Goal: Task Accomplishment & Management: Complete application form

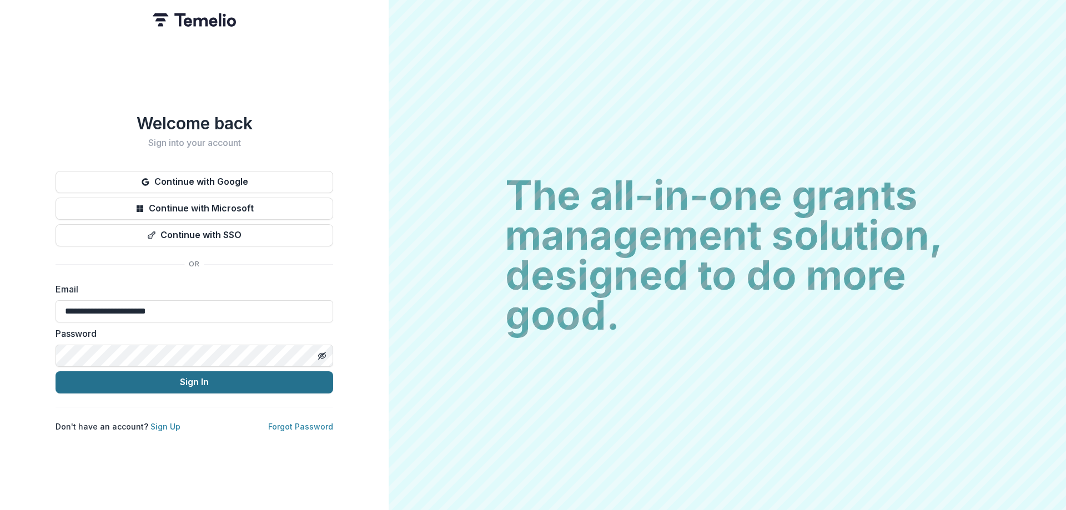
type input "**********"
click at [188, 375] on button "Sign In" at bounding box center [195, 383] width 278 height 22
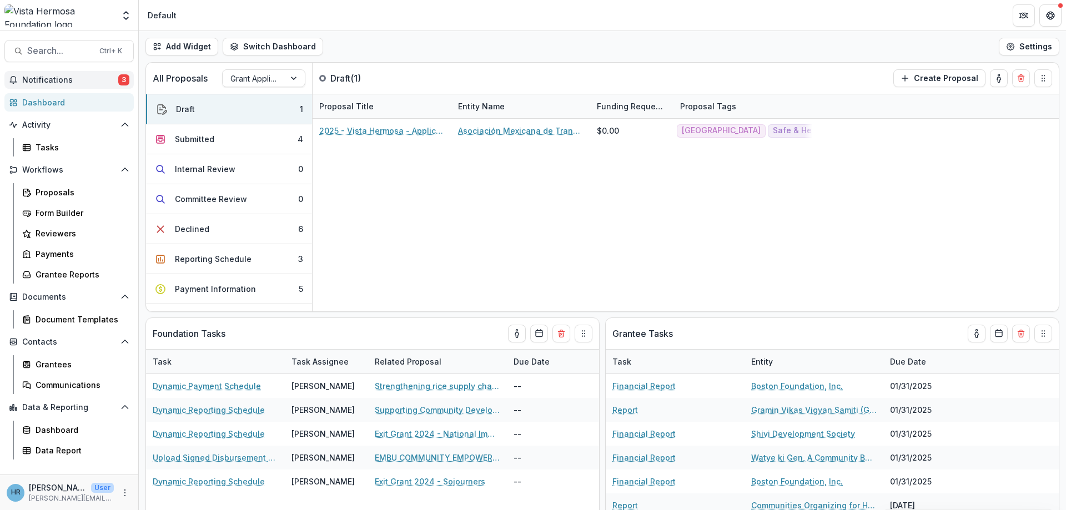
click at [103, 81] on span "Notifications" at bounding box center [70, 80] width 96 height 9
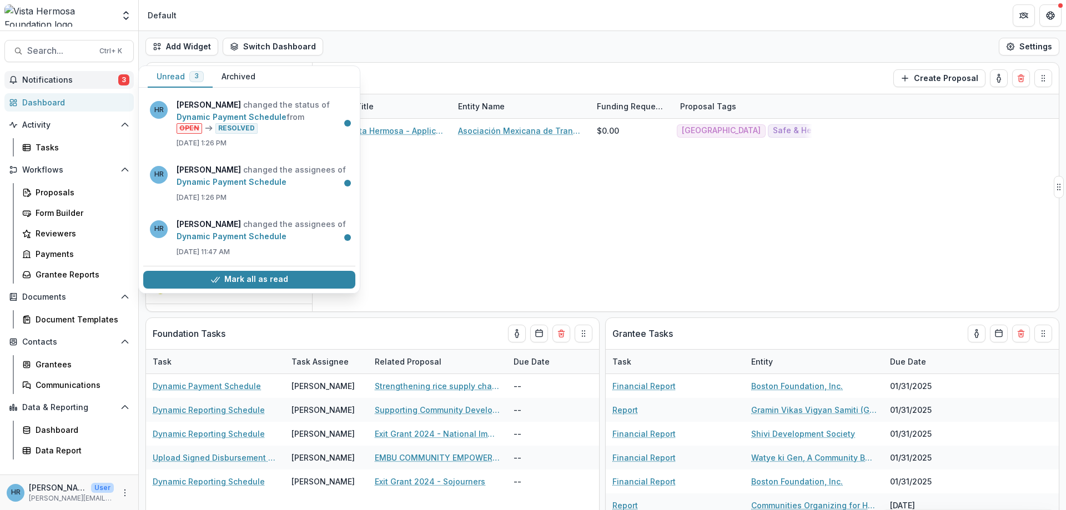
click at [435, 234] on div "2025 - Vista Hermosa - Application Asociación Mexicana de Transformación Rural …" at bounding box center [686, 215] width 746 height 193
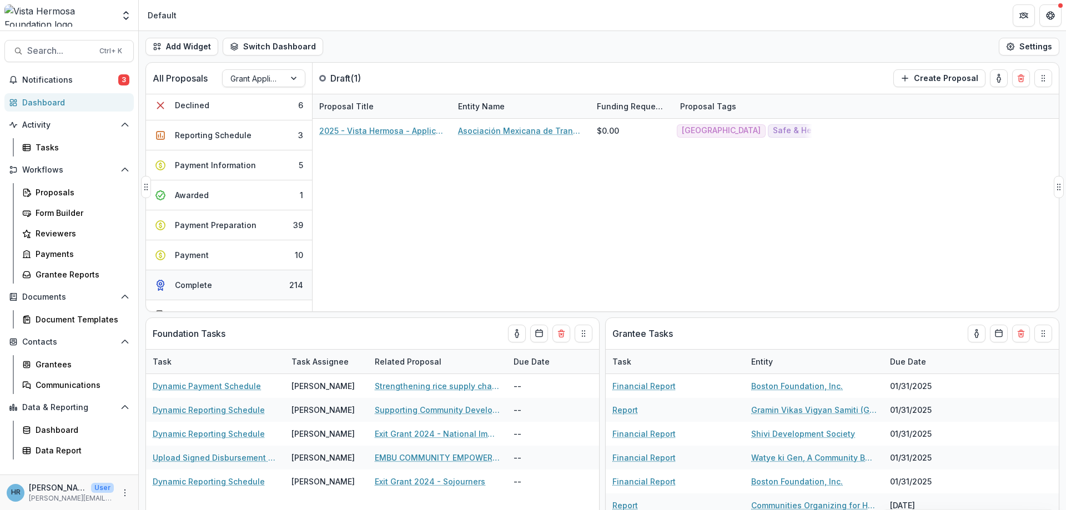
scroll to position [133, 0]
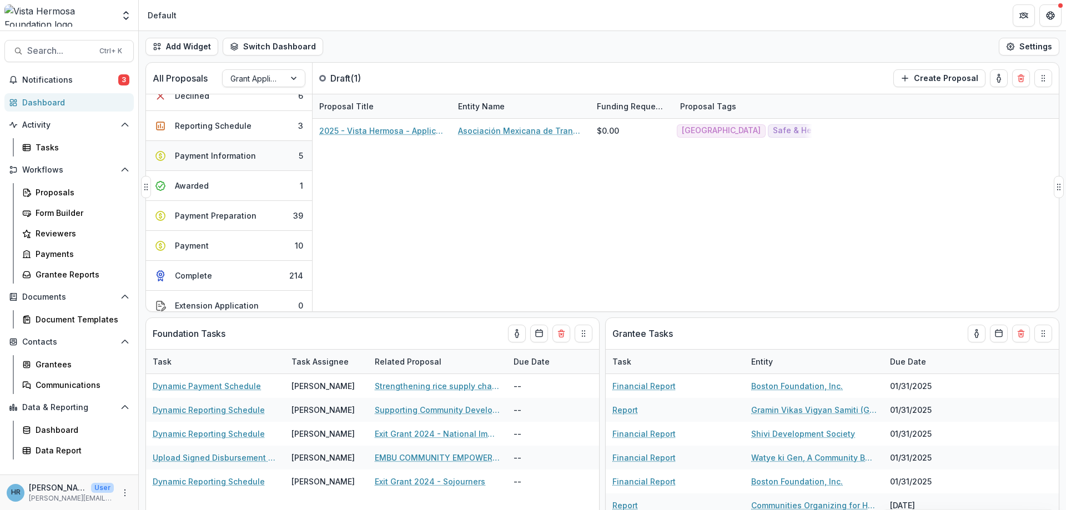
click at [256, 157] on button "Payment Information 5" at bounding box center [229, 156] width 166 height 30
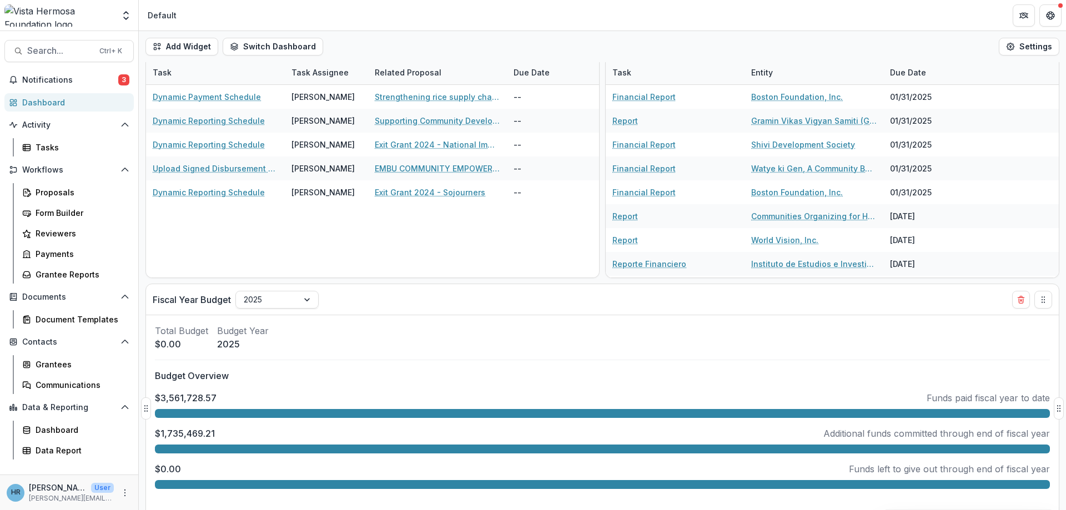
scroll to position [313, 0]
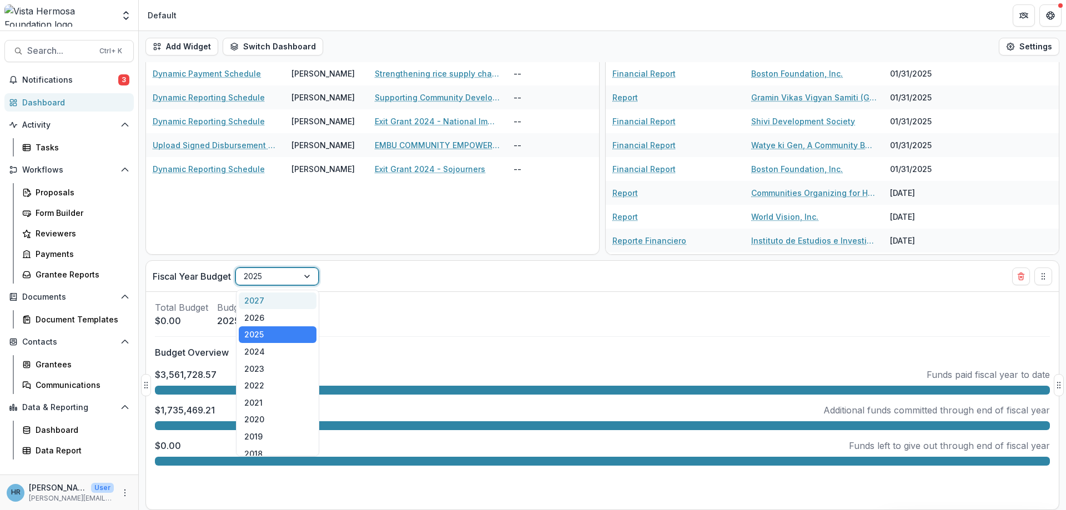
click at [312, 279] on div at bounding box center [308, 276] width 20 height 17
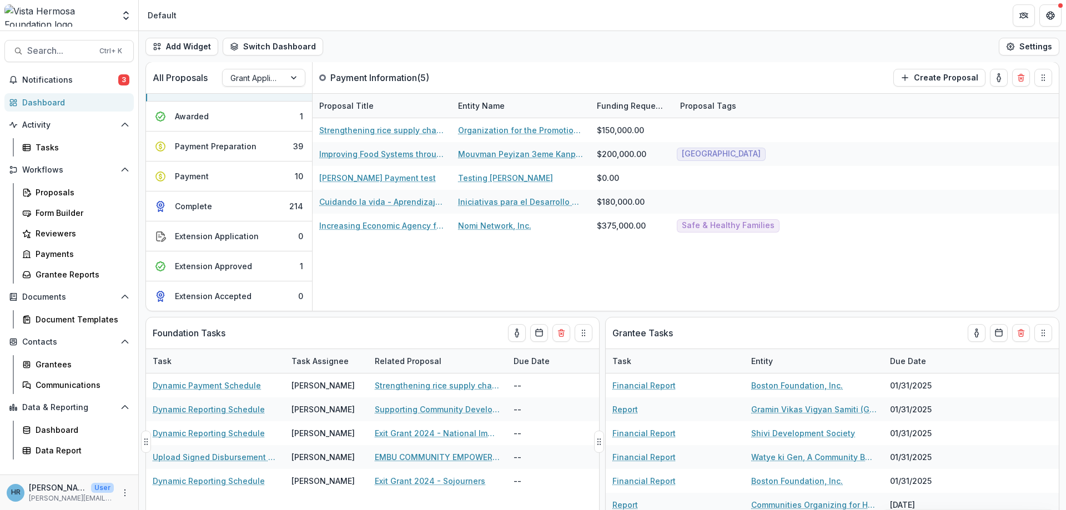
scroll to position [0, 0]
click at [59, 52] on span "Search..." at bounding box center [60, 51] width 66 height 11
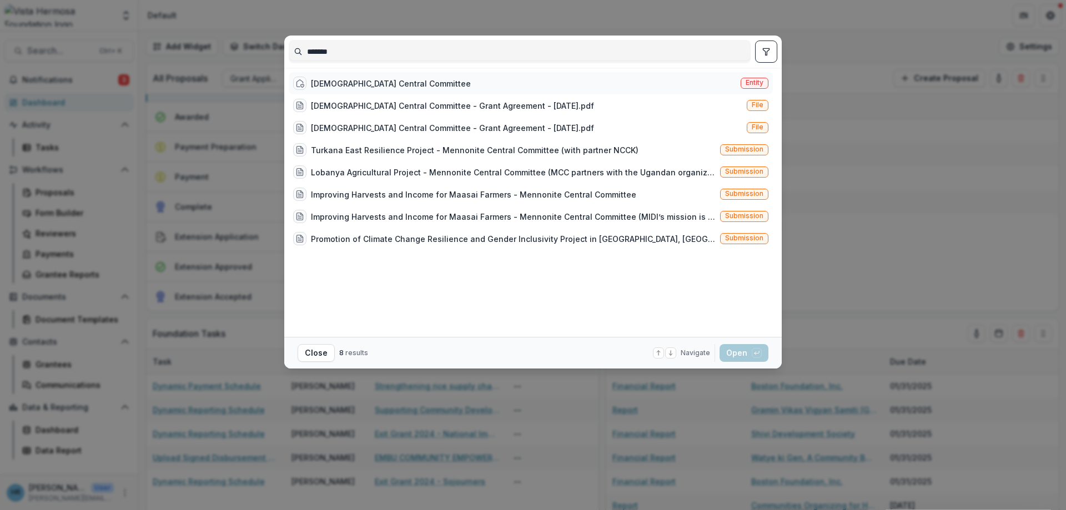
type input "*******"
click at [385, 81] on div "[DEMOGRAPHIC_DATA] Central Committee" at bounding box center [391, 84] width 160 height 12
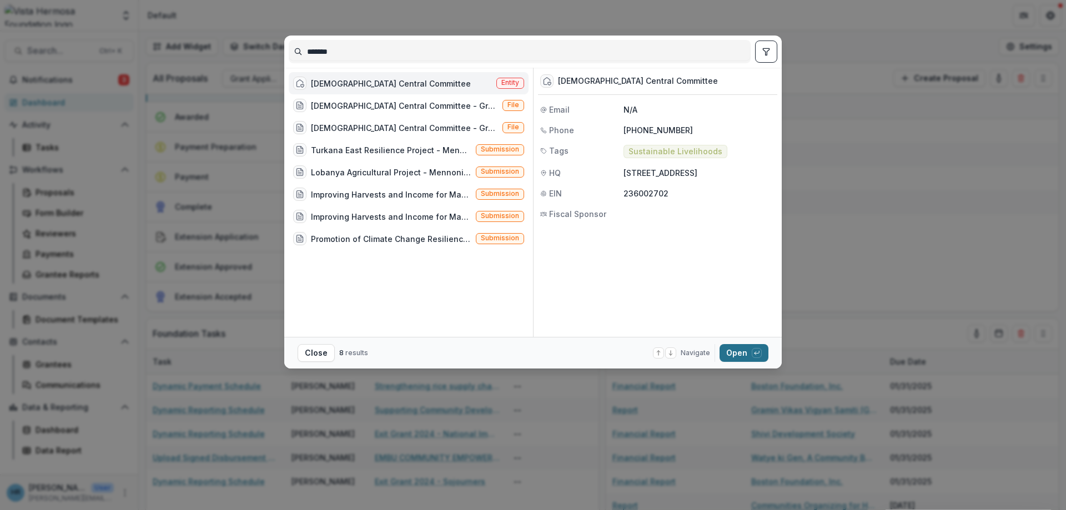
click at [759, 356] on icon "button" at bounding box center [757, 353] width 7 height 7
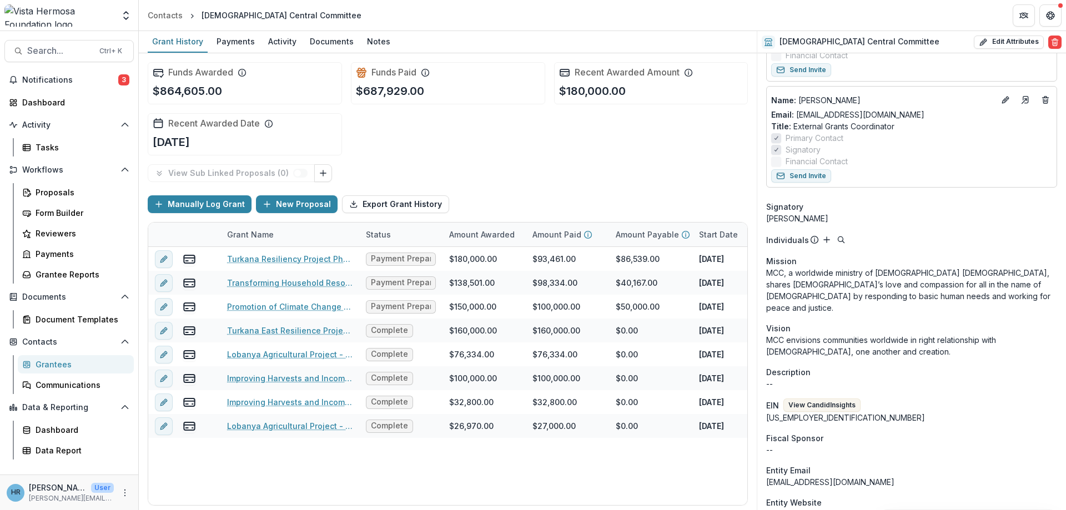
scroll to position [200, 0]
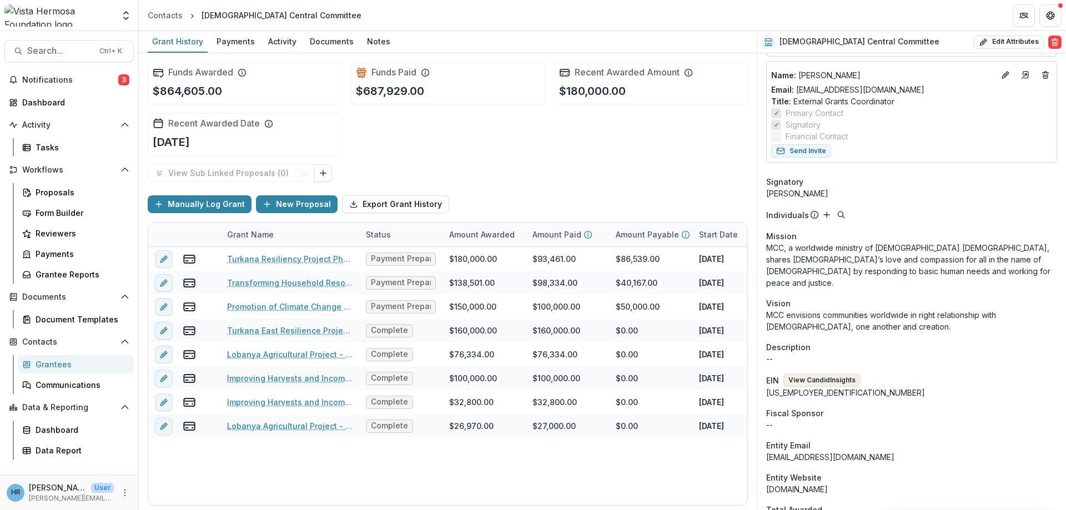
click at [823, 374] on button "View Candid Insights" at bounding box center [822, 380] width 77 height 13
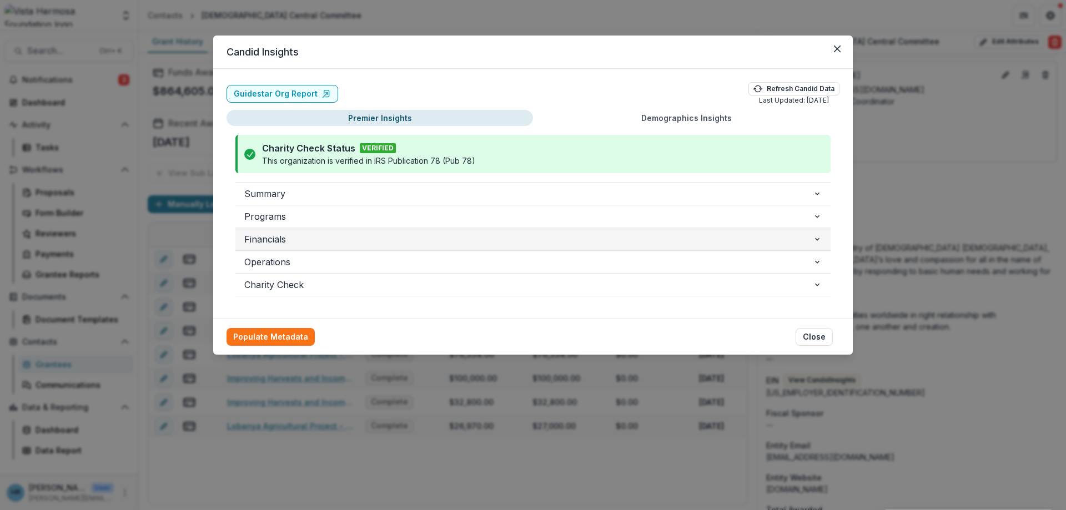
click at [342, 239] on span "Financials" at bounding box center [528, 239] width 569 height 13
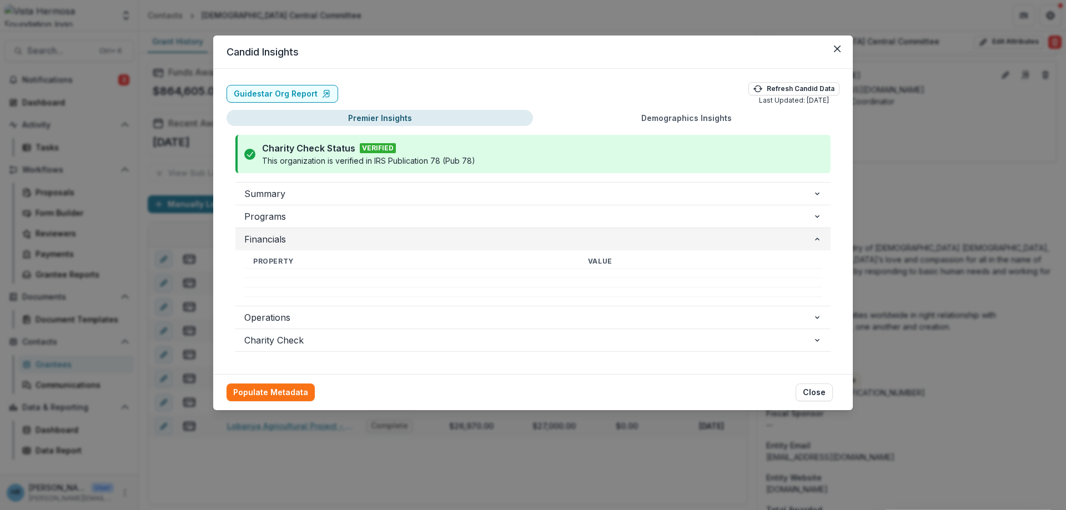
click at [452, 243] on span "Financials" at bounding box center [528, 239] width 569 height 13
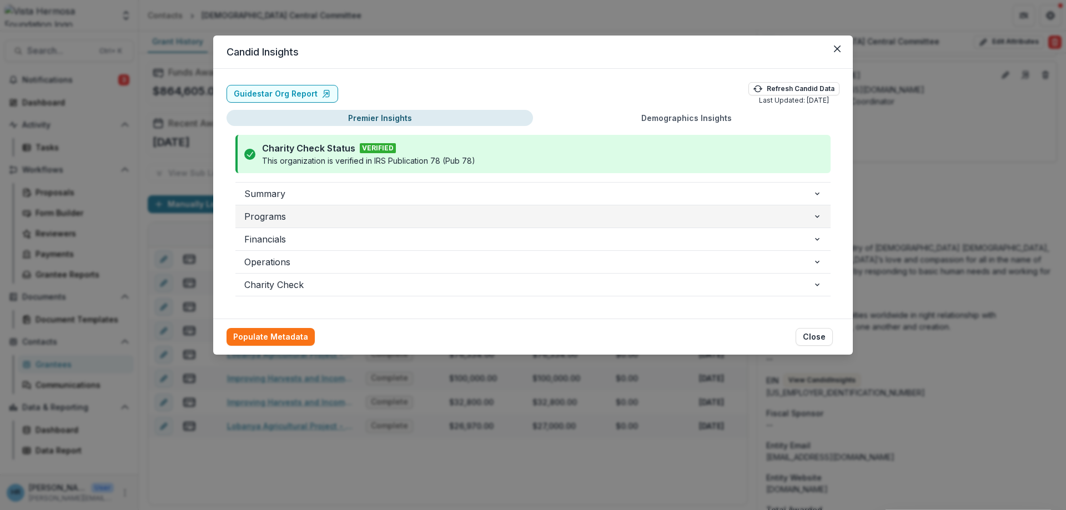
click at [352, 219] on span "Programs" at bounding box center [528, 216] width 569 height 13
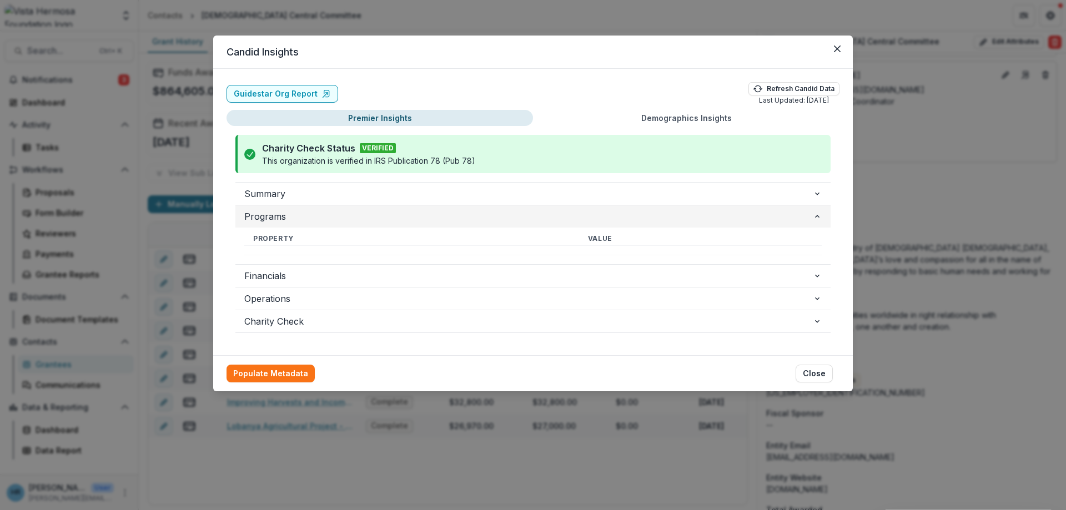
click at [352, 219] on span "Programs" at bounding box center [528, 216] width 569 height 13
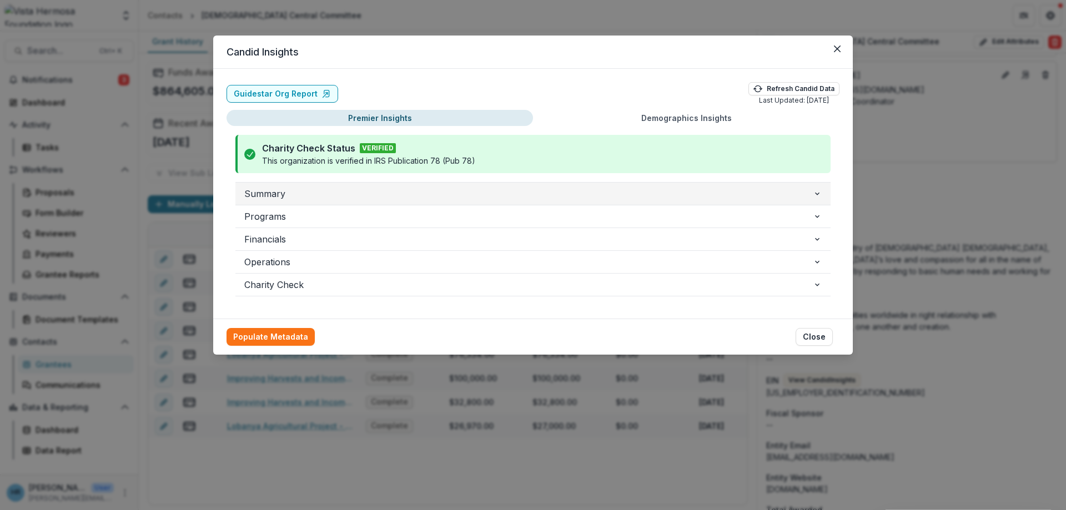
click at [343, 193] on span "Summary" at bounding box center [528, 193] width 569 height 13
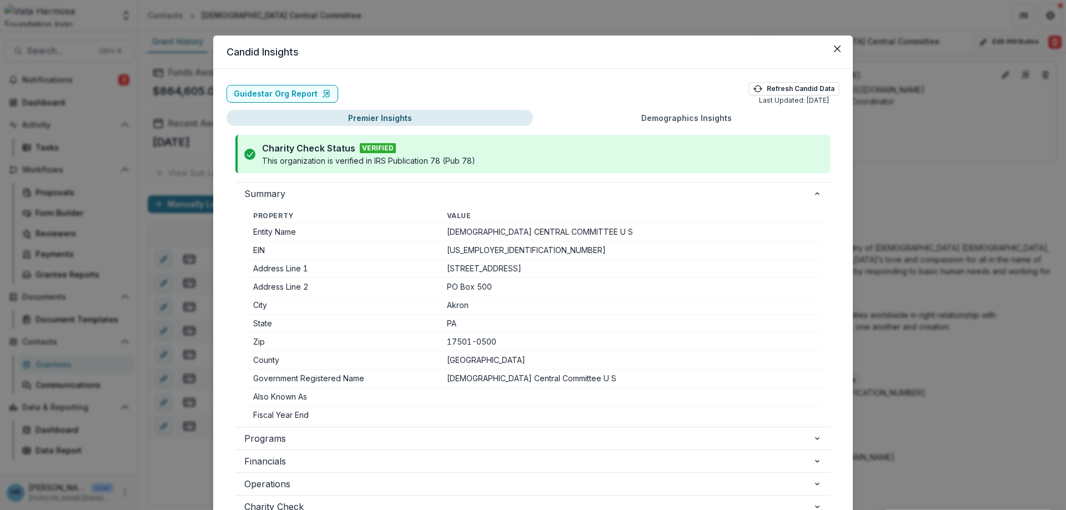
click at [464, 277] on td "[STREET_ADDRESS]" at bounding box center [630, 269] width 384 height 18
drag, startPoint x: 453, startPoint y: 270, endPoint x: 499, endPoint y: 272, distance: 46.1
click at [499, 272] on td "[STREET_ADDRESS]" at bounding box center [630, 269] width 384 height 18
copy td "[STREET_ADDRESS]"
click at [481, 294] on td "PO Box 500" at bounding box center [630, 287] width 384 height 18
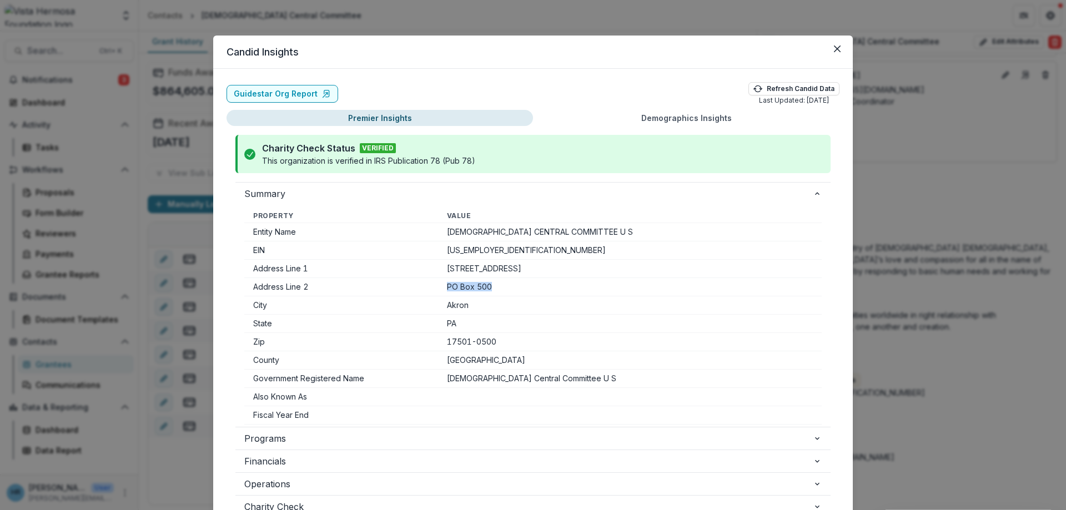
drag, startPoint x: 452, startPoint y: 289, endPoint x: 499, endPoint y: 289, distance: 46.7
click at [499, 289] on td "PO Box 500" at bounding box center [630, 287] width 384 height 18
copy td "PO Box 500"
click at [837, 43] on button "Close" at bounding box center [838, 49] width 18 height 18
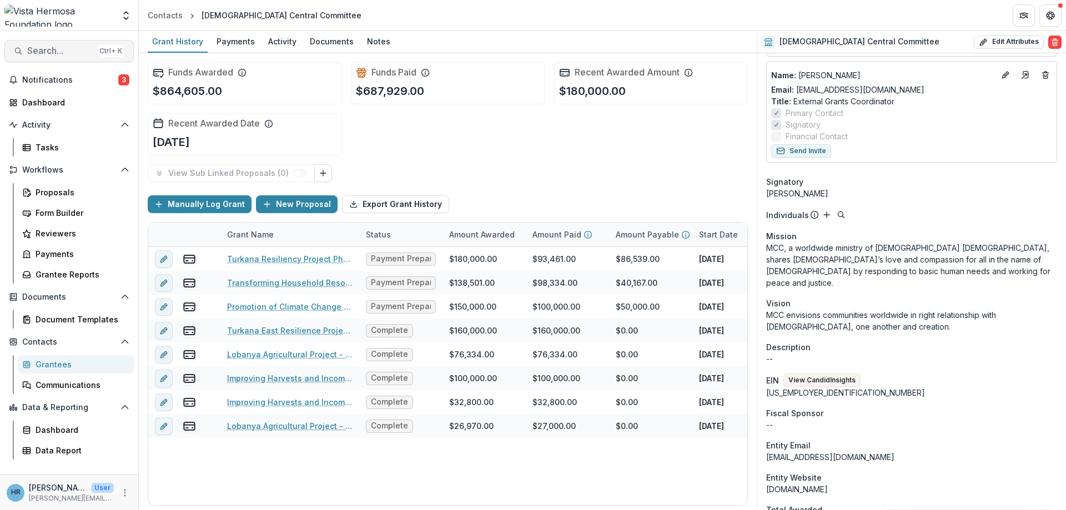
click at [64, 49] on span "Search..." at bounding box center [60, 51] width 66 height 11
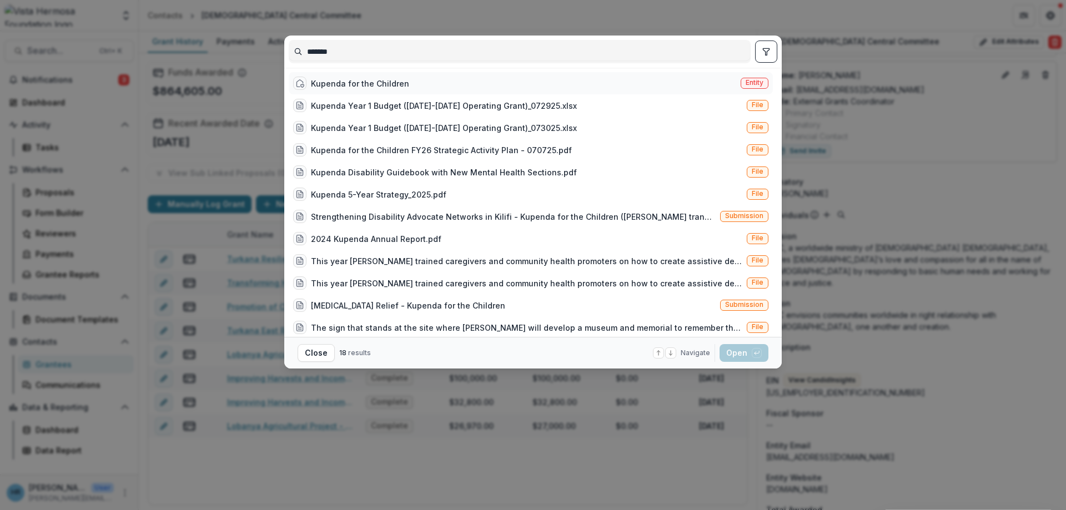
type input "*******"
click at [345, 86] on div "Kupenda for the Children" at bounding box center [360, 84] width 98 height 12
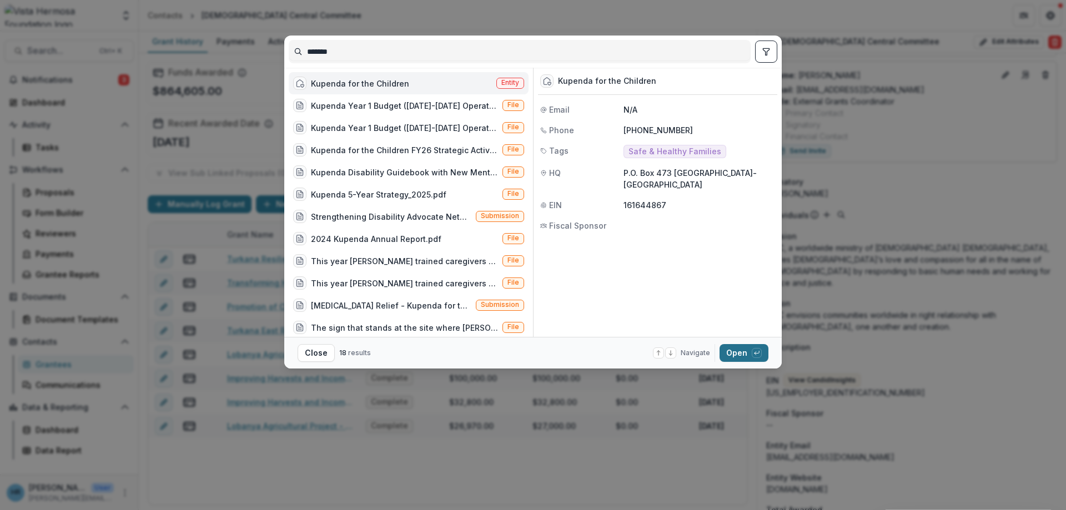
click at [748, 357] on button "Open with enter key" at bounding box center [744, 353] width 49 height 18
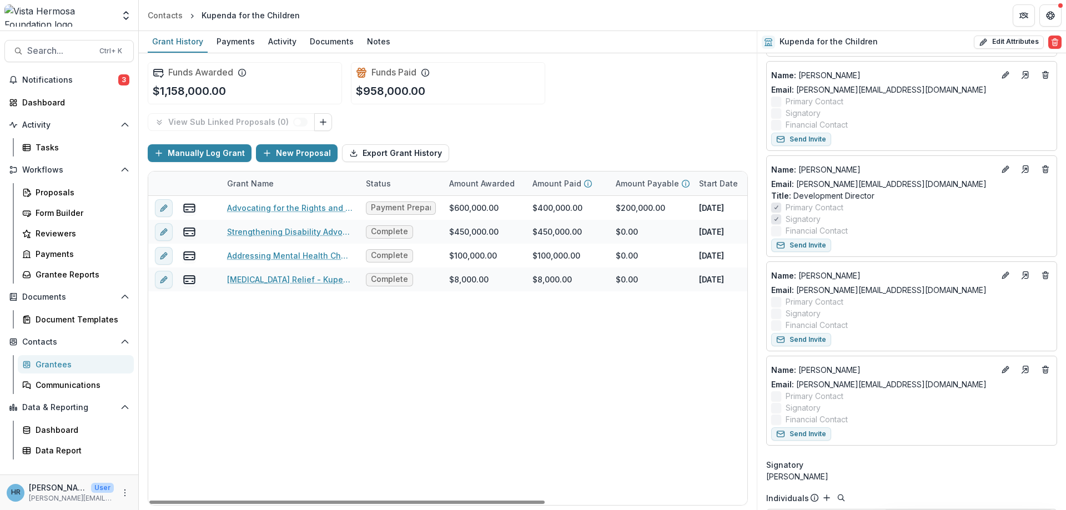
scroll to position [1088, 0]
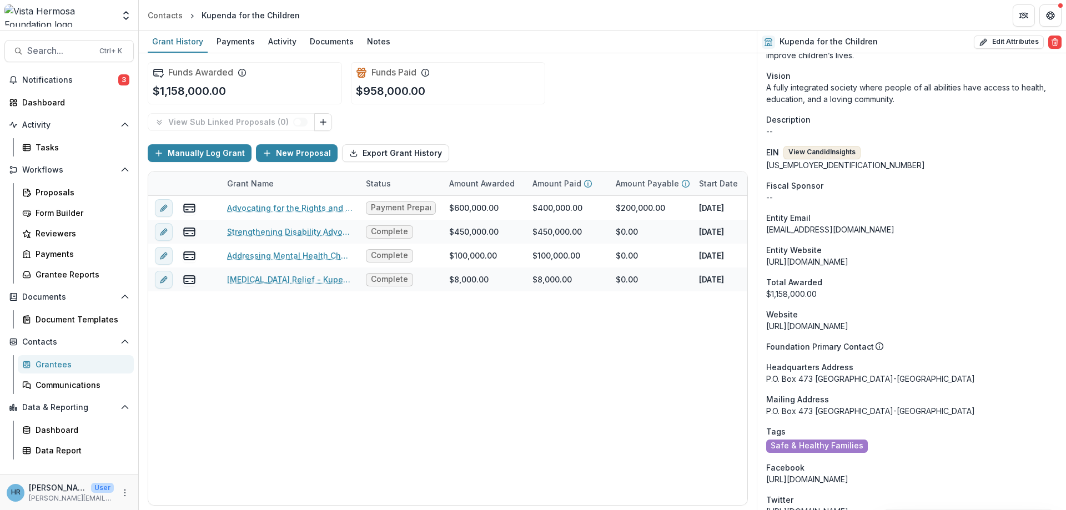
click at [839, 151] on button "View Candid Insights" at bounding box center [822, 152] width 77 height 13
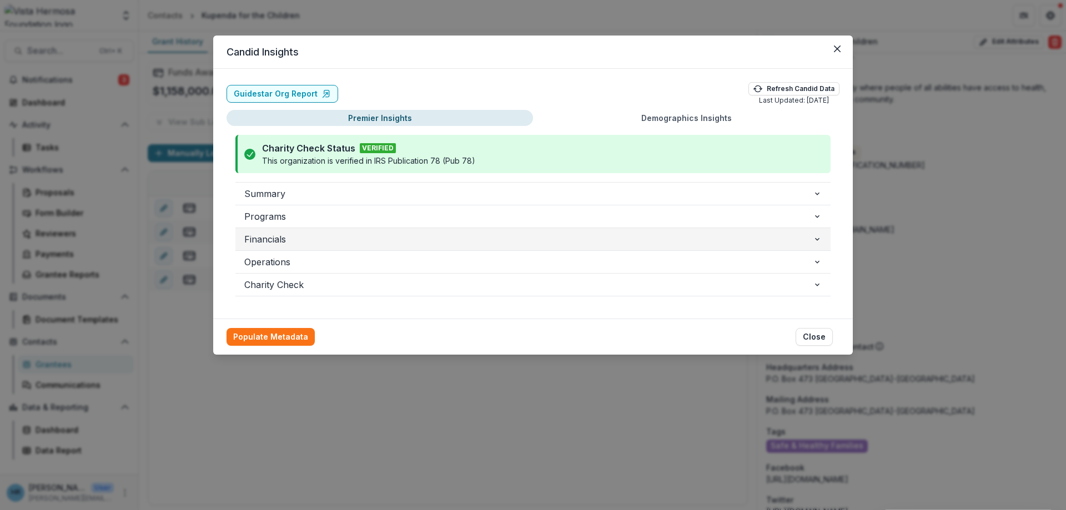
click at [311, 243] on span "Financials" at bounding box center [528, 239] width 569 height 13
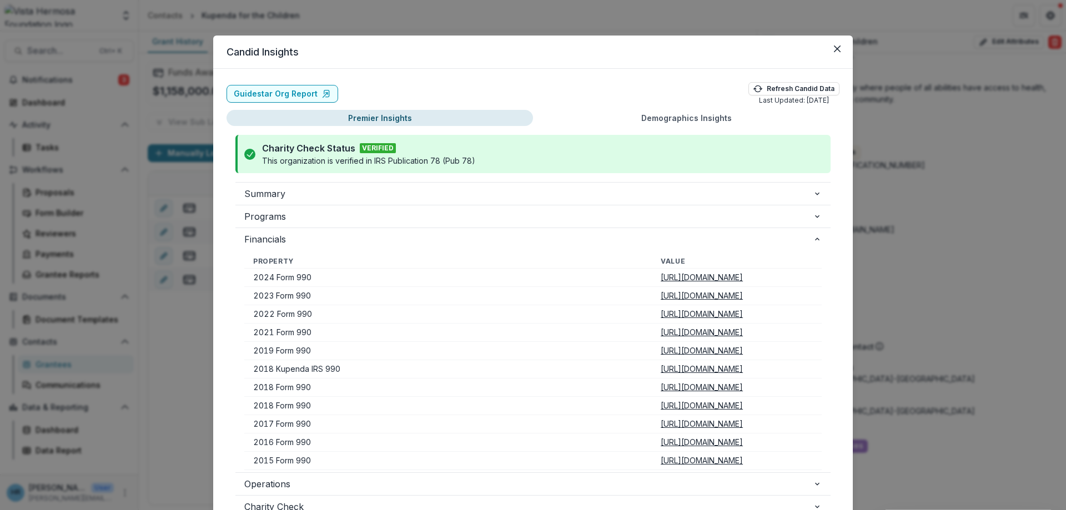
click at [661, 282] on u "[URL][DOMAIN_NAME]" at bounding box center [702, 277] width 82 height 9
click at [314, 212] on span "Programs" at bounding box center [528, 216] width 569 height 13
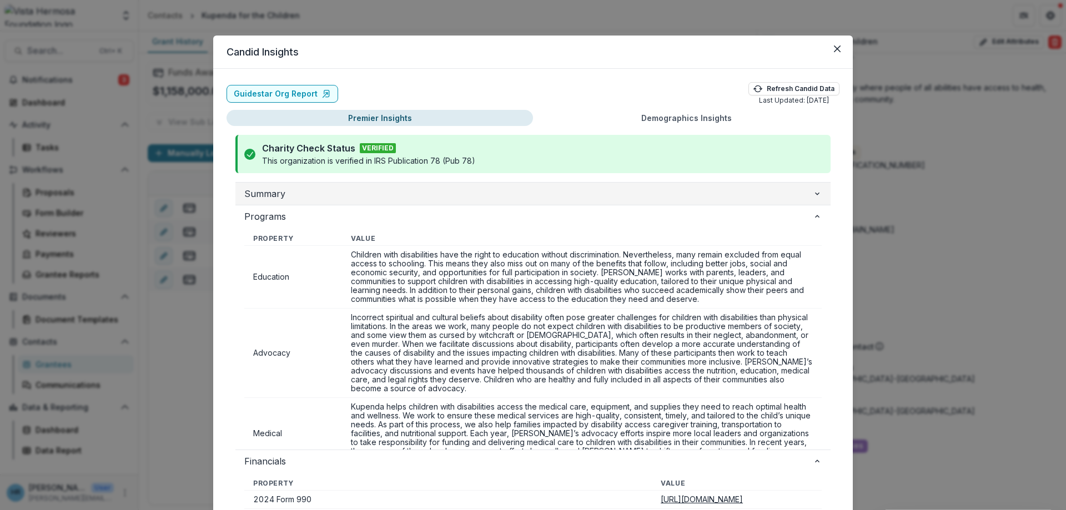
click at [314, 199] on span "Summary" at bounding box center [528, 193] width 569 height 13
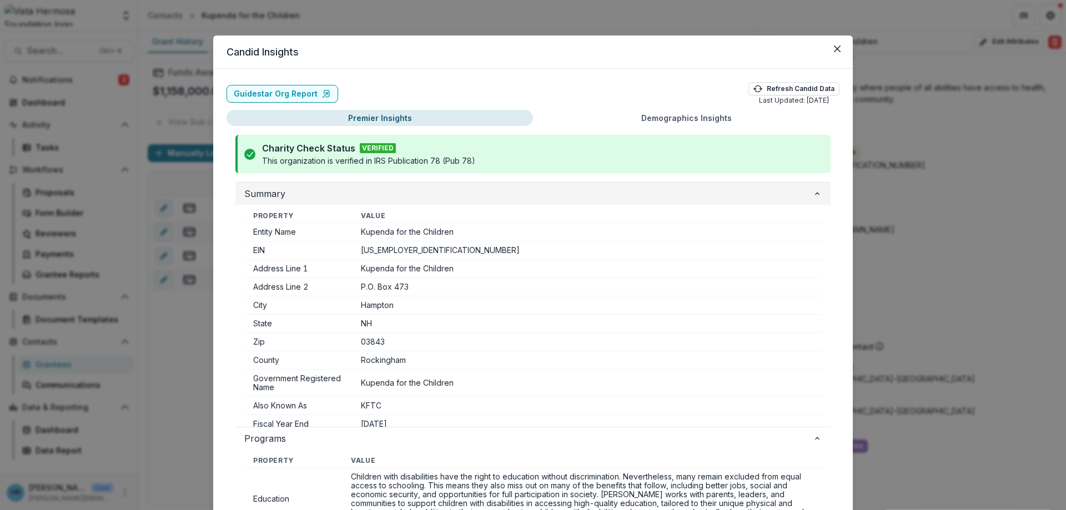
click at [314, 199] on span "Summary" at bounding box center [528, 193] width 569 height 13
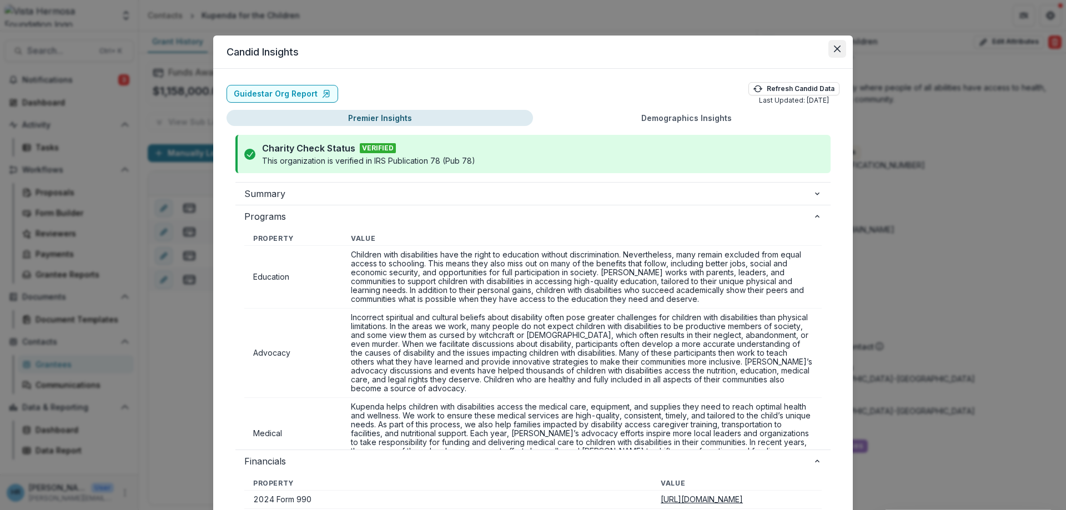
click at [844, 45] on button "Close" at bounding box center [838, 49] width 18 height 18
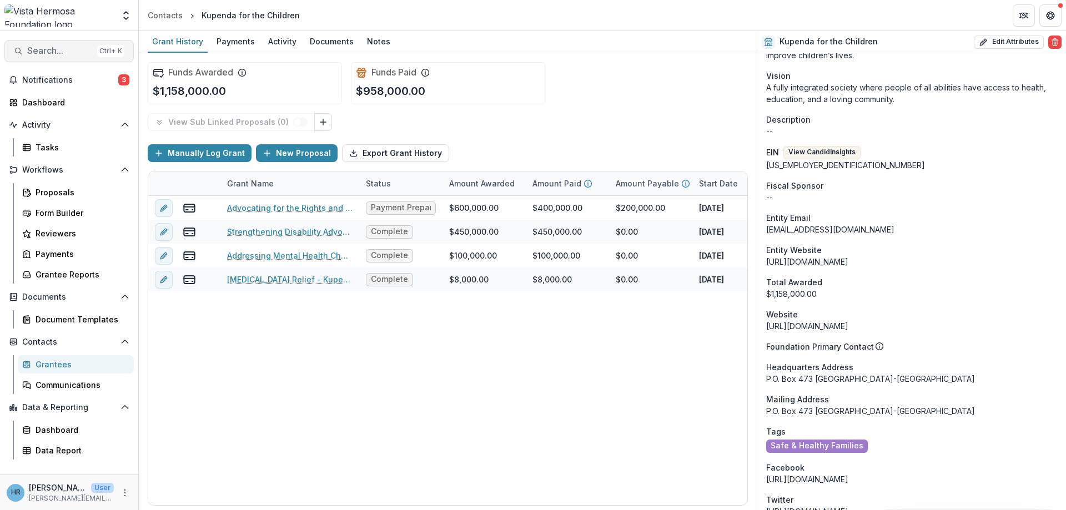
click at [48, 48] on span "Search..." at bounding box center [60, 51] width 66 height 11
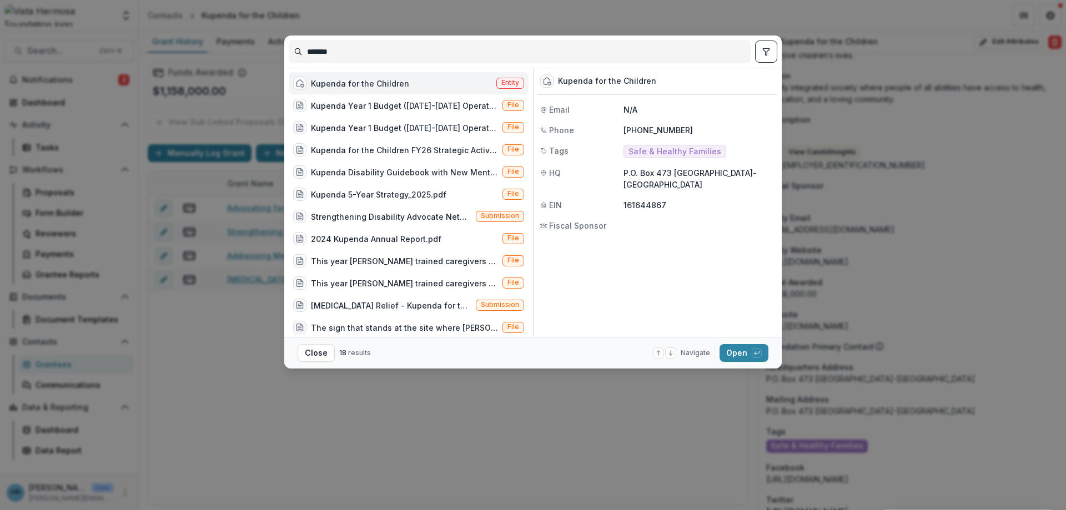
drag, startPoint x: 394, startPoint y: 52, endPoint x: 42, endPoint y: 54, distance: 352.1
click at [289, 54] on input "*******" at bounding box center [519, 52] width 461 height 18
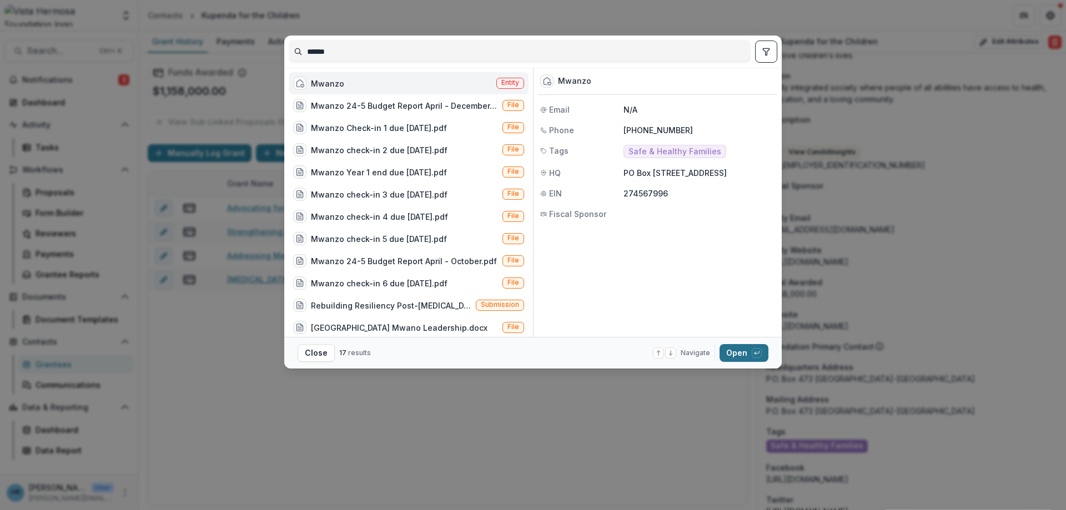
type input "******"
click at [745, 355] on button "Open with enter key" at bounding box center [744, 353] width 49 height 18
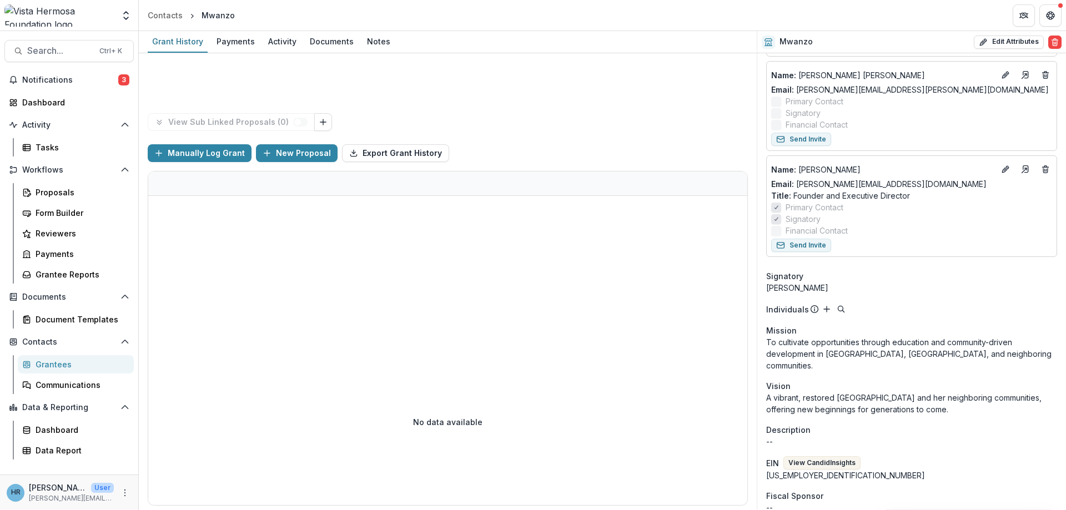
scroll to position [499, 0]
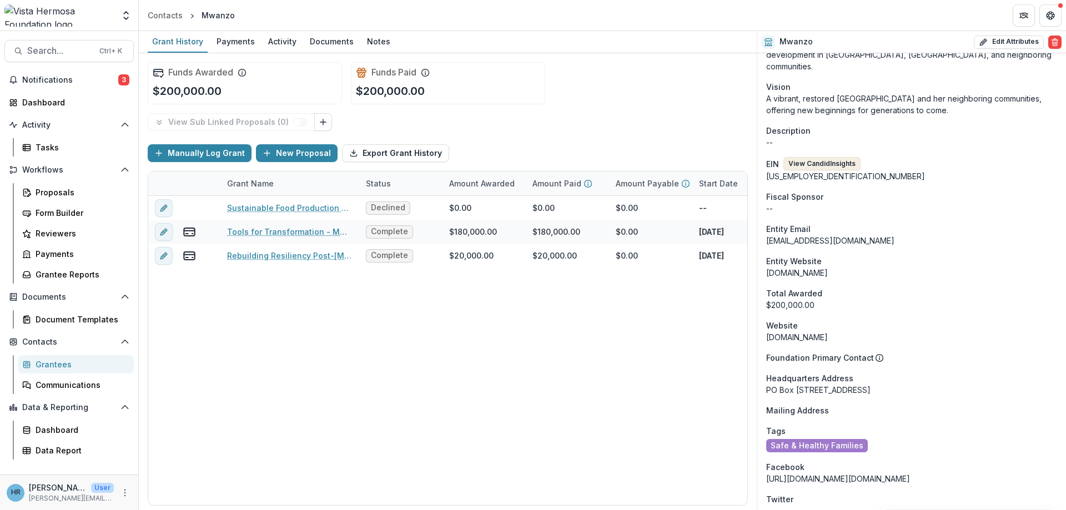
click at [835, 157] on button "View Candid Insights" at bounding box center [822, 163] width 77 height 13
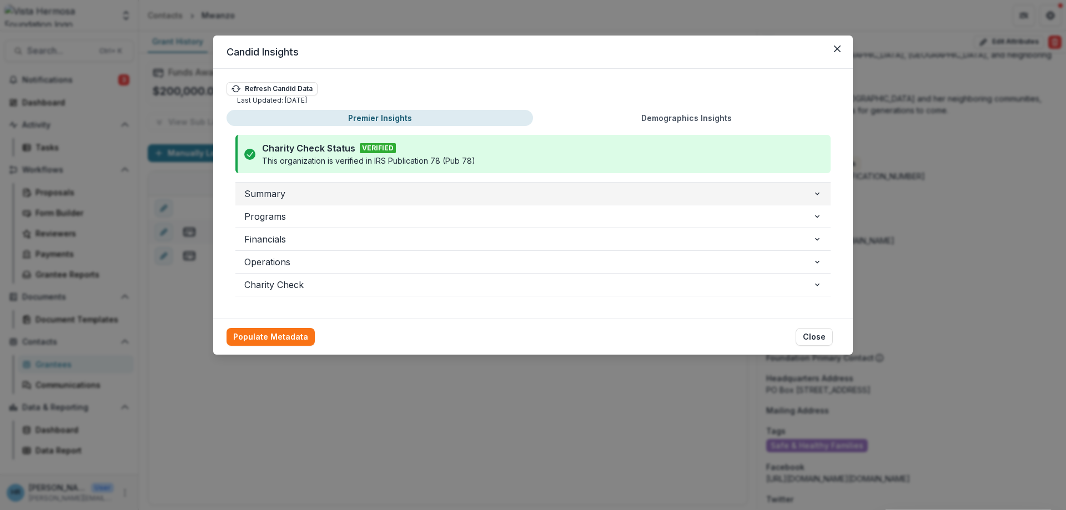
click at [274, 195] on span "Summary" at bounding box center [528, 193] width 569 height 13
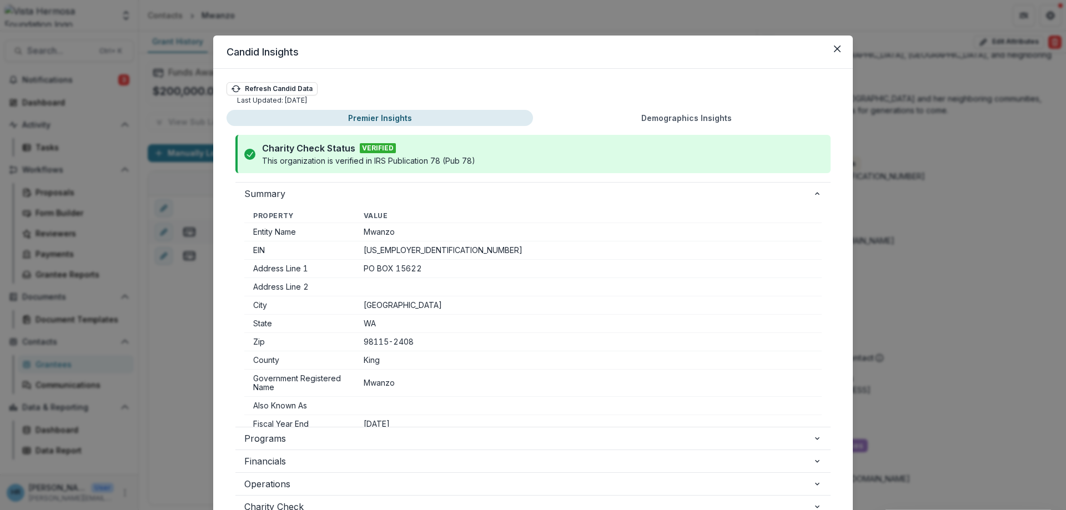
click at [369, 272] on td "PO BOX 15622" at bounding box center [588, 269] width 467 height 18
drag, startPoint x: 369, startPoint y: 269, endPoint x: 432, endPoint y: 273, distance: 62.3
click at [432, 273] on td "PO BOX 15622" at bounding box center [588, 269] width 467 height 18
copy td "PO BOX 15622"
drag, startPoint x: 837, startPoint y: 43, endPoint x: 432, endPoint y: 41, distance: 405.4
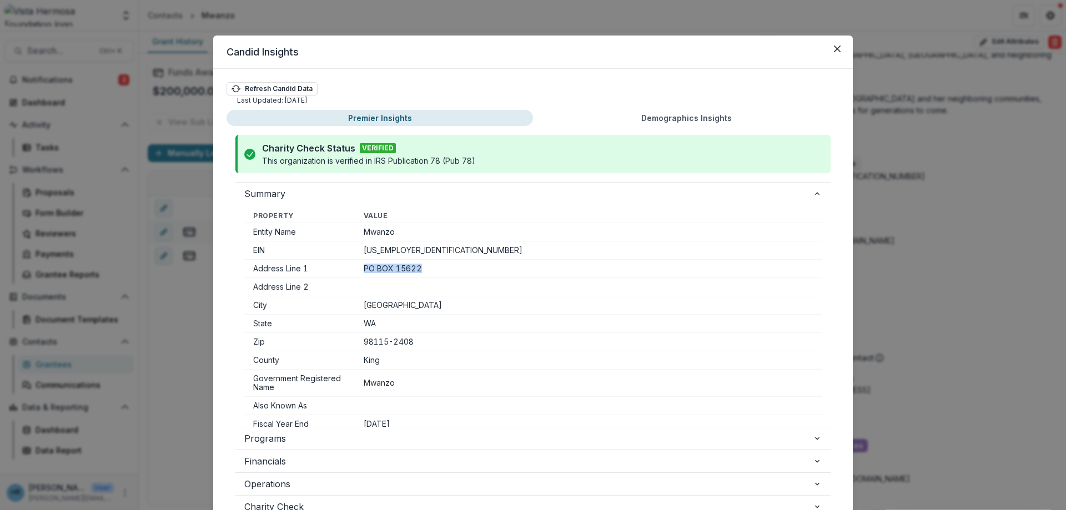
click at [835, 45] on button "Close" at bounding box center [838, 49] width 18 height 18
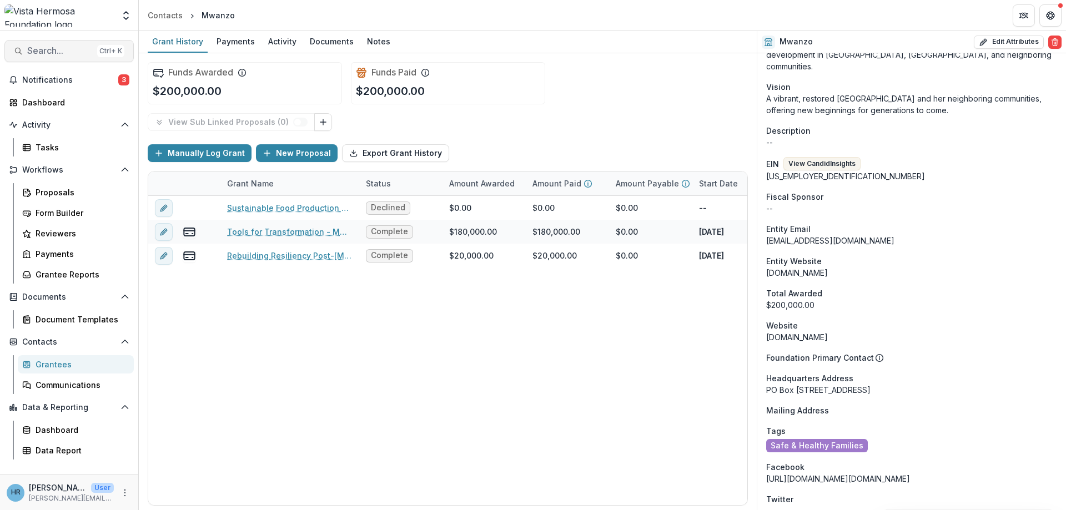
click at [56, 51] on span "Search..." at bounding box center [60, 51] width 66 height 11
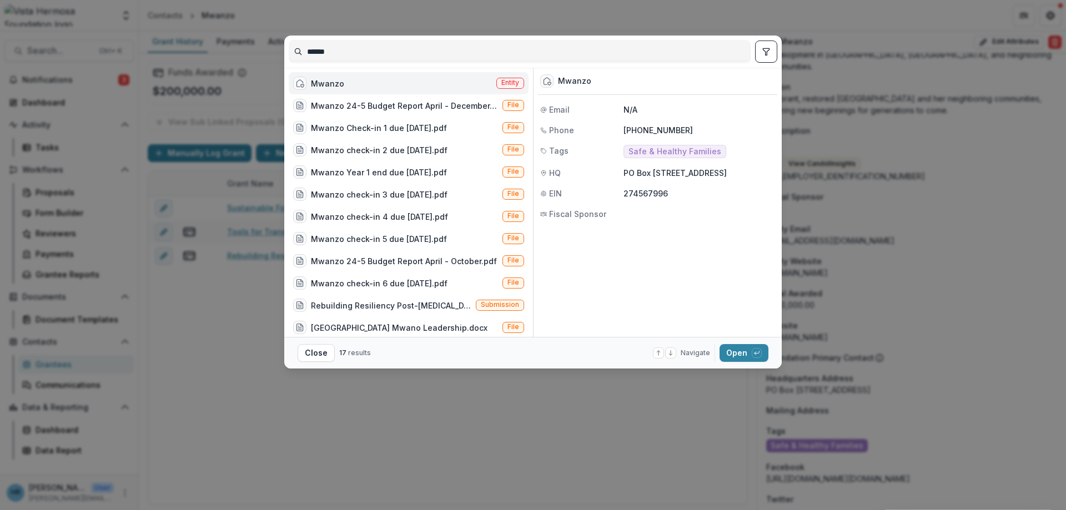
drag, startPoint x: 290, startPoint y: 61, endPoint x: 78, endPoint y: 58, distance: 212.2
click at [289, 58] on input "******" at bounding box center [519, 52] width 461 height 18
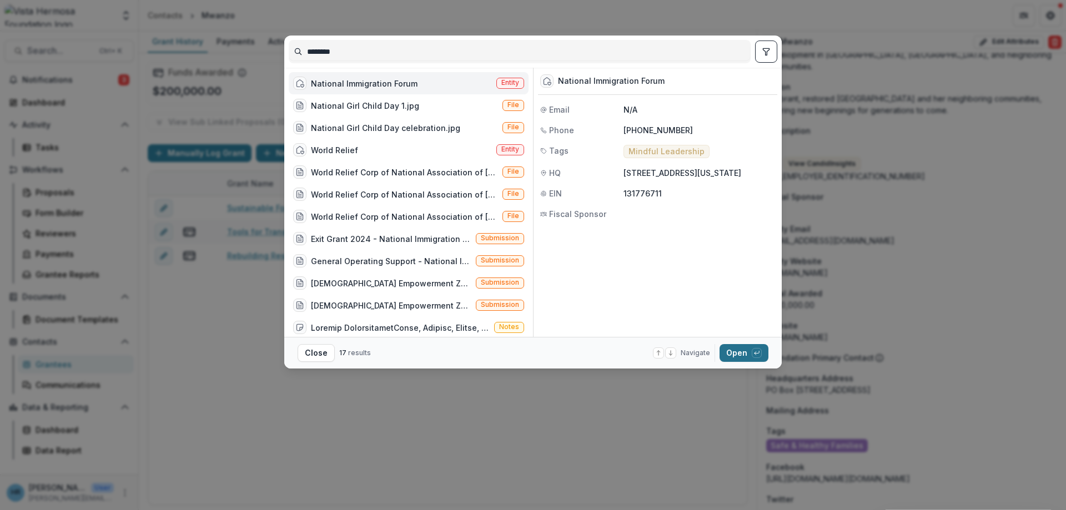
type input "********"
click at [749, 352] on button "Open with enter key" at bounding box center [744, 353] width 49 height 18
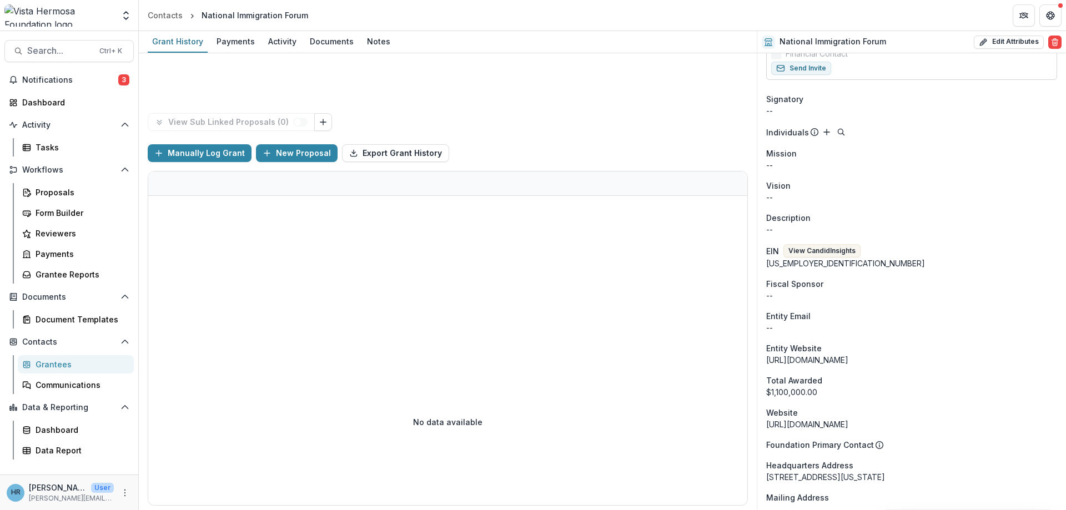
scroll to position [322, 0]
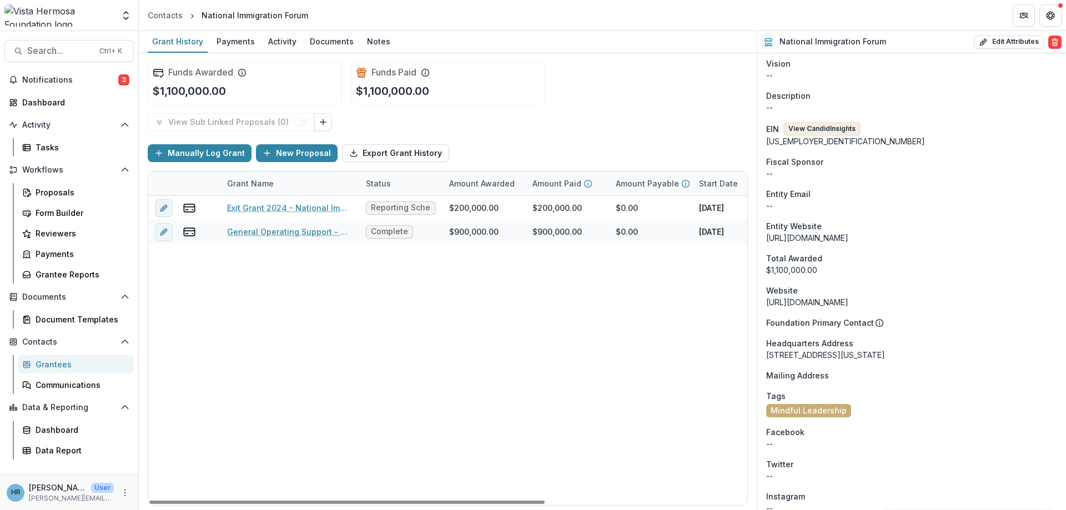
click at [822, 129] on button "View Candid Insights" at bounding box center [822, 128] width 77 height 13
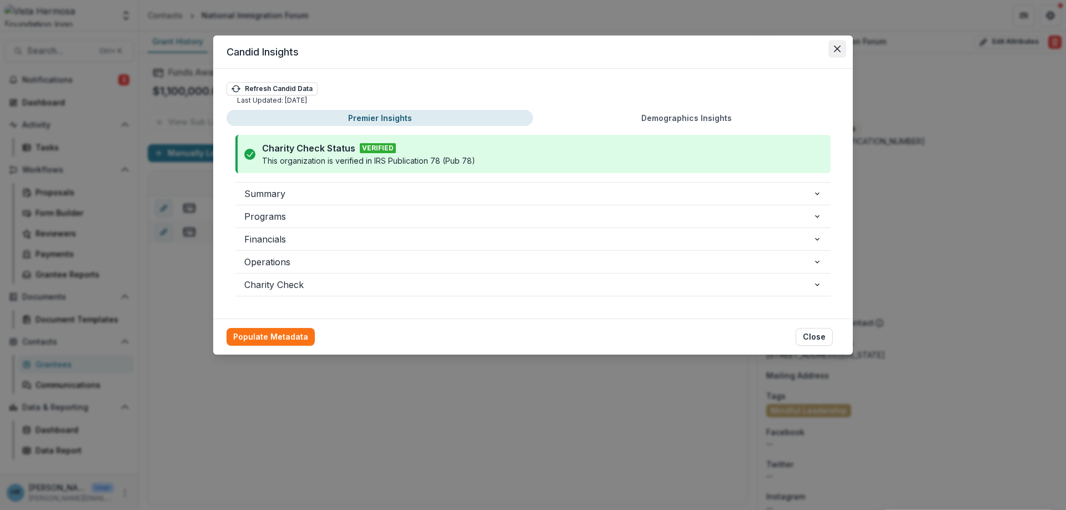
click at [841, 46] on button "Close" at bounding box center [838, 49] width 18 height 18
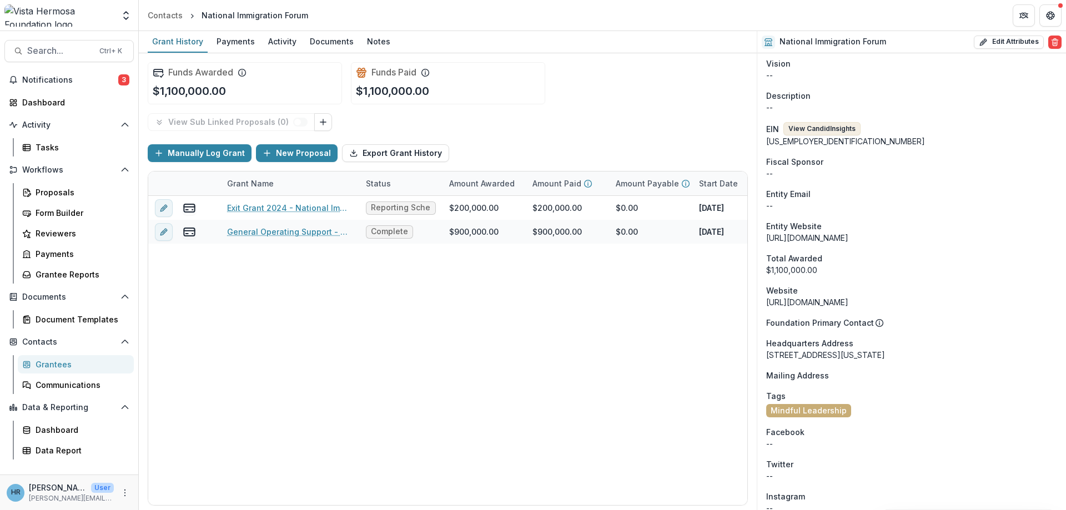
click at [797, 131] on button "View Candid Insights" at bounding box center [822, 128] width 77 height 13
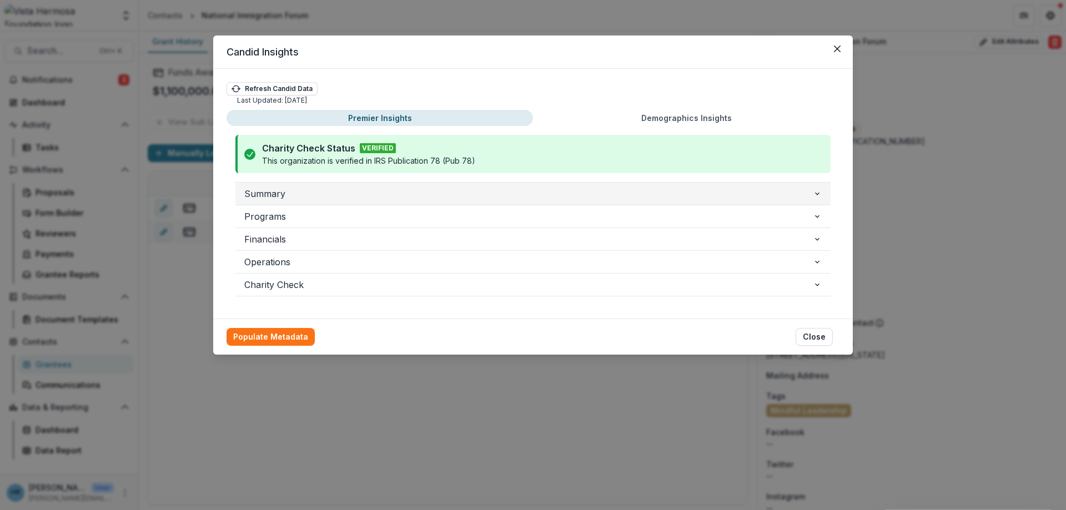
click at [309, 196] on span "Summary" at bounding box center [528, 193] width 569 height 13
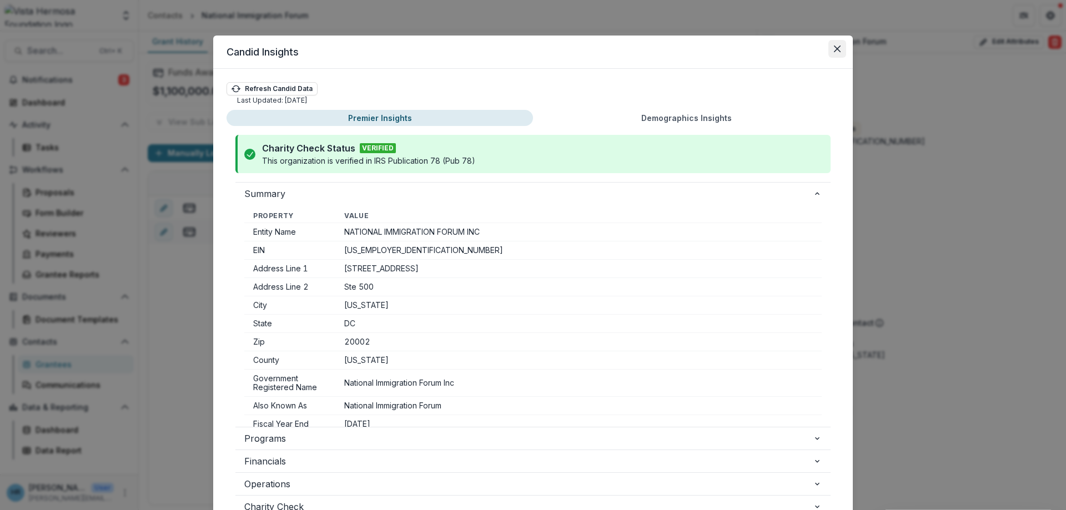
click at [840, 51] on icon "Close" at bounding box center [837, 49] width 7 height 7
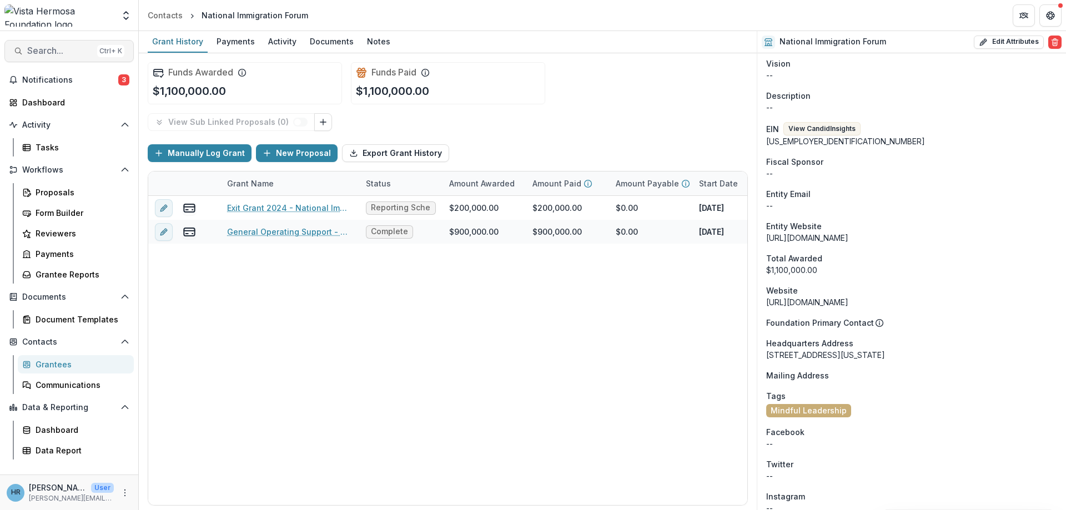
click at [47, 48] on span "Search..." at bounding box center [60, 51] width 66 height 11
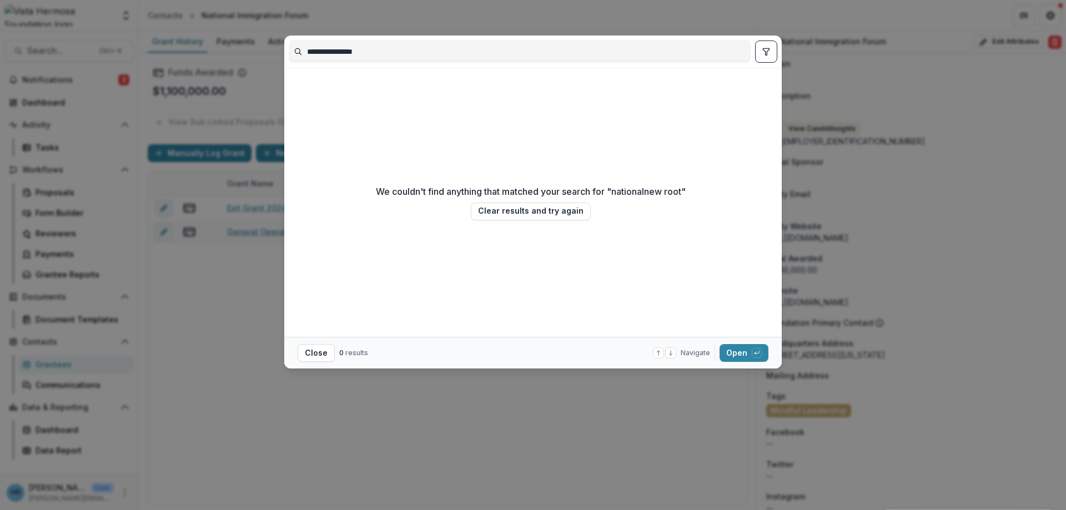
drag, startPoint x: 397, startPoint y: 51, endPoint x: 45, endPoint y: 51, distance: 352.1
click at [289, 52] on input "**********" at bounding box center [519, 52] width 461 height 18
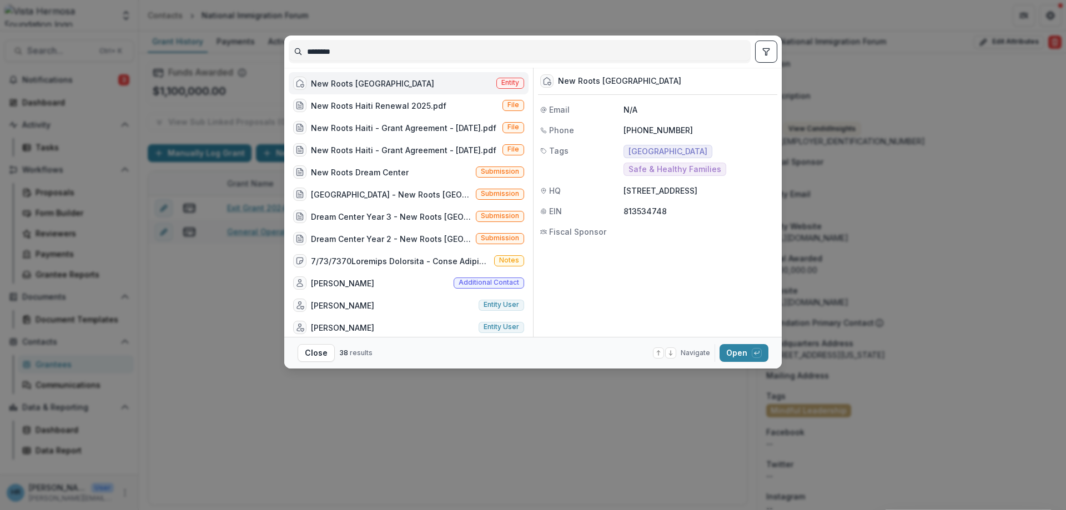
type input "********"
click at [389, 78] on div "New Roots Haiti Entity" at bounding box center [409, 83] width 240 height 22
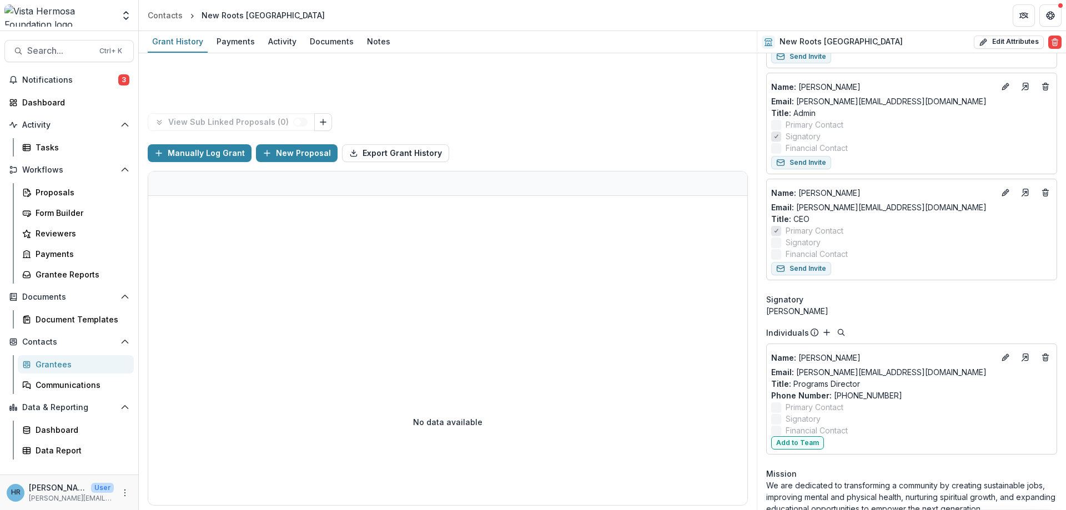
scroll to position [643, 0]
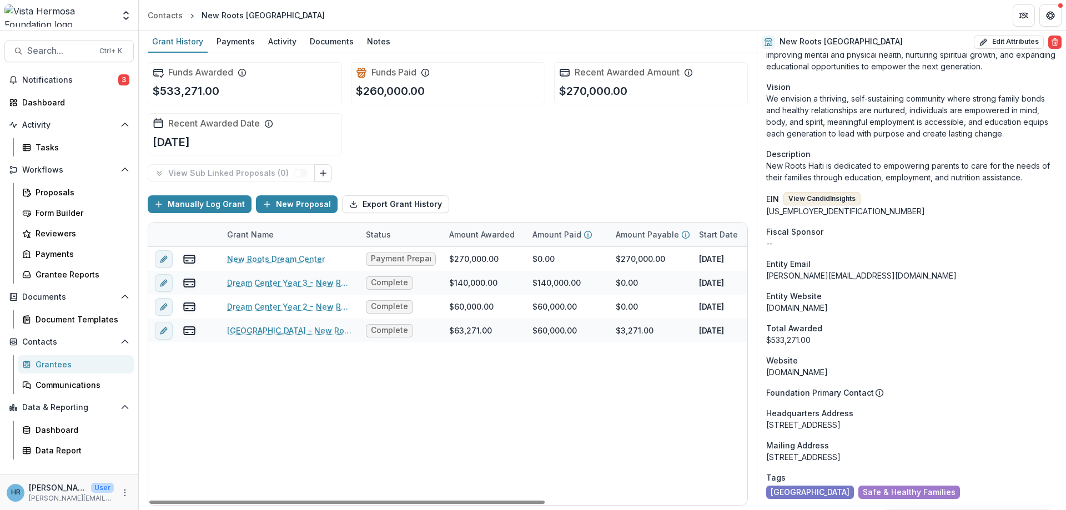
click at [815, 195] on button "View Candid Insights" at bounding box center [822, 198] width 77 height 13
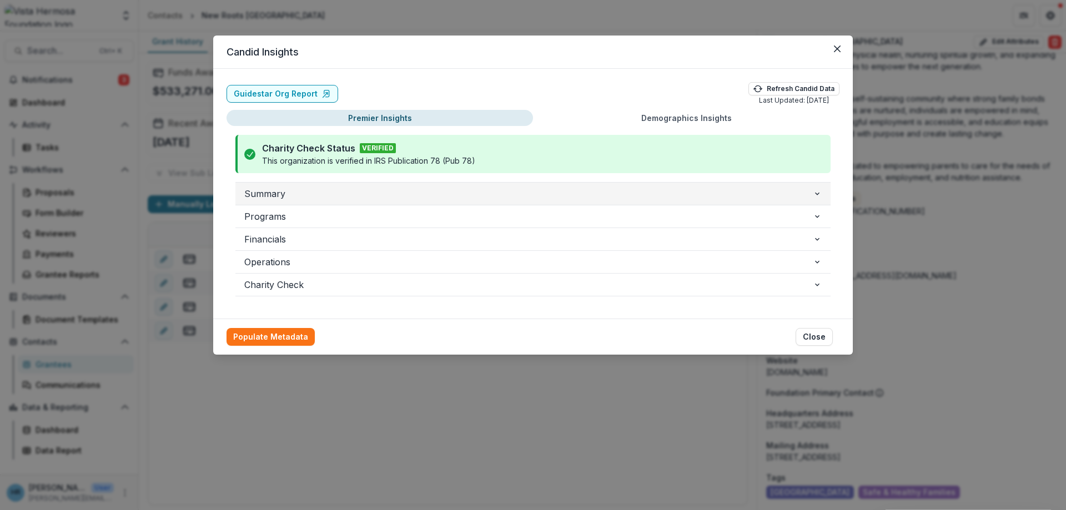
click at [353, 193] on span "Summary" at bounding box center [528, 193] width 569 height 13
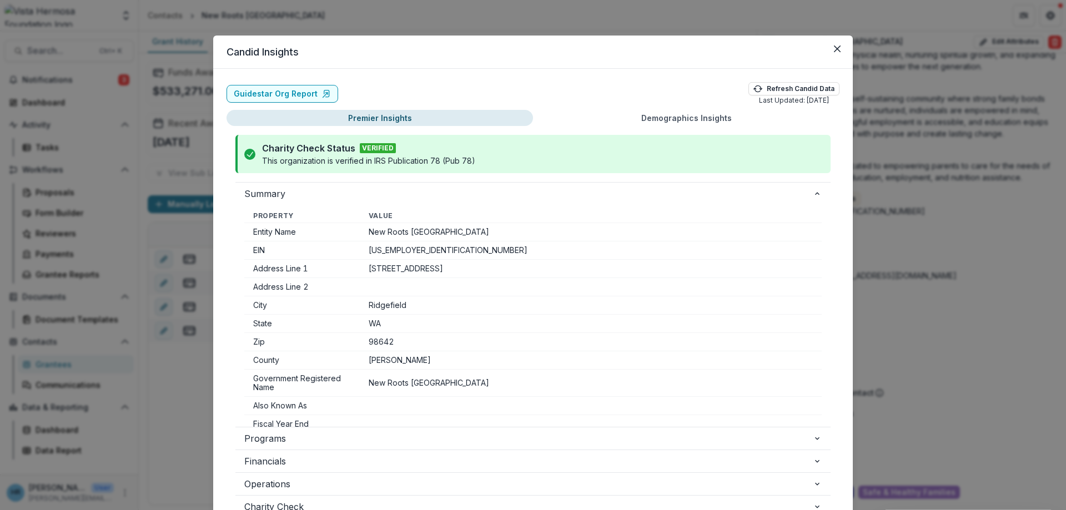
click at [369, 268] on td "[STREET_ADDRESS]" at bounding box center [591, 269] width 462 height 18
drag, startPoint x: 369, startPoint y: 269, endPoint x: 459, endPoint y: 272, distance: 90.0
click at [459, 272] on td "[STREET_ADDRESS]" at bounding box center [591, 269] width 462 height 18
copy td "[STREET_ADDRESS]"
click at [380, 303] on td "Ridgefield" at bounding box center [591, 306] width 462 height 18
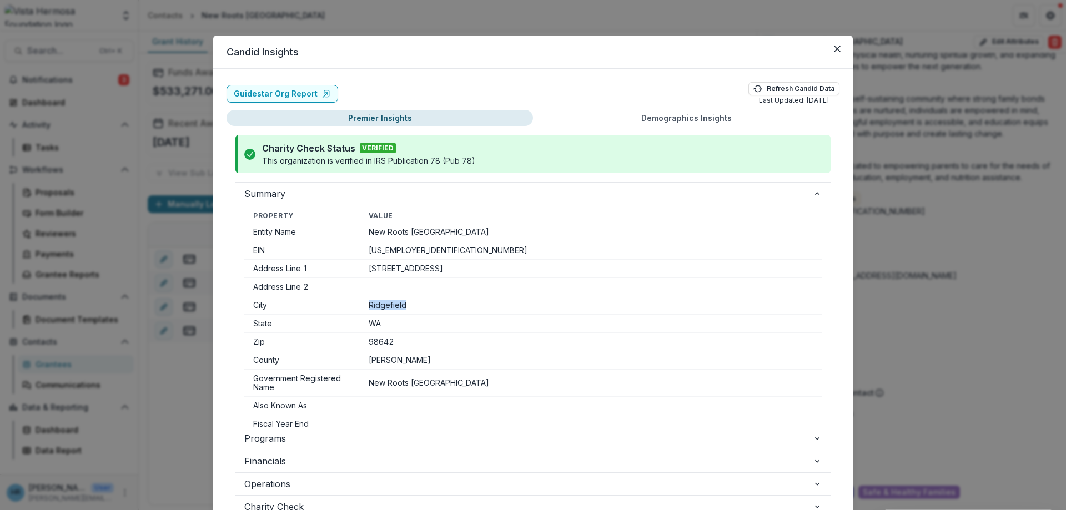
drag, startPoint x: 369, startPoint y: 305, endPoint x: 405, endPoint y: 309, distance: 35.7
click at [405, 309] on td "Ridgefield" at bounding box center [591, 306] width 462 height 18
copy td "Ridgefield"
click at [838, 50] on icon "Close" at bounding box center [837, 49] width 7 height 7
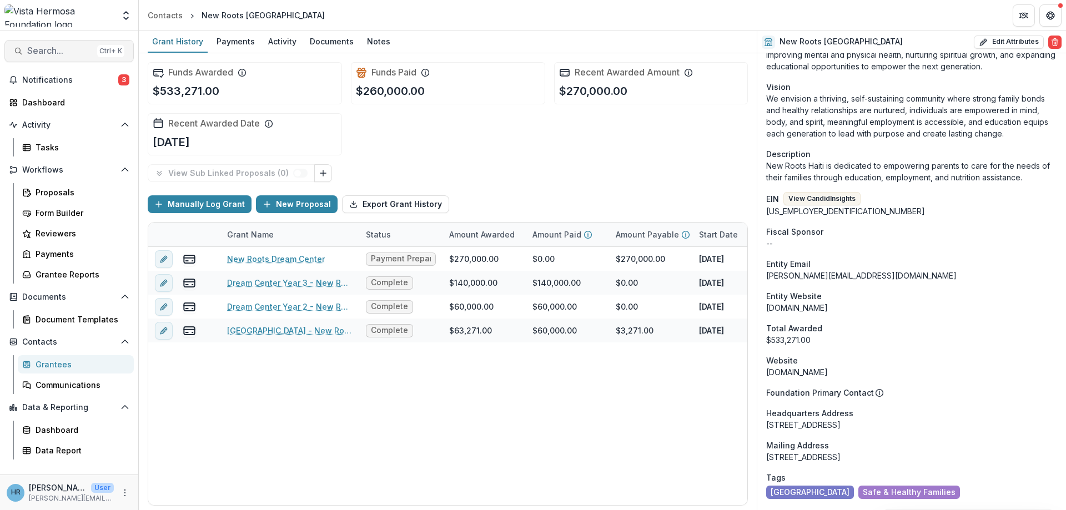
click at [56, 49] on span "Search..." at bounding box center [60, 51] width 66 height 11
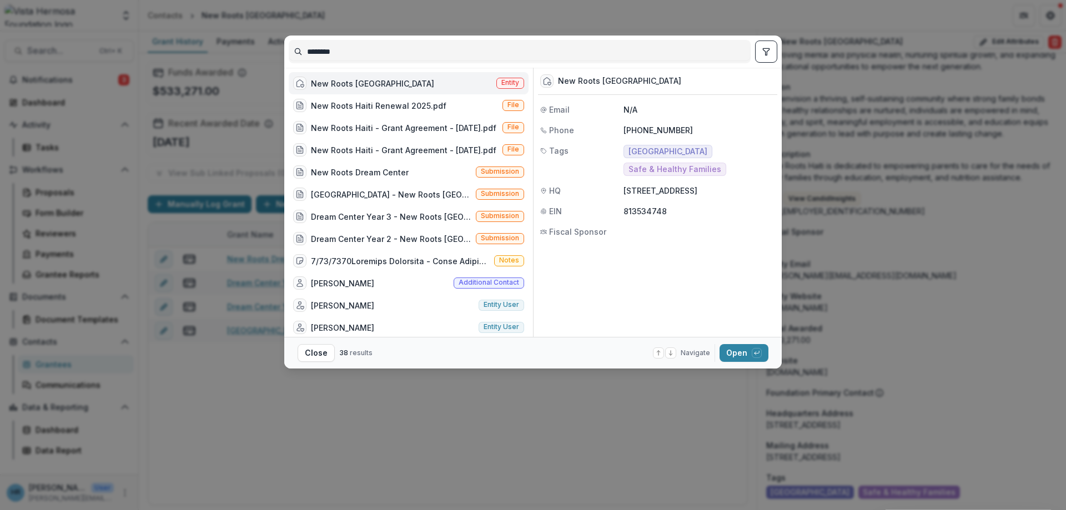
drag, startPoint x: 330, startPoint y: 53, endPoint x: 253, endPoint y: 54, distance: 77.2
click at [289, 54] on input "********" at bounding box center [519, 52] width 461 height 18
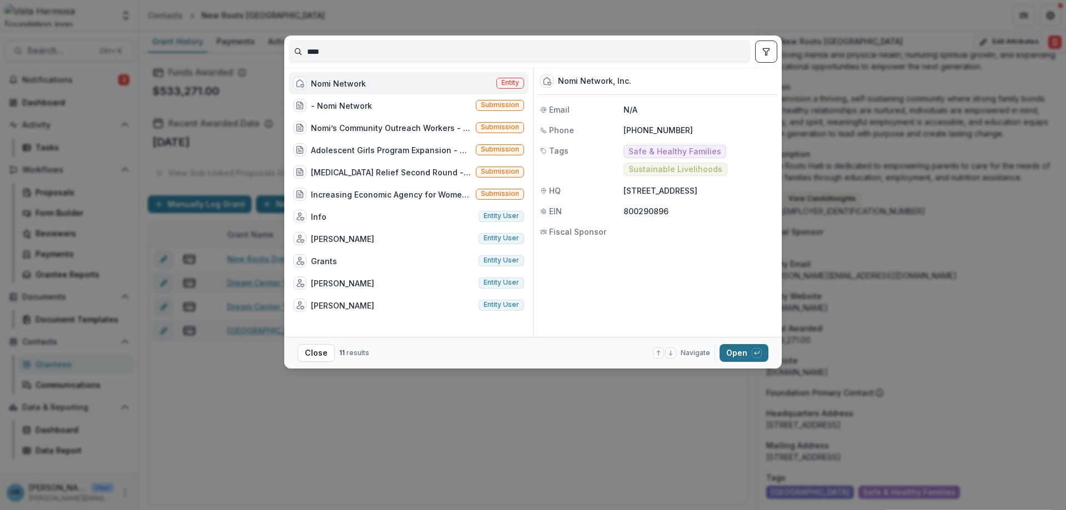
type input "****"
click at [743, 355] on button "Open with enter key" at bounding box center [744, 353] width 49 height 18
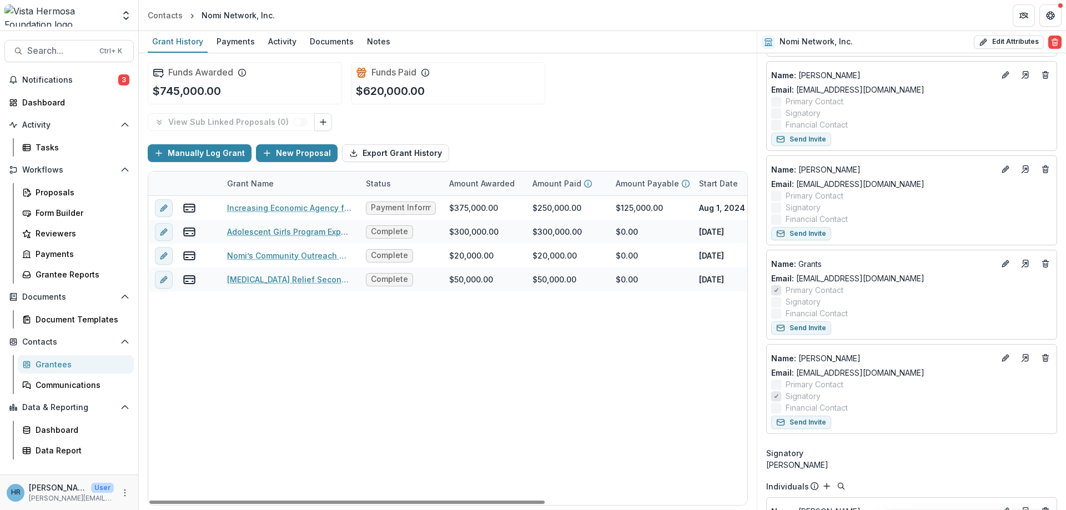
scroll to position [773, 0]
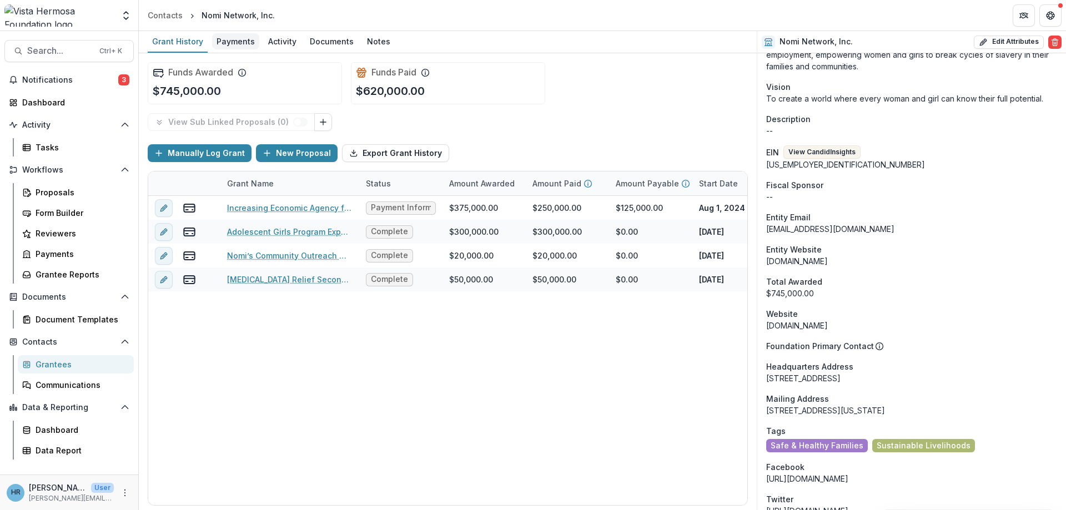
click at [239, 44] on div "Payments" at bounding box center [235, 41] width 47 height 16
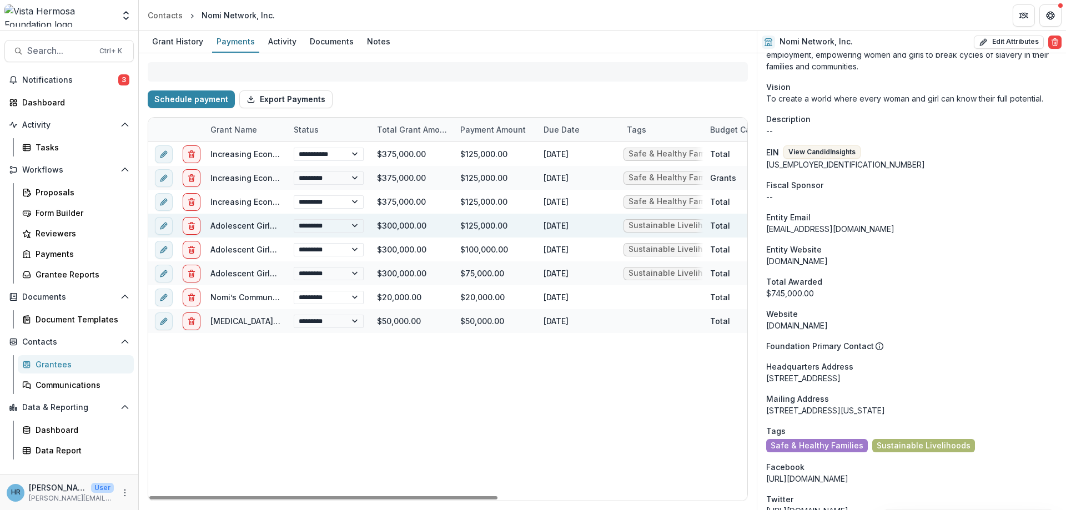
select select "****"
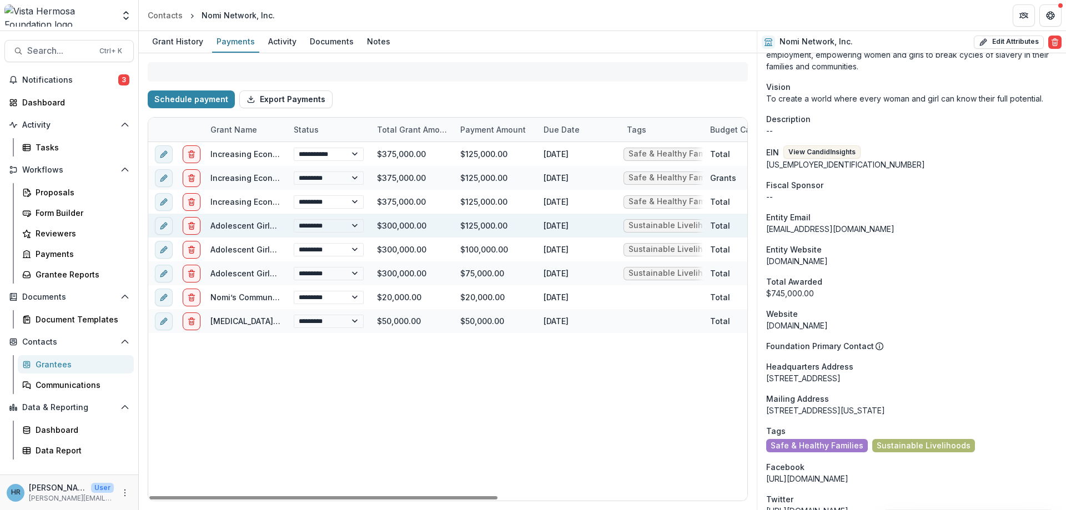
select select "****"
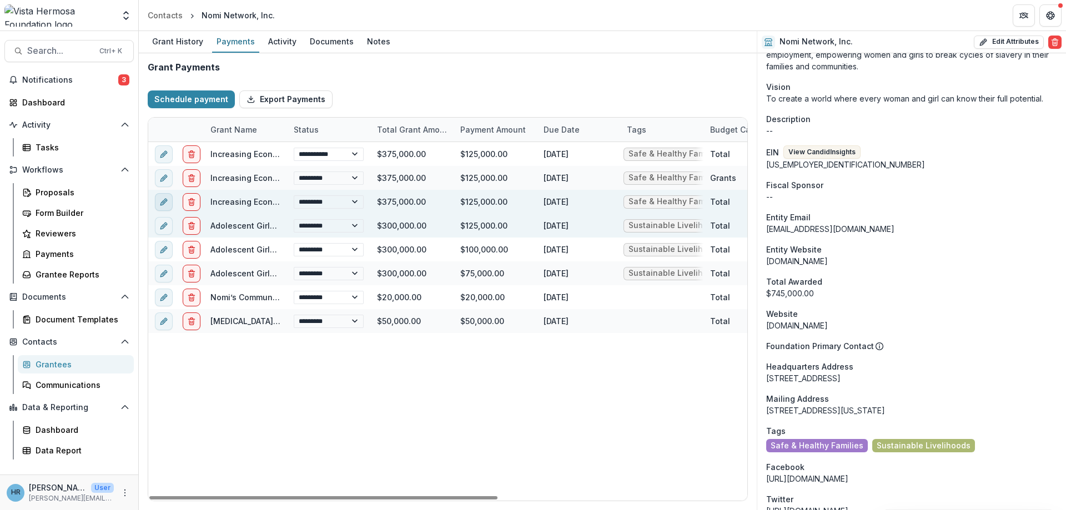
click at [168, 202] on button "edit" at bounding box center [164, 202] width 18 height 18
select select
select select "****"
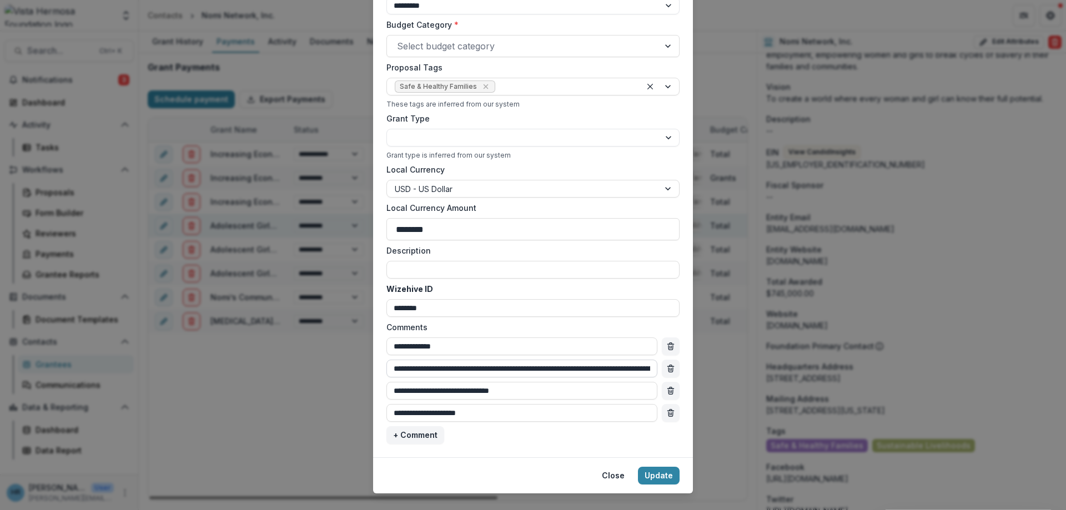
scroll to position [393, 0]
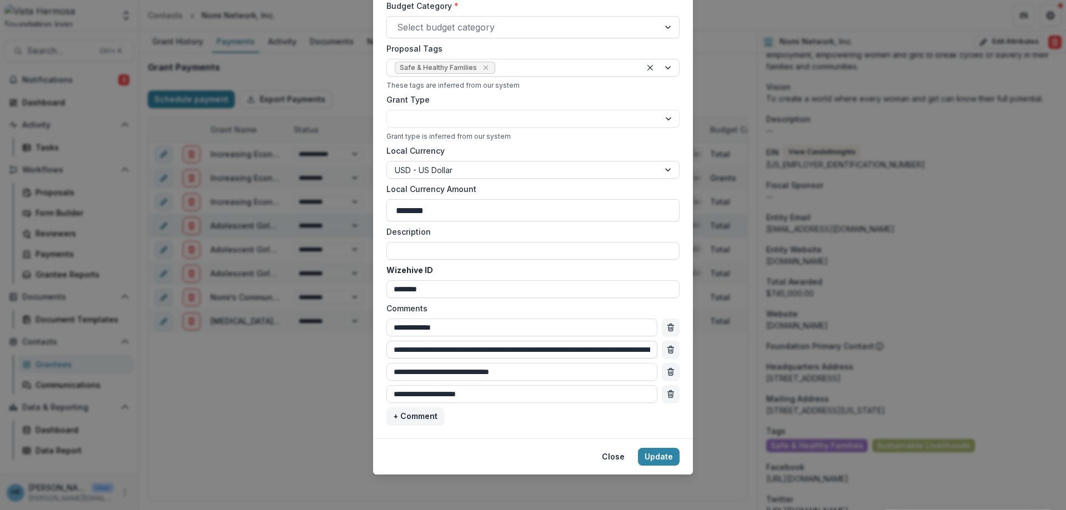
click at [625, 350] on input "**********" at bounding box center [522, 350] width 271 height 18
click at [611, 463] on button "Close" at bounding box center [613, 457] width 36 height 18
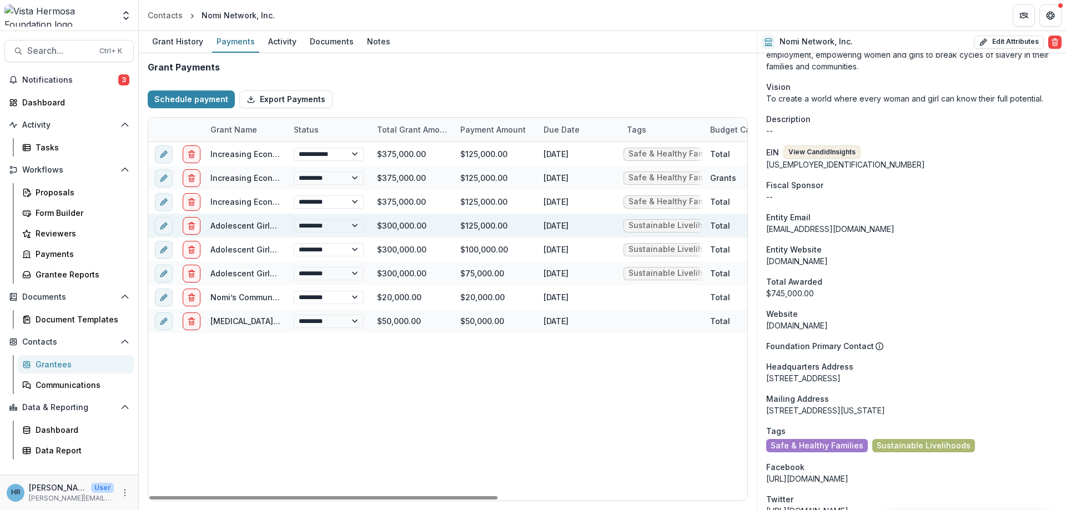
click at [796, 154] on button "View Candid Insights" at bounding box center [822, 152] width 77 height 13
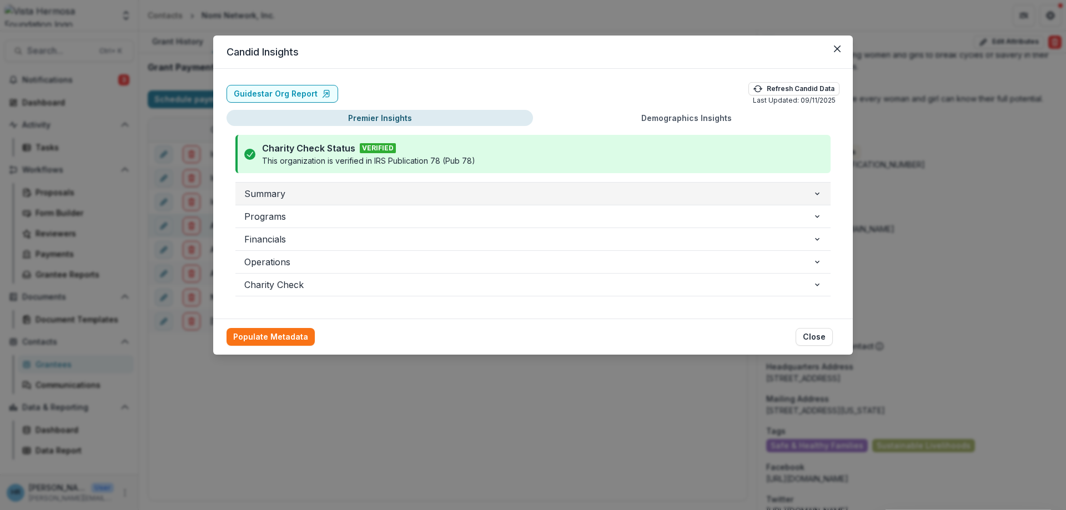
click at [259, 191] on span "Summary" at bounding box center [528, 193] width 569 height 13
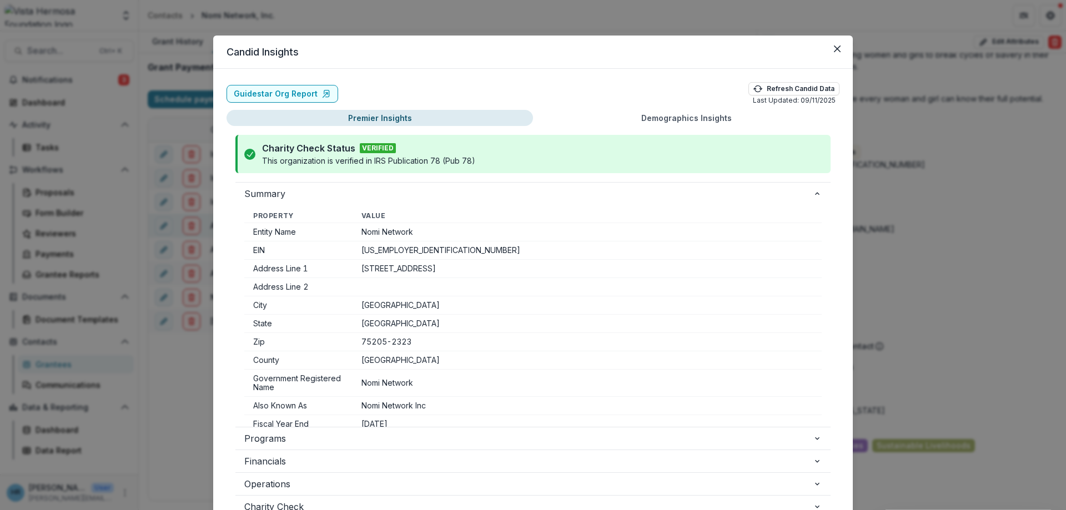
click at [363, 269] on td "[STREET_ADDRESS]" at bounding box center [587, 269] width 469 height 18
drag, startPoint x: 365, startPoint y: 269, endPoint x: 466, endPoint y: 267, distance: 101.1
click at [466, 267] on td "[STREET_ADDRESS]" at bounding box center [587, 269] width 469 height 18
copy td "[STREET_ADDRESS]"
click at [384, 304] on td "[GEOGRAPHIC_DATA]" at bounding box center [587, 306] width 469 height 18
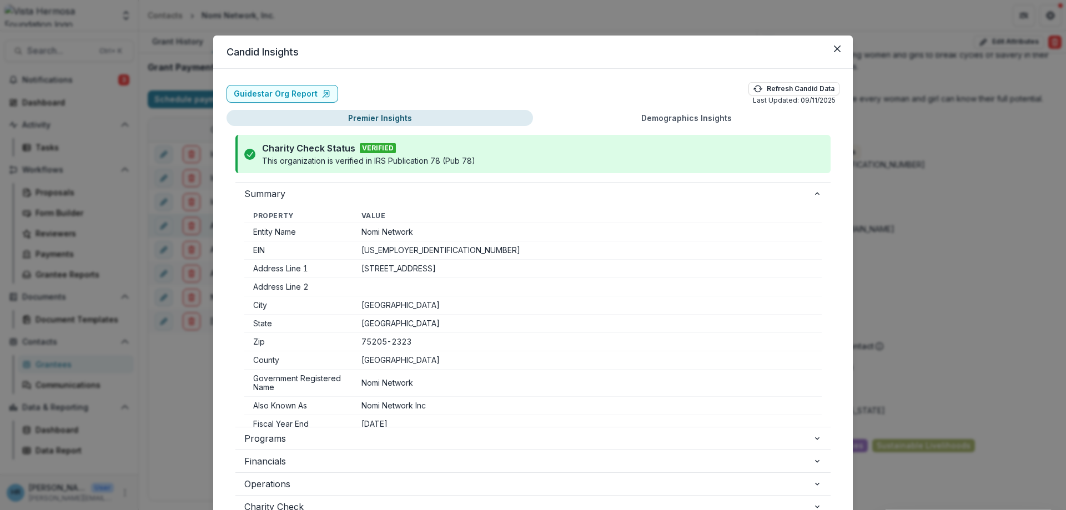
select select "****"
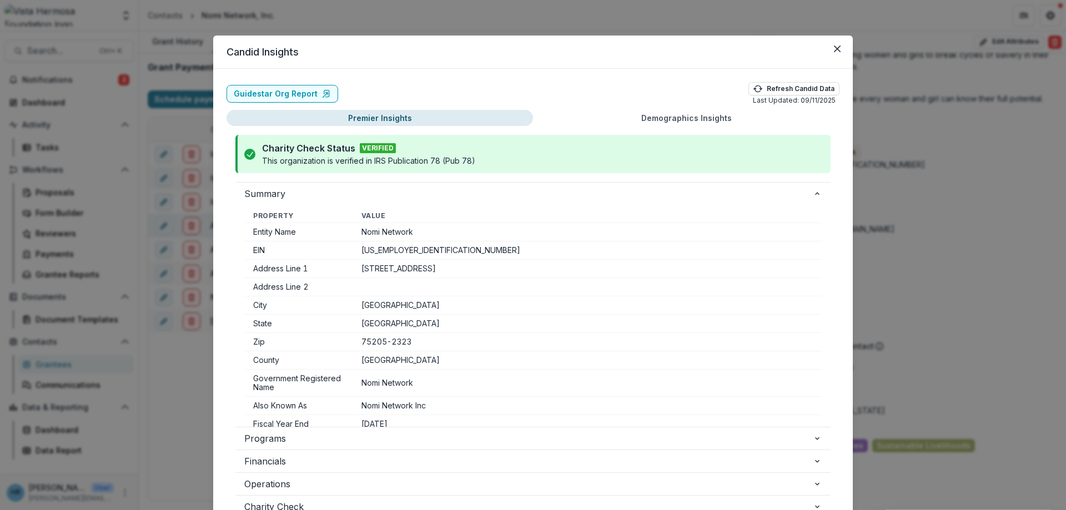
select select "****"
click at [365, 305] on td "[GEOGRAPHIC_DATA]" at bounding box center [587, 306] width 469 height 18
drag, startPoint x: 364, startPoint y: 305, endPoint x: 385, endPoint y: 305, distance: 21.1
click at [385, 305] on td "[GEOGRAPHIC_DATA]" at bounding box center [587, 306] width 469 height 18
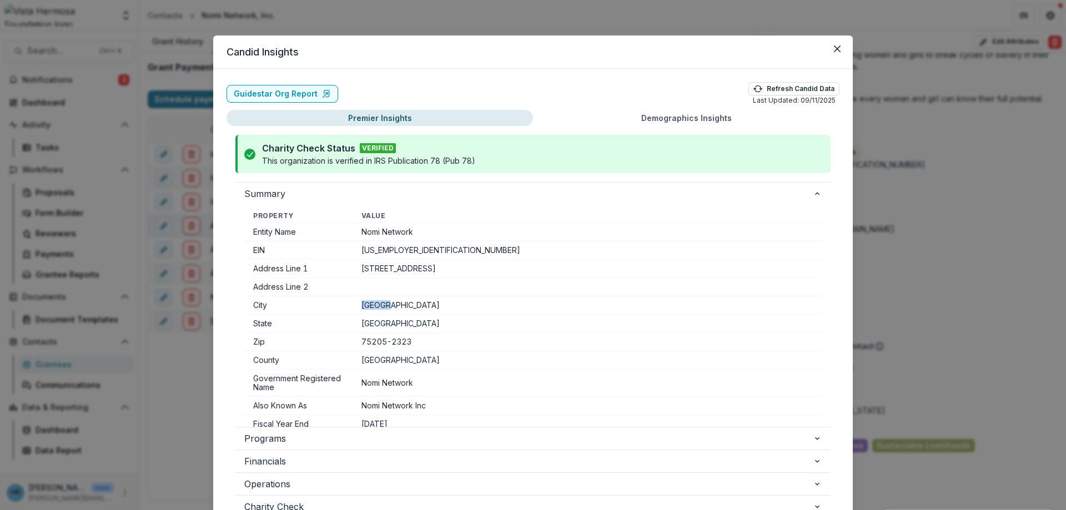
copy td "[GEOGRAPHIC_DATA]"
click at [369, 327] on td "[GEOGRAPHIC_DATA]" at bounding box center [587, 324] width 469 height 18
select select "****"
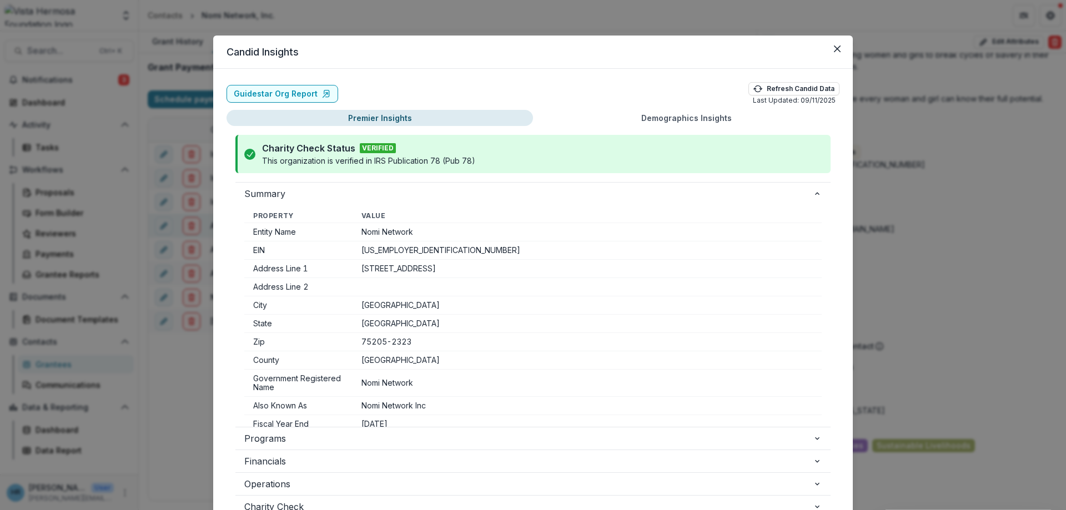
select select "****"
drag, startPoint x: 372, startPoint y: 322, endPoint x: 354, endPoint y: 323, distance: 17.3
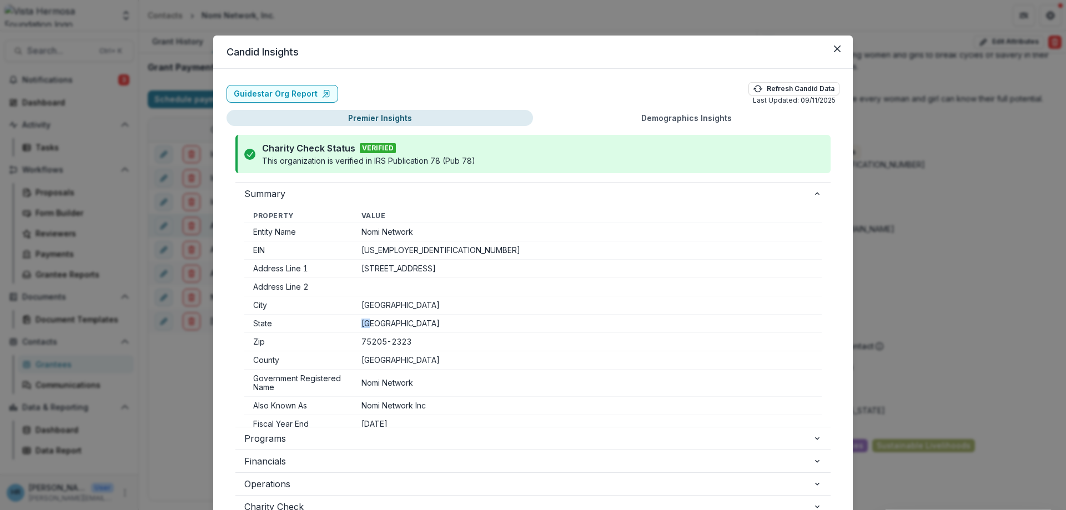
click at [354, 323] on tr "State [US_STATE]" at bounding box center [533, 324] width 578 height 18
copy tr "[GEOGRAPHIC_DATA]"
select select "****"
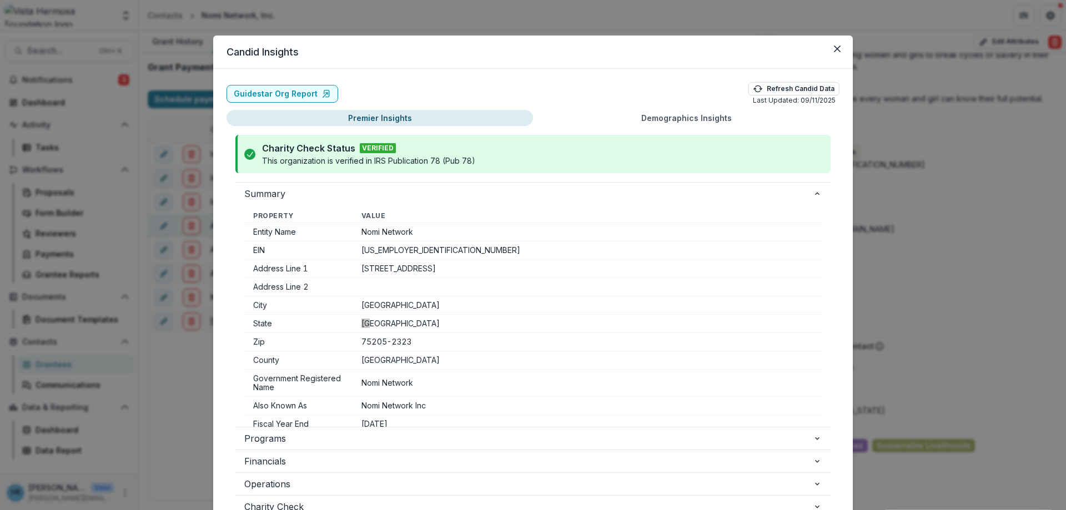
select select "****"
click at [835, 48] on icon "Close" at bounding box center [837, 49] width 7 height 7
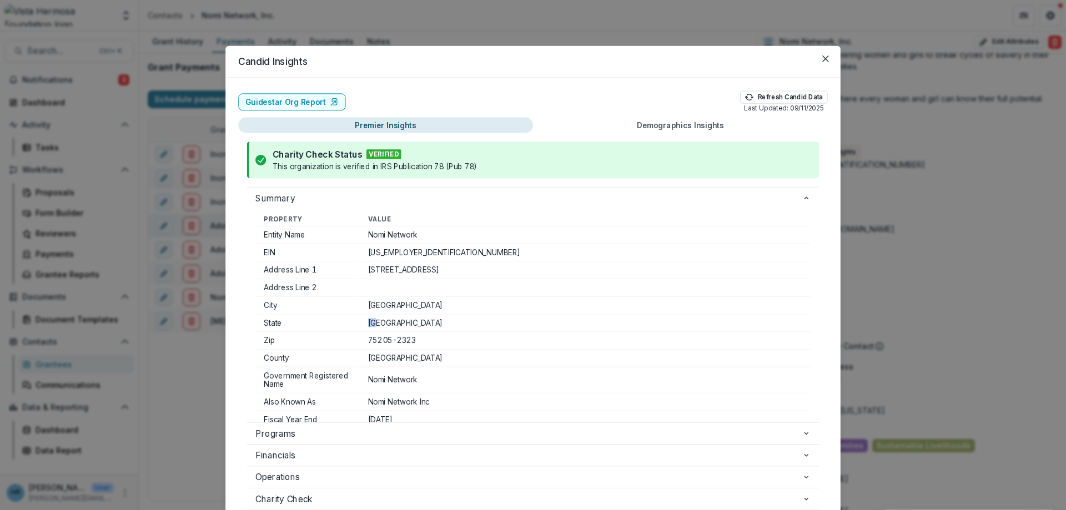
select select "****"
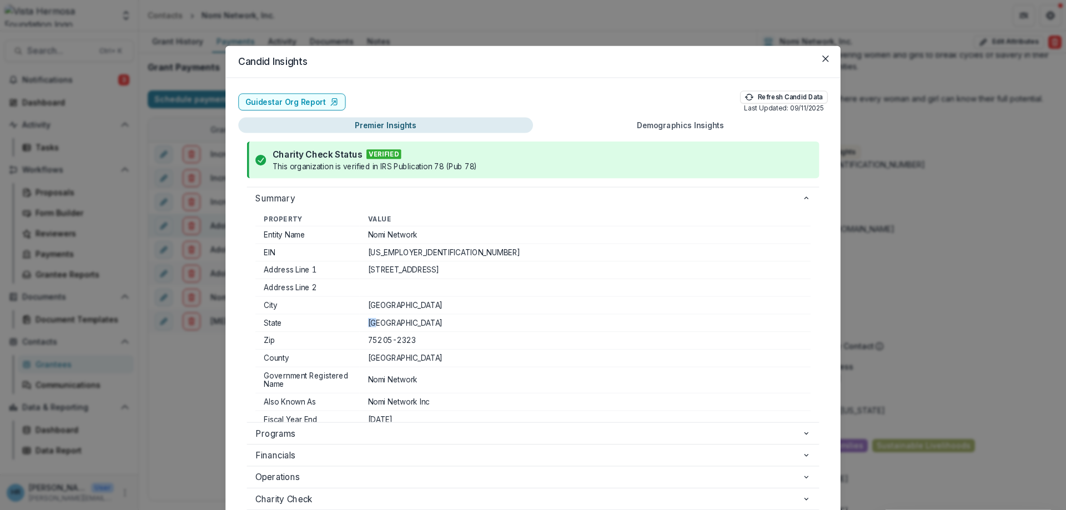
select select "****"
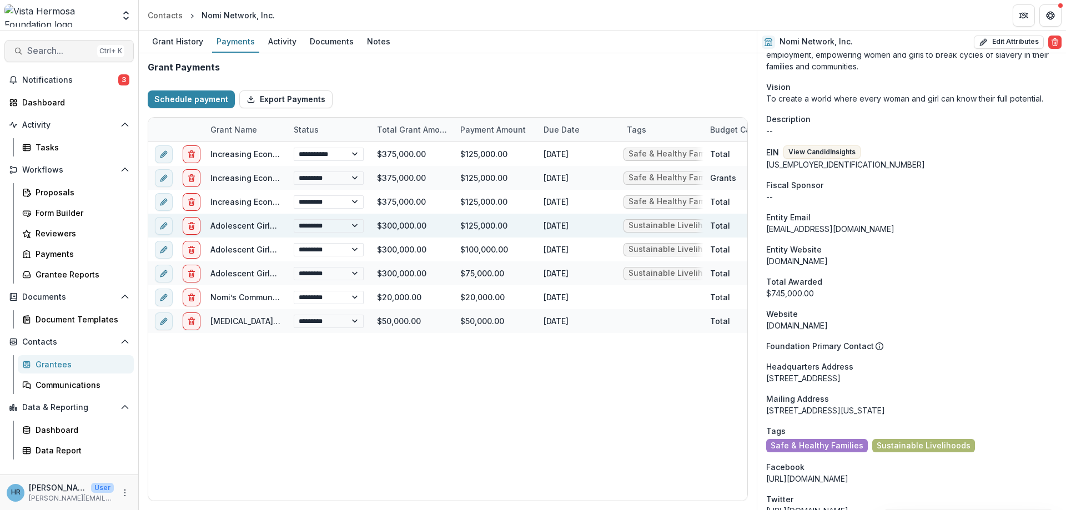
click at [77, 50] on span "Search..." at bounding box center [60, 51] width 66 height 11
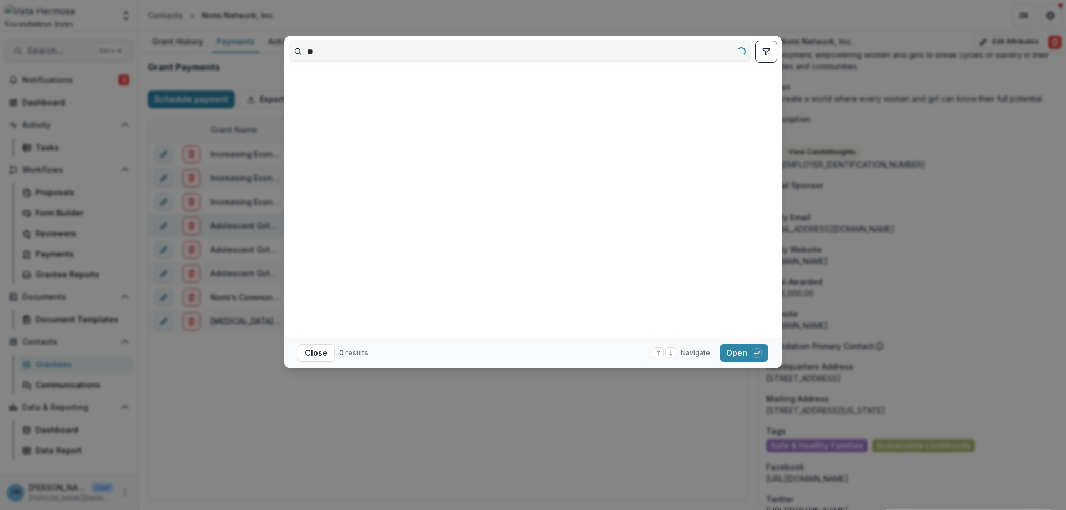
type input "*"
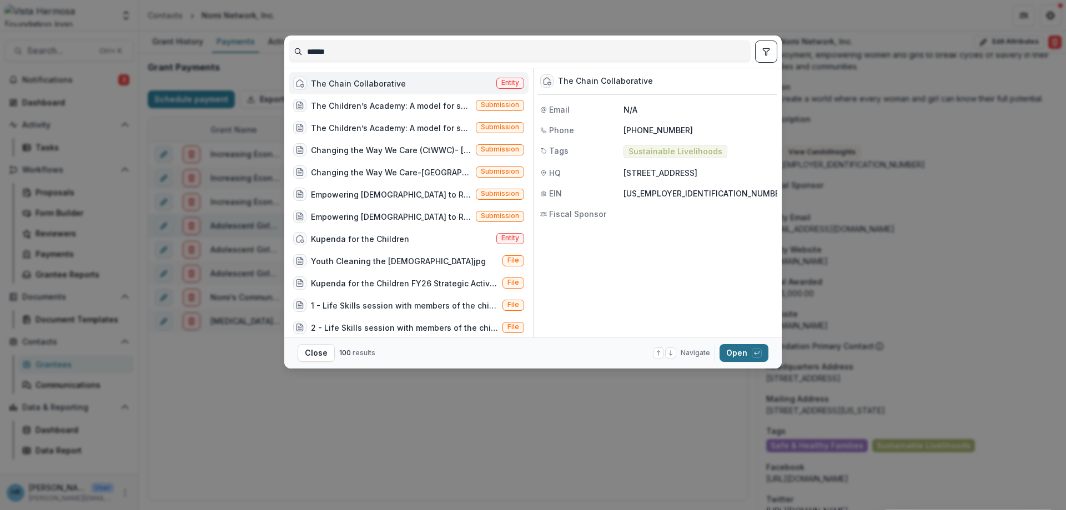
type input "******"
click at [749, 352] on button "Open with enter key" at bounding box center [744, 353] width 49 height 18
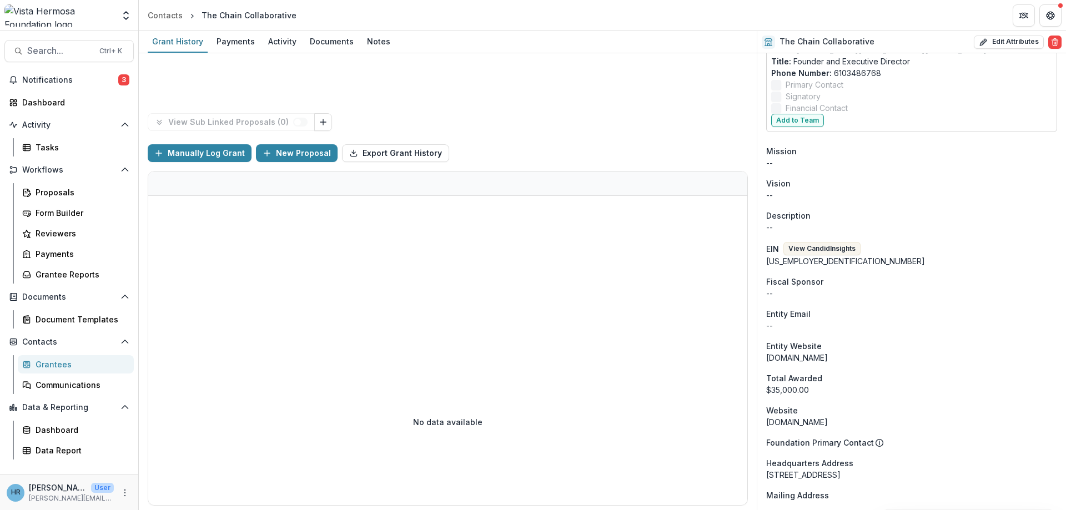
scroll to position [320, 0]
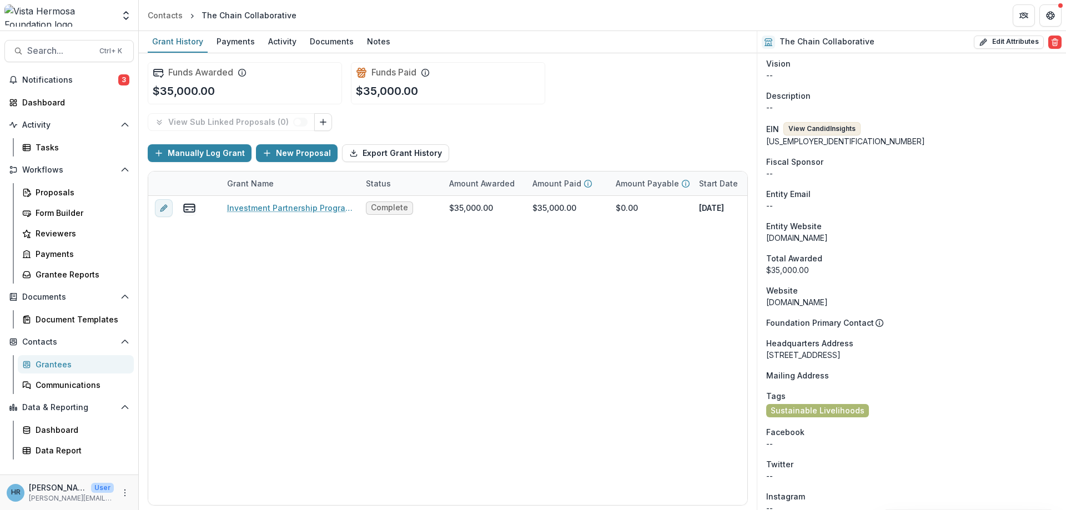
click at [804, 130] on button "View Candid Insights" at bounding box center [822, 128] width 77 height 13
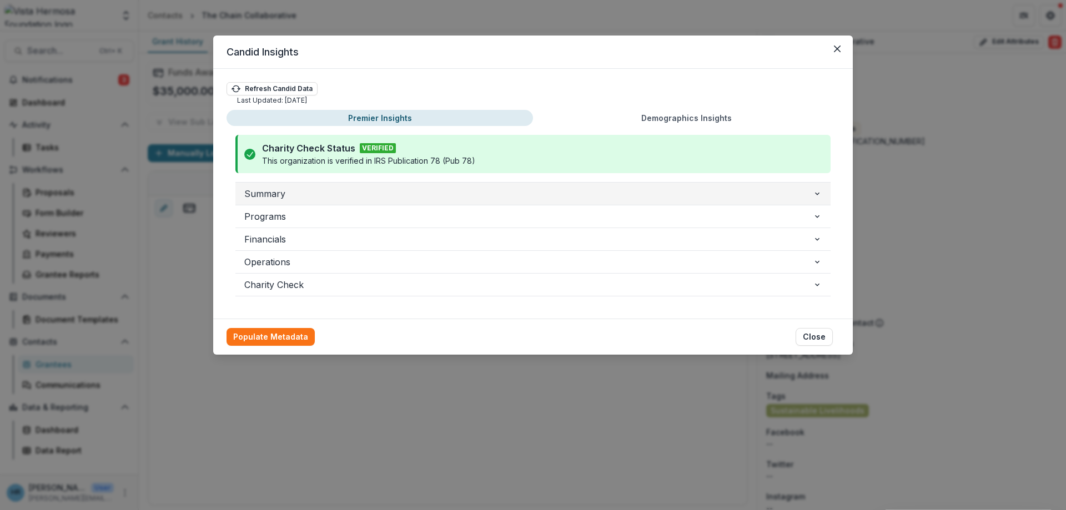
click at [305, 201] on button "Summary" at bounding box center [532, 194] width 595 height 22
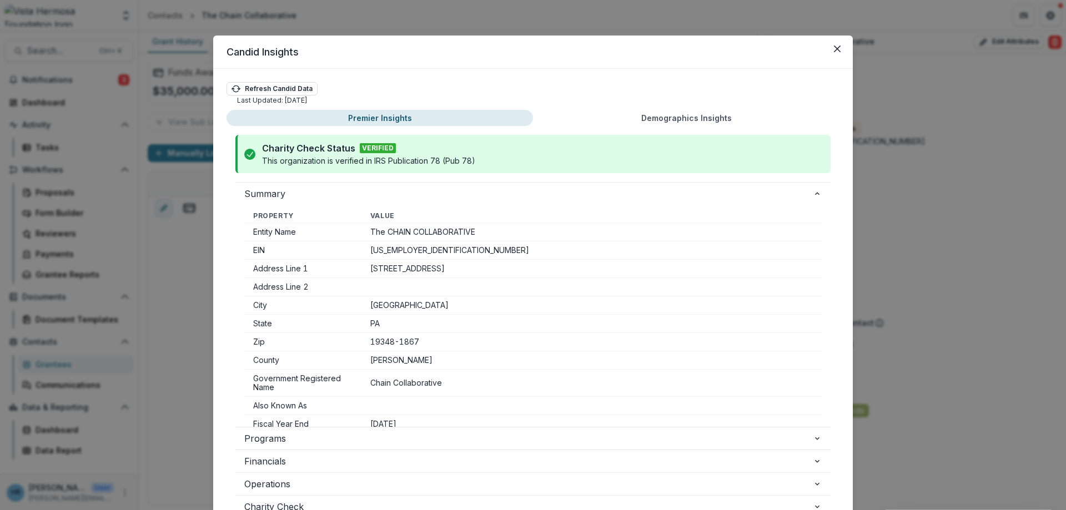
click at [370, 269] on td "[STREET_ADDRESS]" at bounding box center [592, 269] width 460 height 18
drag, startPoint x: 378, startPoint y: 268, endPoint x: 438, endPoint y: 270, distance: 60.0
click at [438, 270] on td "[STREET_ADDRESS]" at bounding box center [592, 269] width 460 height 18
copy td "[STREET_ADDRESS]"
drag, startPoint x: 372, startPoint y: 306, endPoint x: 428, endPoint y: 306, distance: 56.1
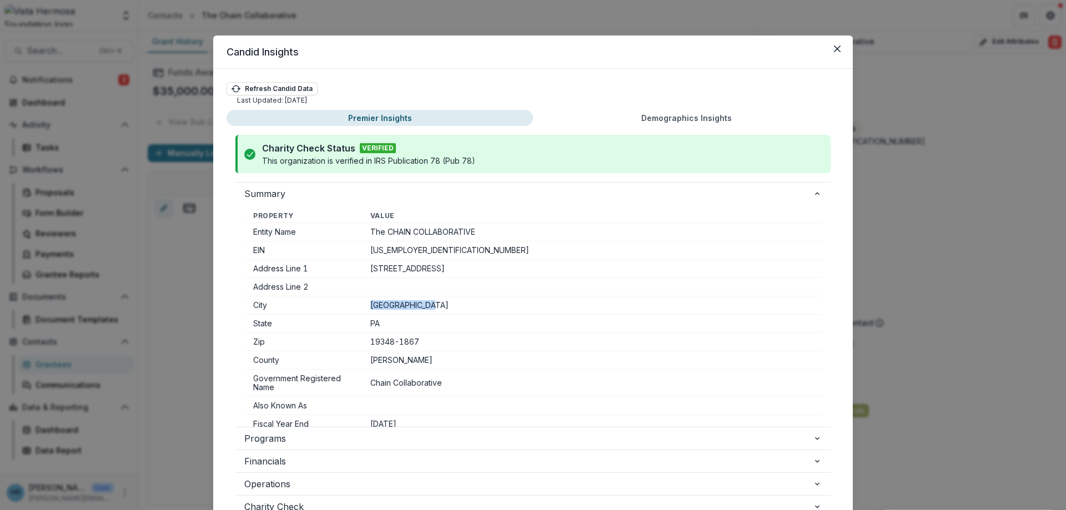
click at [428, 306] on td "[GEOGRAPHIC_DATA]" at bounding box center [592, 306] width 460 height 18
copy td "[GEOGRAPHIC_DATA]"
click at [844, 48] on button "Close" at bounding box center [838, 49] width 18 height 18
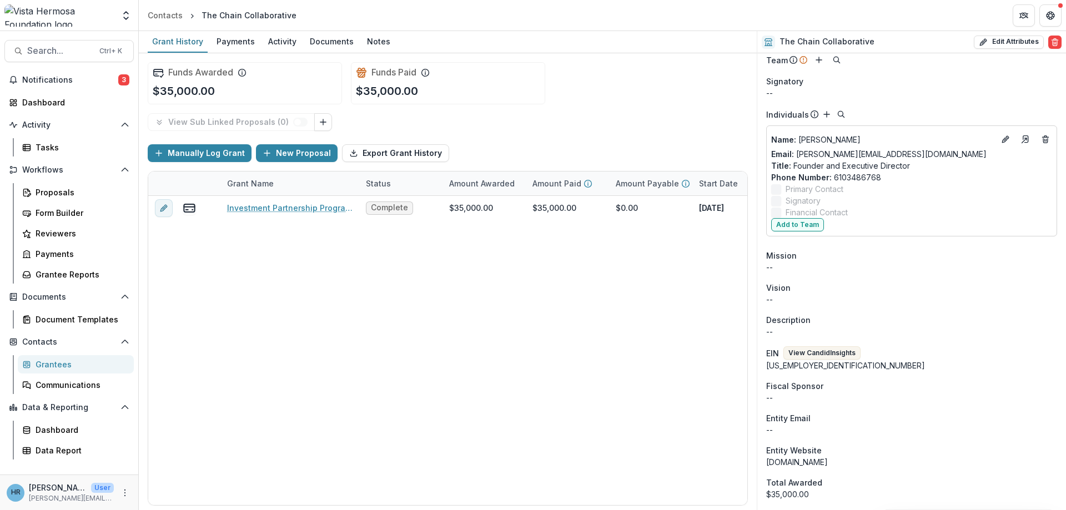
scroll to position [0, 0]
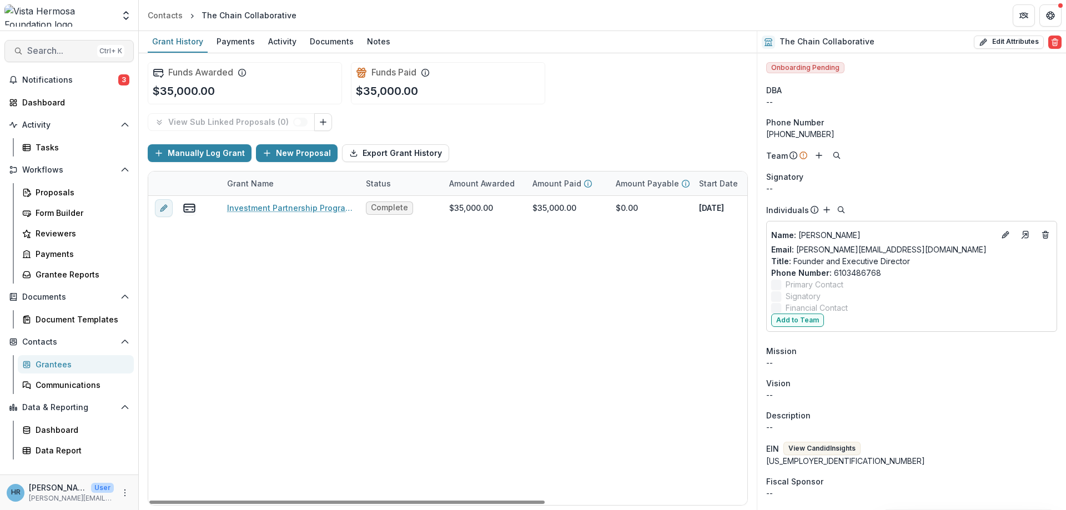
click at [68, 46] on button "Search... Ctrl + K" at bounding box center [68, 51] width 129 height 22
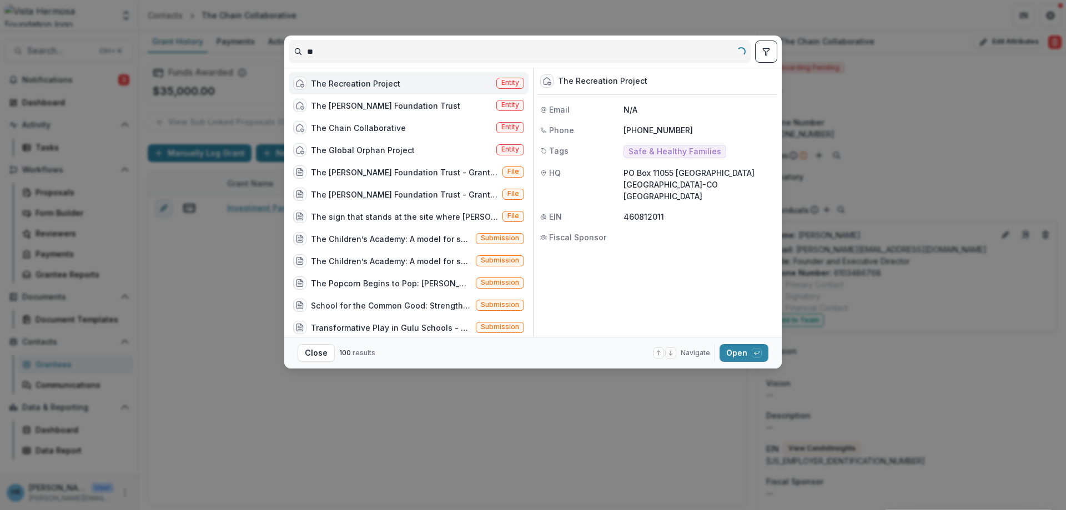
type input "*"
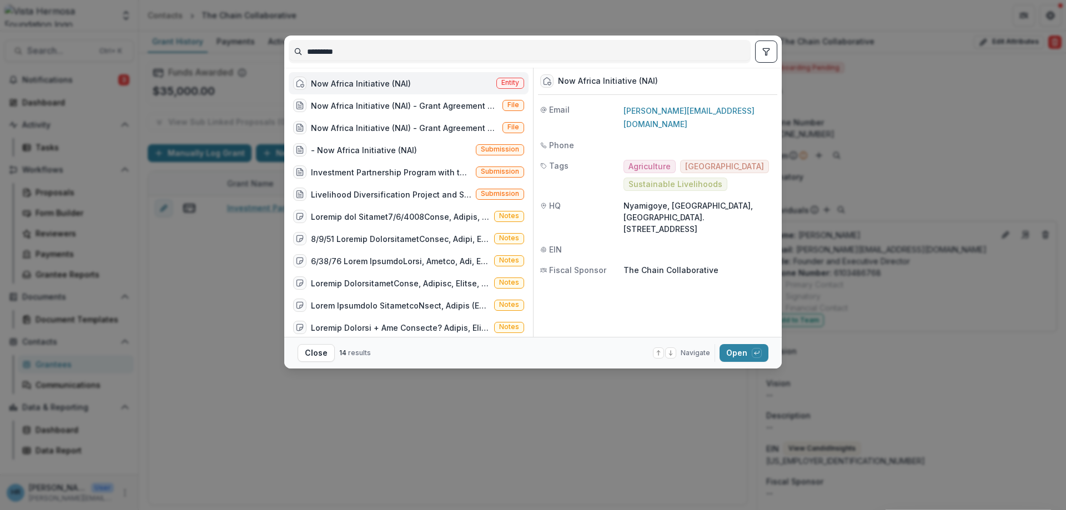
type input "*********"
click at [397, 83] on div "Now Africa Initiative (NAI)" at bounding box center [361, 84] width 100 height 12
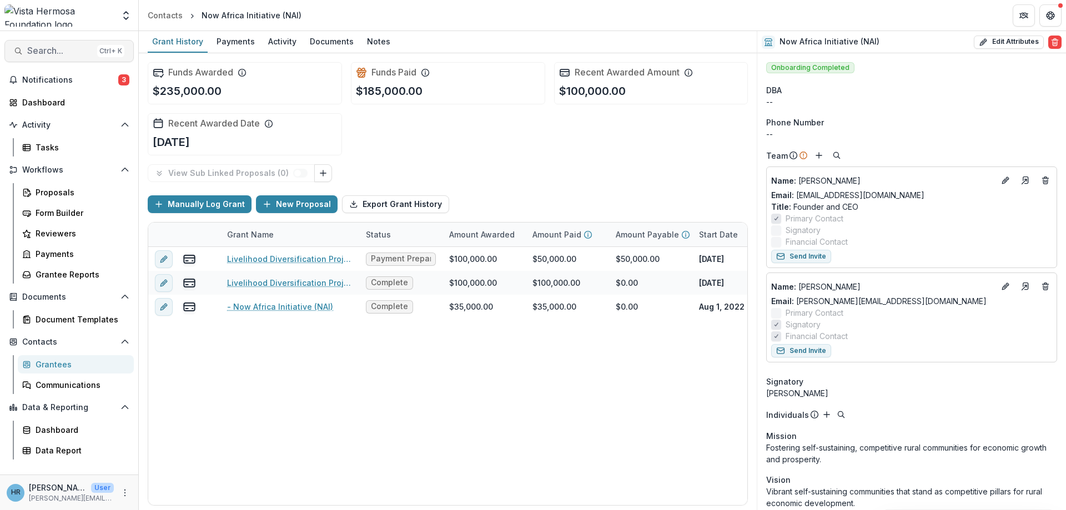
click at [73, 56] on span "Search..." at bounding box center [60, 51] width 66 height 11
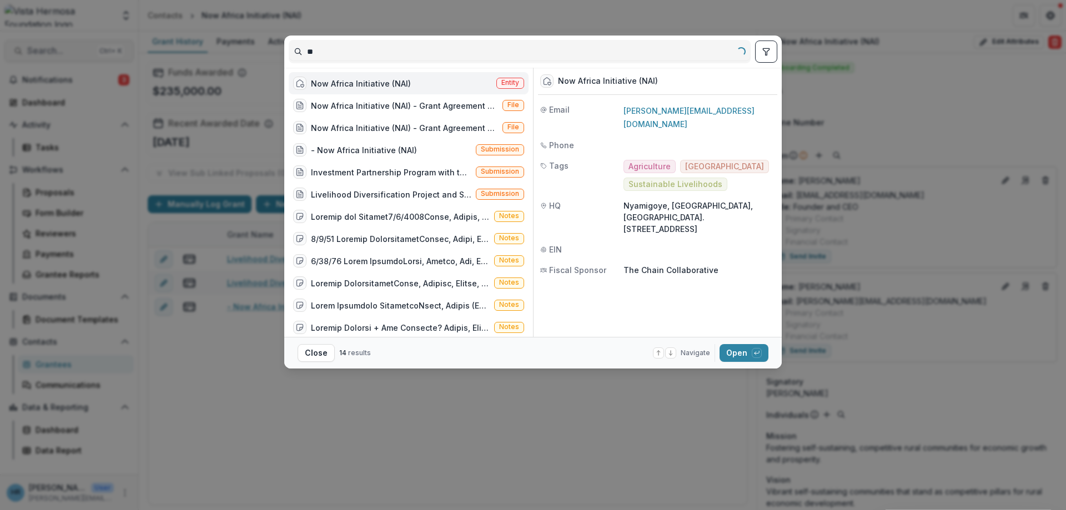
type input "*"
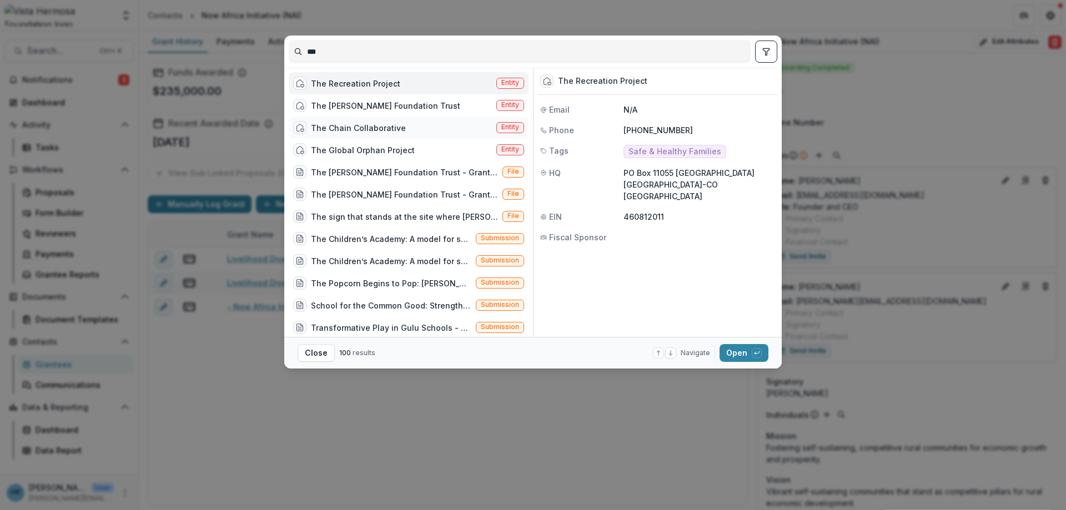
type input "***"
click at [343, 130] on div "The Chain Collaborative" at bounding box center [358, 128] width 95 height 12
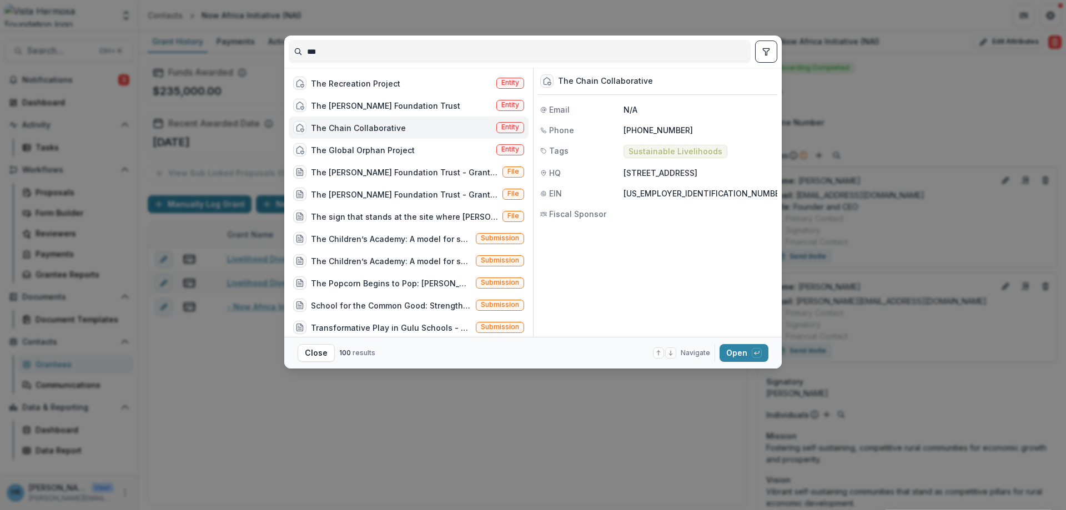
click at [707, 271] on div "The Chain Collaborative Email N/A Phone [PHONE_NUMBER] Tags Sustainable Livelih…" at bounding box center [655, 202] width 244 height 269
click at [709, 307] on div "The Chain Collaborative Email N/A Phone [PHONE_NUMBER] Tags Sustainable Livelih…" at bounding box center [655, 202] width 244 height 269
click at [329, 129] on div "The Chain Collaborative" at bounding box center [358, 128] width 95 height 12
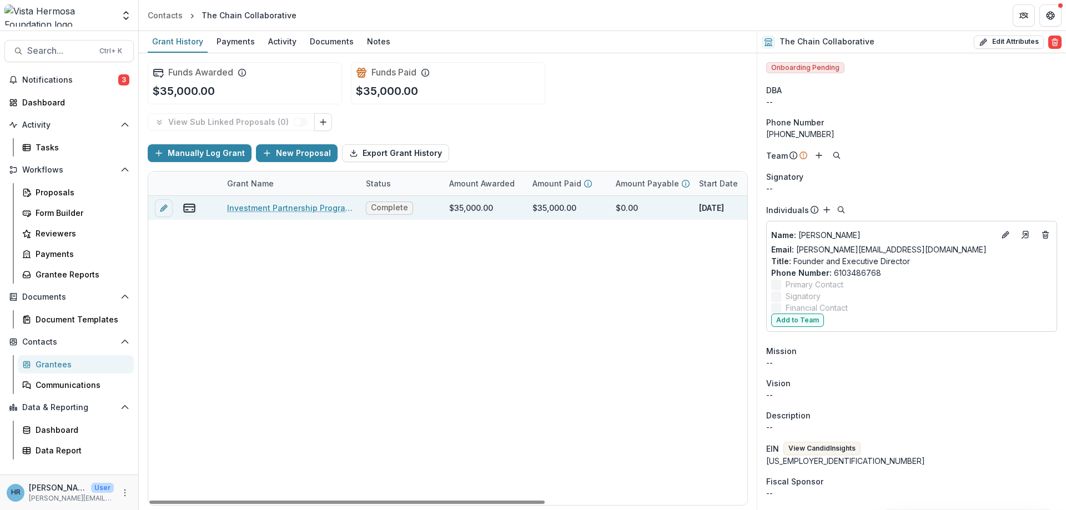
click at [314, 211] on link "Investment Partnership Program with the Now Africa Initiative - The Chain Colla…" at bounding box center [290, 208] width 126 height 12
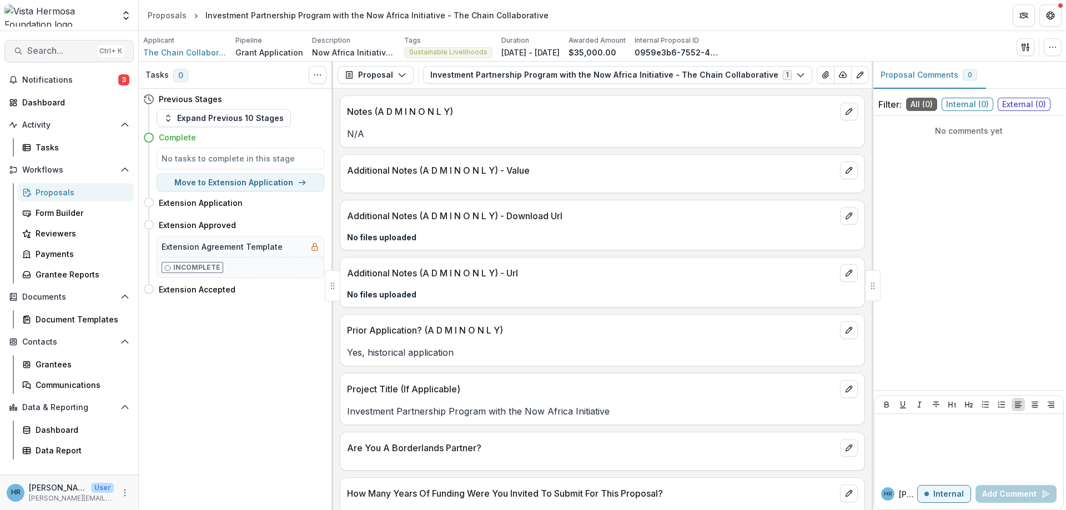
click at [62, 52] on span "Search..." at bounding box center [60, 51] width 66 height 11
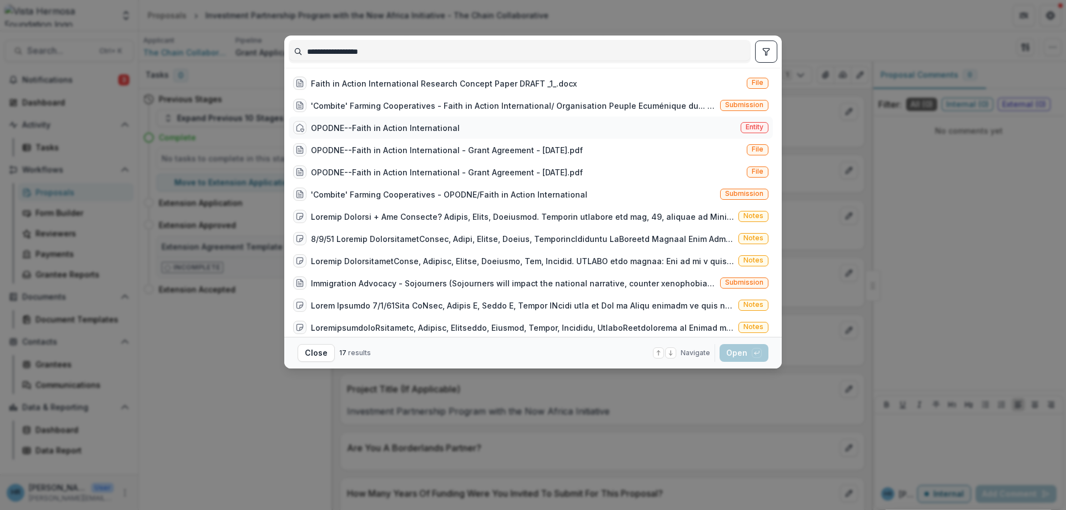
type input "**********"
click at [328, 130] on div "OPODNE--Faith in Action International" at bounding box center [385, 128] width 149 height 12
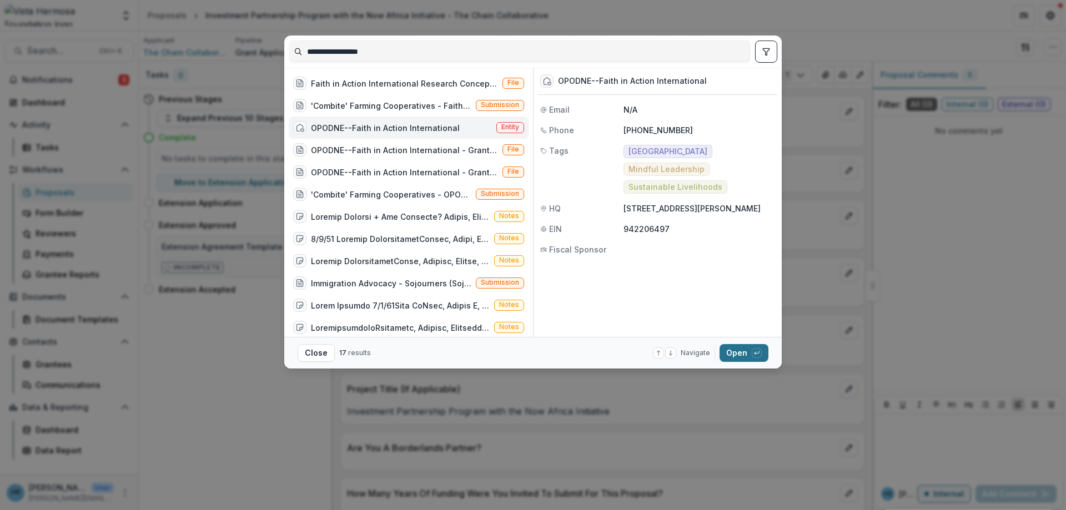
click at [738, 355] on button "Open with enter key" at bounding box center [744, 353] width 49 height 18
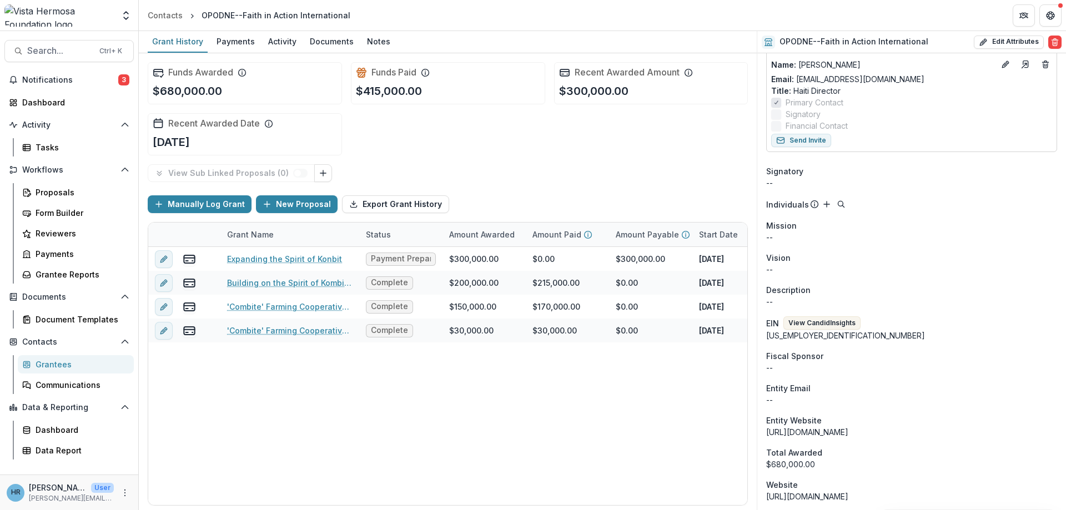
scroll to position [133, 0]
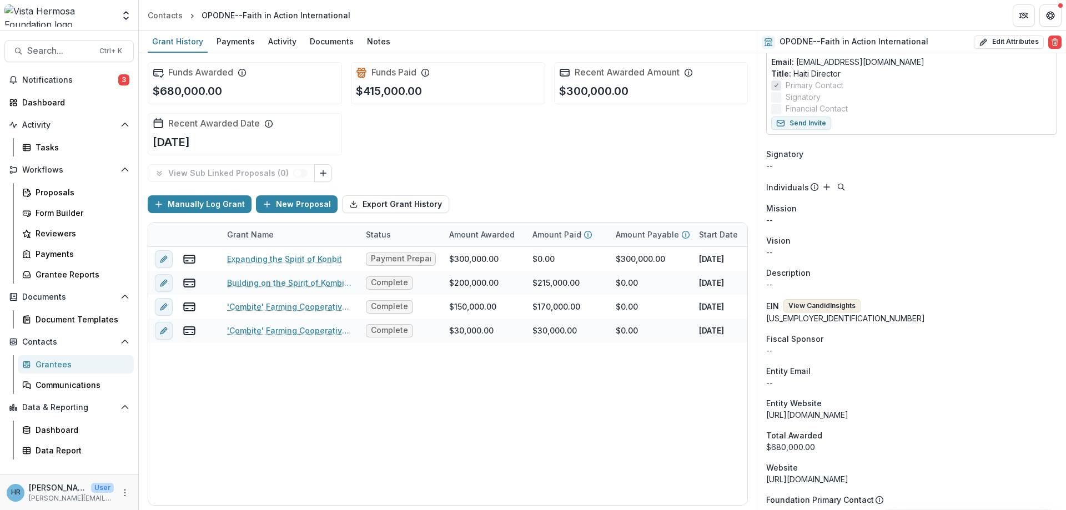
click at [812, 307] on button "View Candid Insights" at bounding box center [822, 305] width 77 height 13
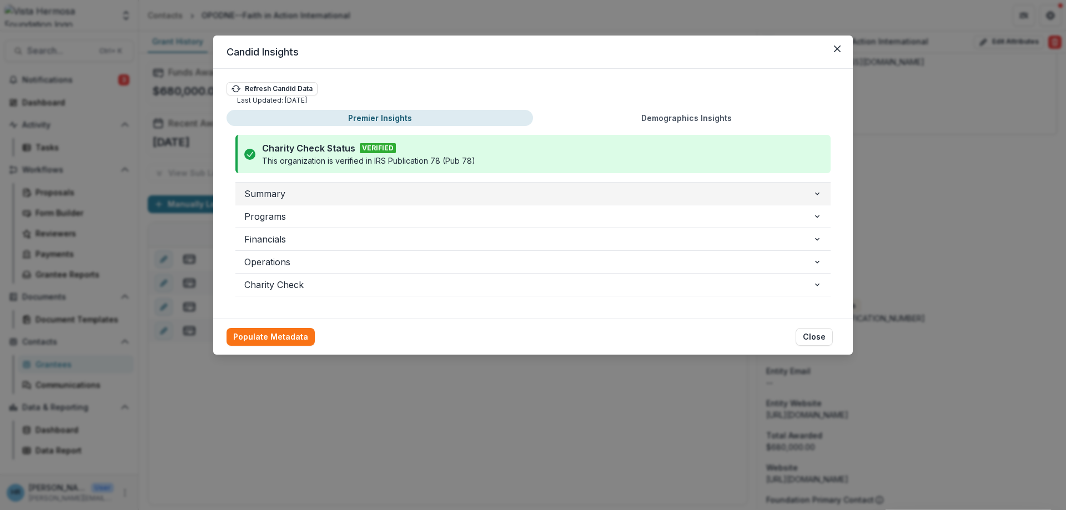
click at [387, 194] on span "Summary" at bounding box center [528, 193] width 569 height 13
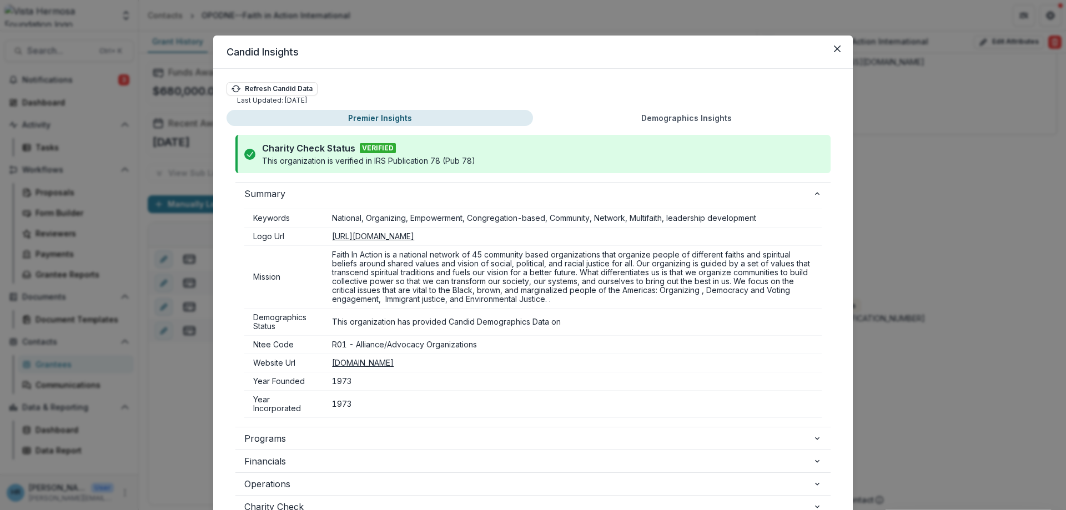
scroll to position [67, 0]
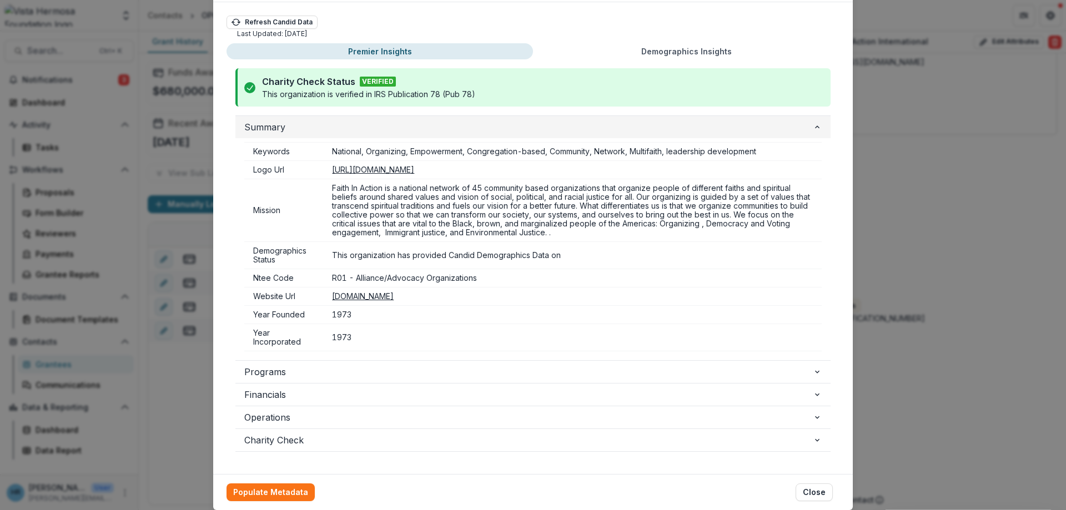
click at [820, 132] on button "Summary" at bounding box center [532, 127] width 595 height 22
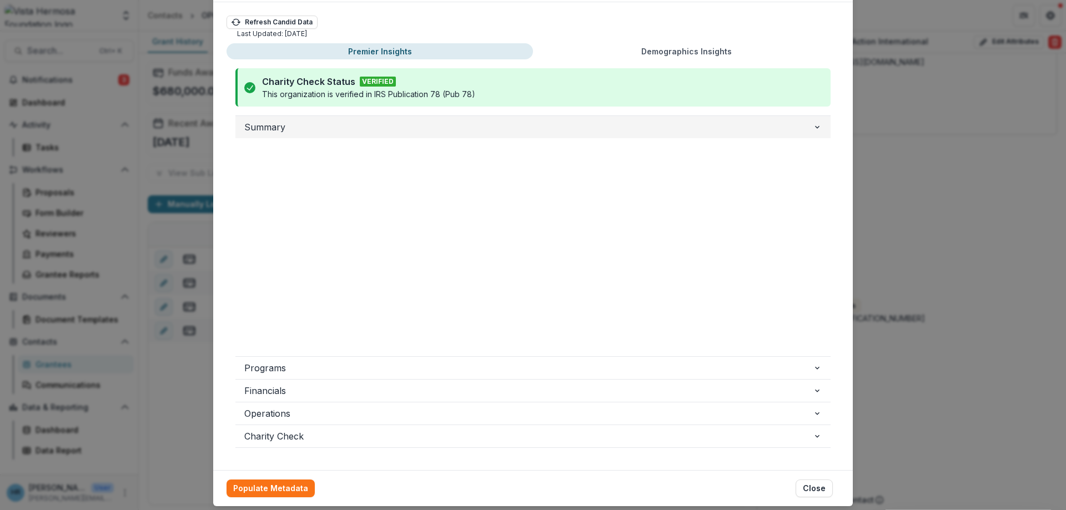
scroll to position [0, 0]
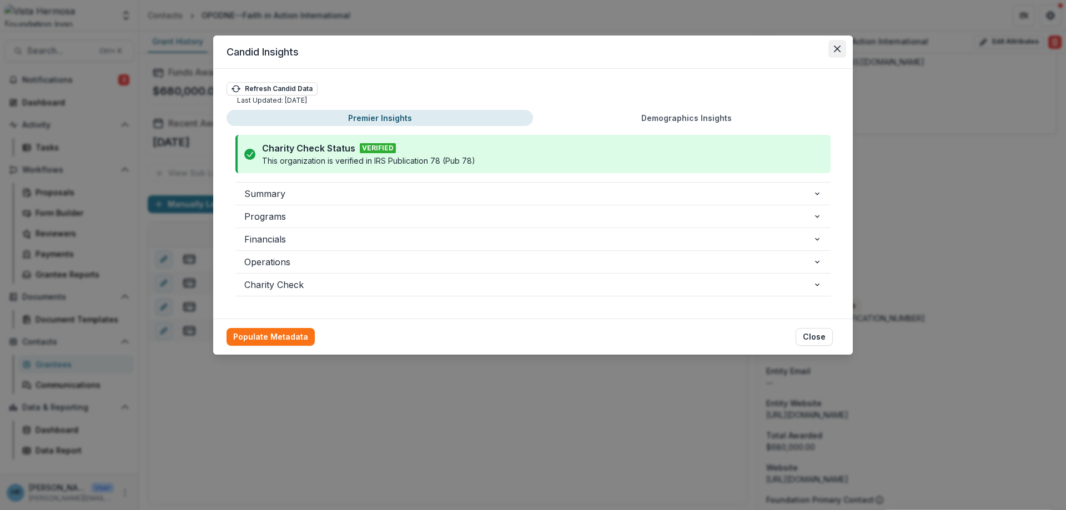
click at [833, 52] on button "Close" at bounding box center [838, 49] width 18 height 18
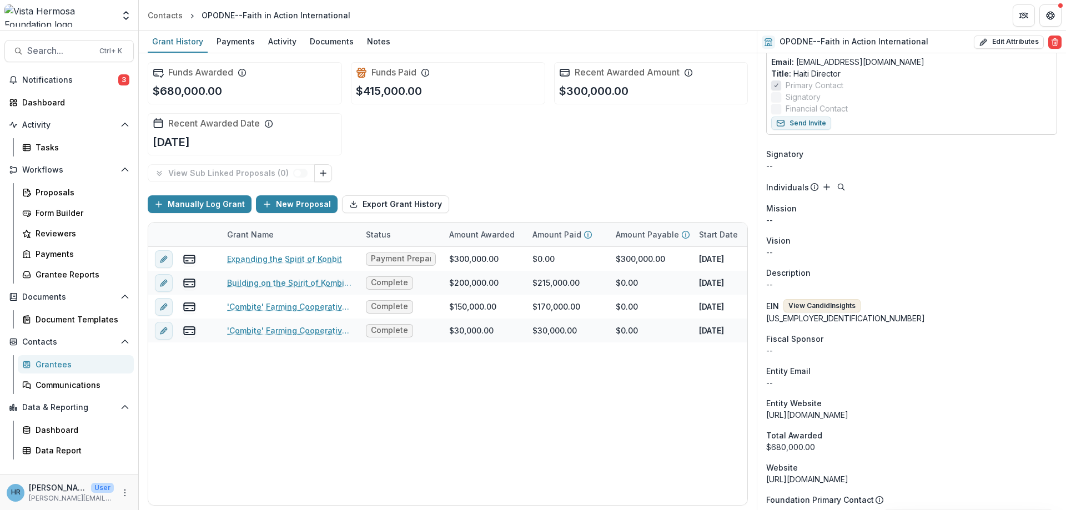
click at [807, 306] on button "View Candid Insights" at bounding box center [822, 305] width 77 height 13
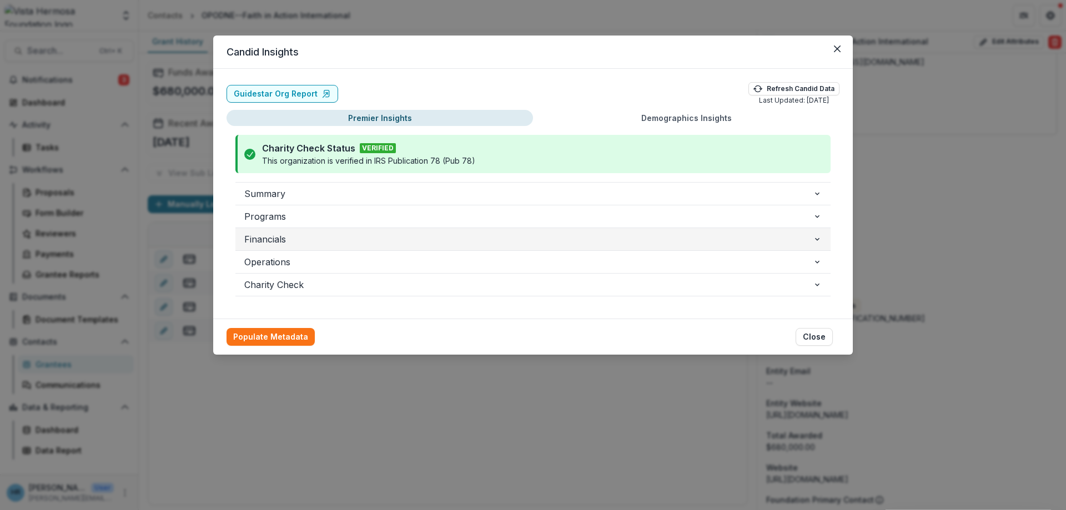
click at [375, 238] on span "Financials" at bounding box center [528, 239] width 569 height 13
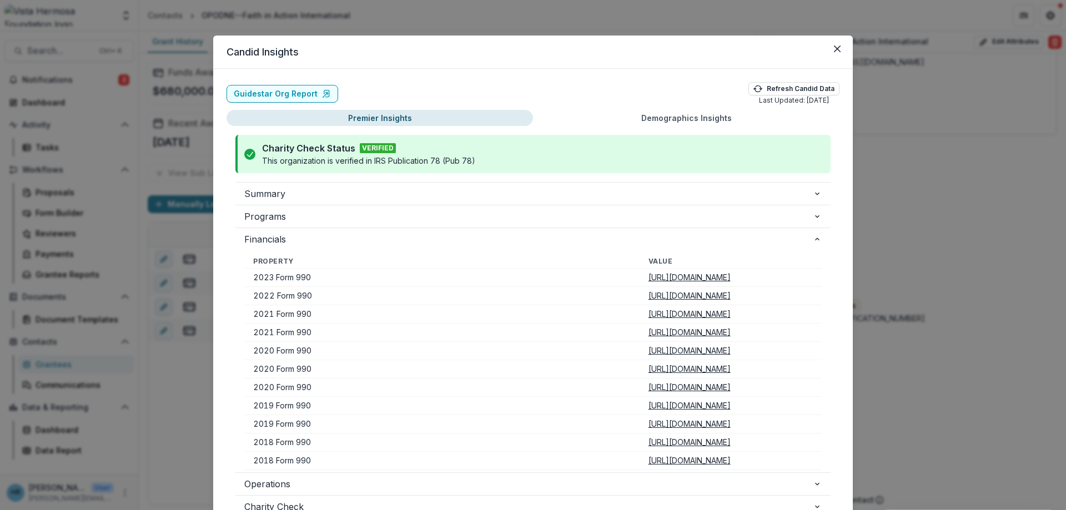
click at [649, 282] on u "[URL][DOMAIN_NAME]" at bounding box center [690, 277] width 82 height 9
drag, startPoint x: 842, startPoint y: 50, endPoint x: 822, endPoint y: 63, distance: 24.0
click at [842, 50] on button "Close" at bounding box center [838, 49] width 18 height 18
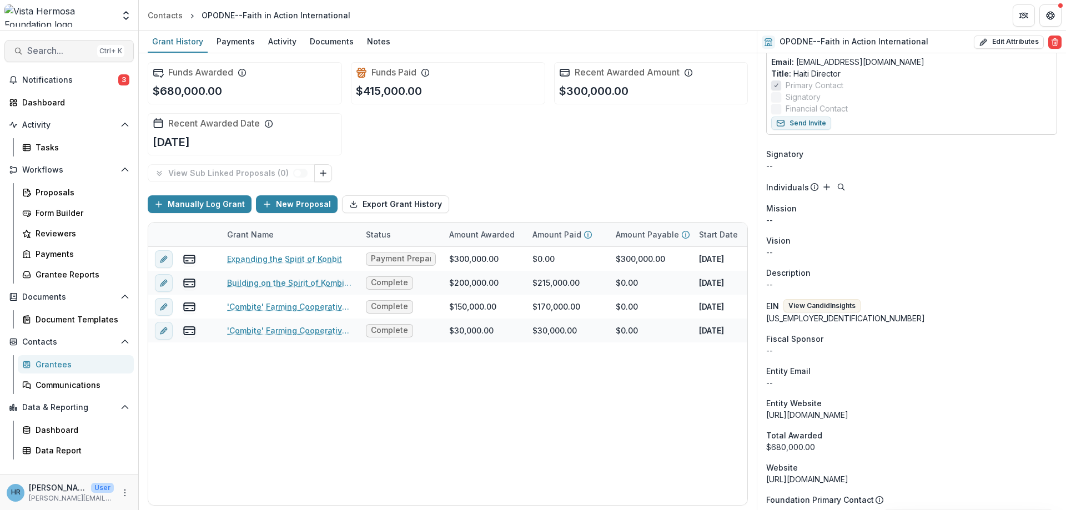
click at [58, 49] on span "Search..." at bounding box center [60, 51] width 66 height 11
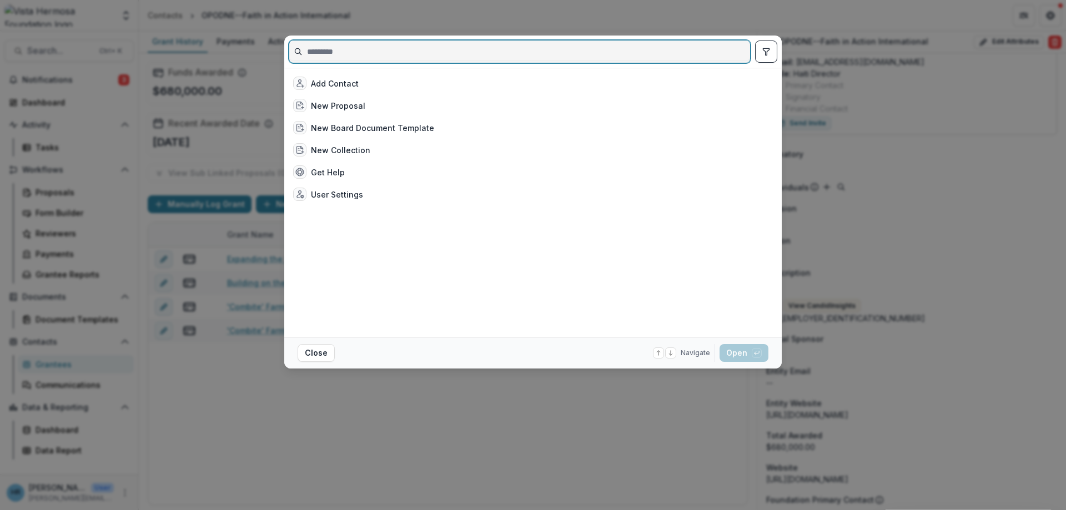
click at [340, 53] on input at bounding box center [519, 52] width 461 height 18
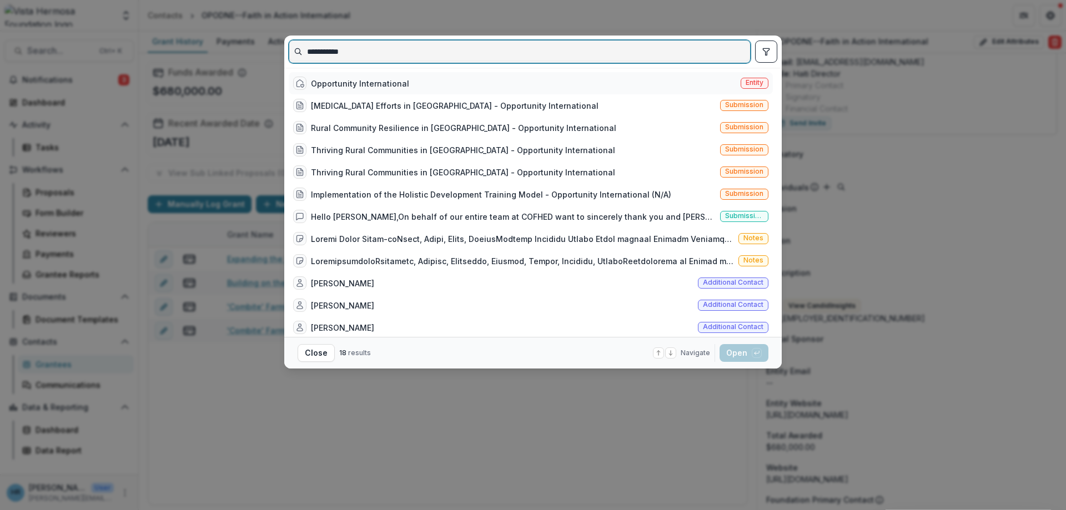
type input "**********"
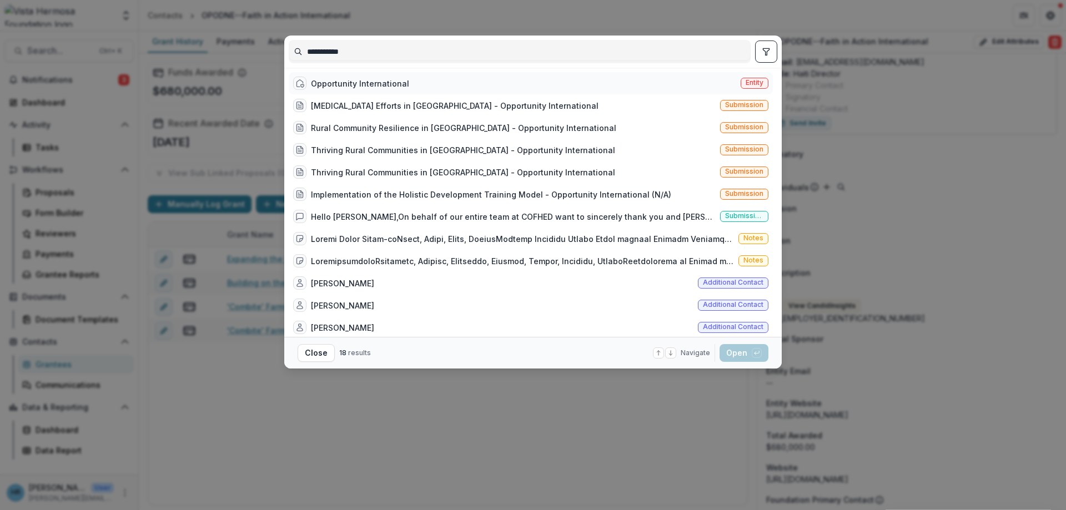
drag, startPoint x: 335, startPoint y: 82, endPoint x: 377, endPoint y: 90, distance: 42.4
click at [335, 83] on div "Opportunity International" at bounding box center [360, 84] width 98 height 12
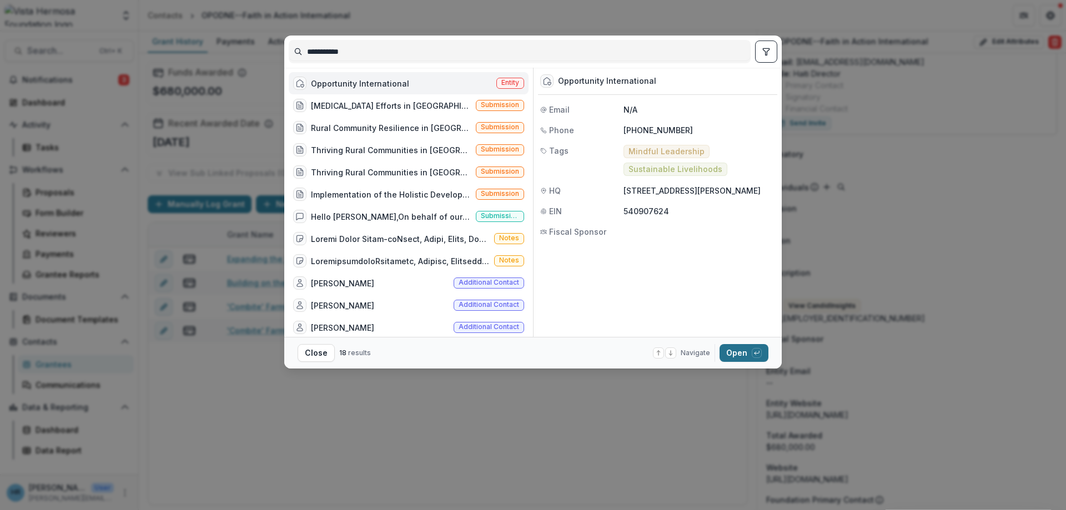
click at [760, 354] on div "button" at bounding box center [757, 353] width 10 height 10
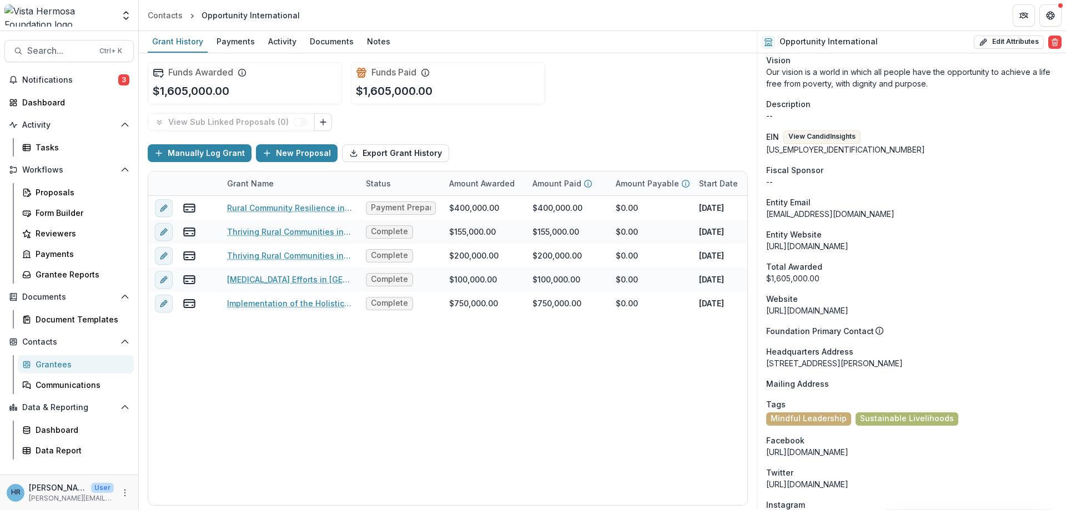
scroll to position [871, 0]
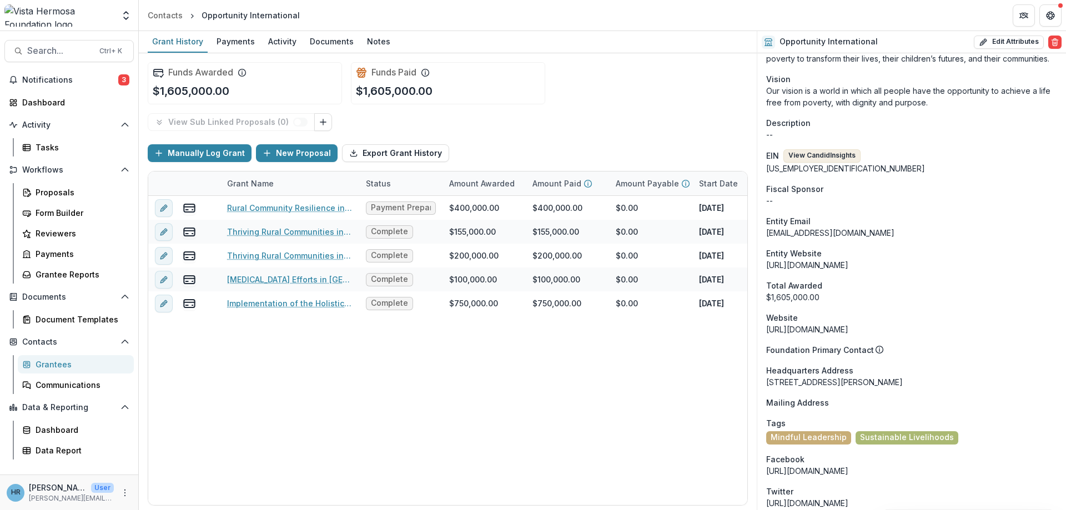
click at [832, 157] on button "View Candid Insights" at bounding box center [822, 155] width 77 height 13
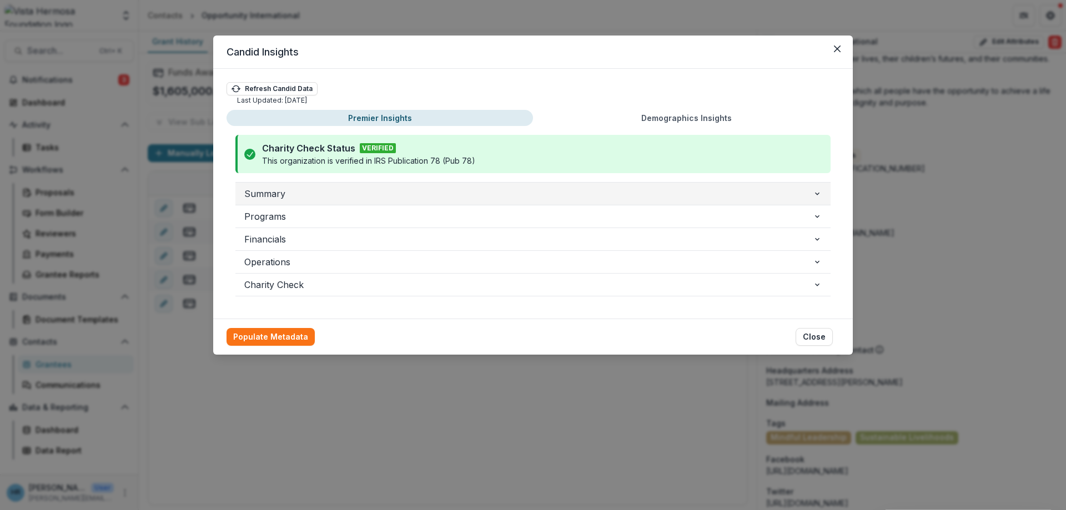
click at [370, 197] on span "Summary" at bounding box center [528, 193] width 569 height 13
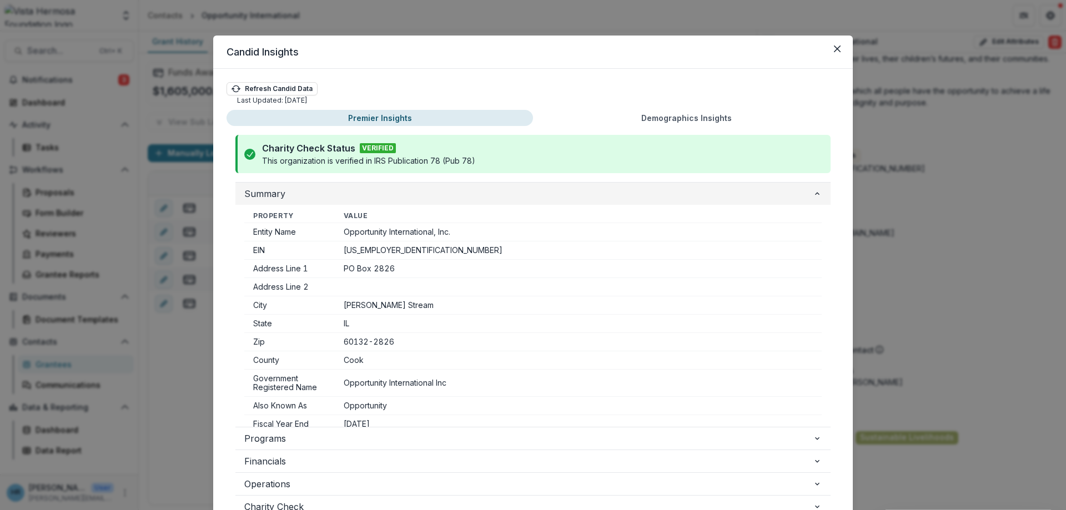
scroll to position [453, 0]
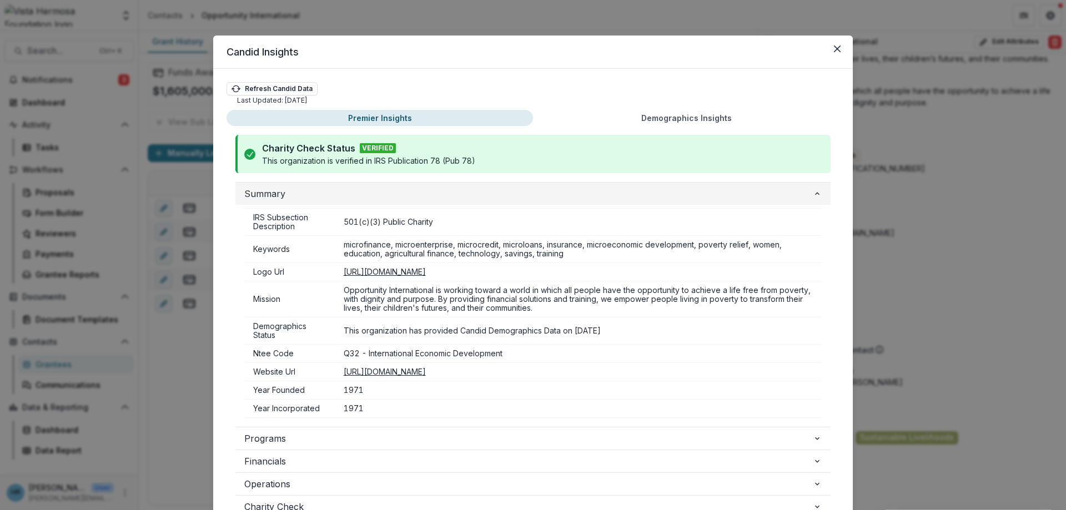
click at [411, 197] on span "Summary" at bounding box center [528, 193] width 569 height 13
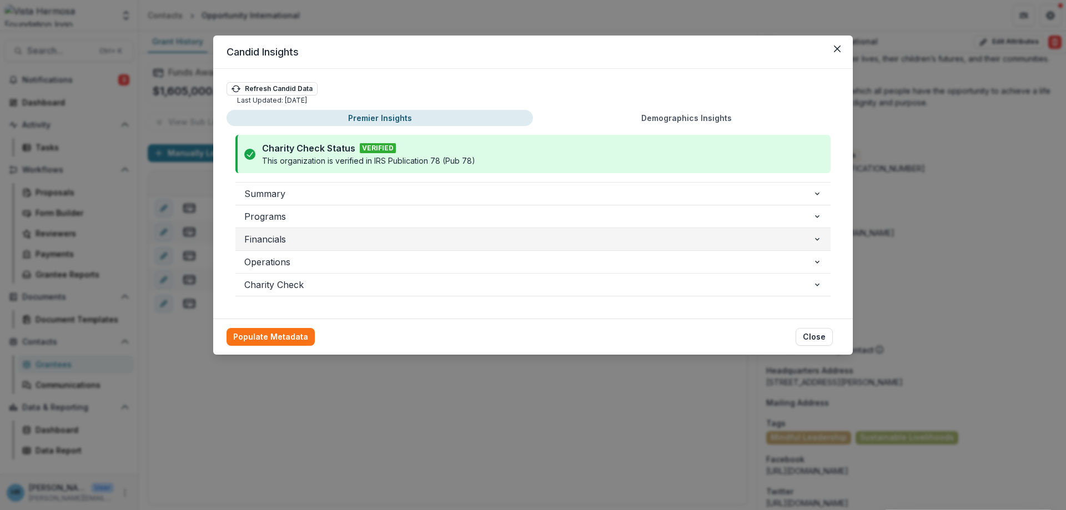
click at [378, 237] on span "Financials" at bounding box center [528, 239] width 569 height 13
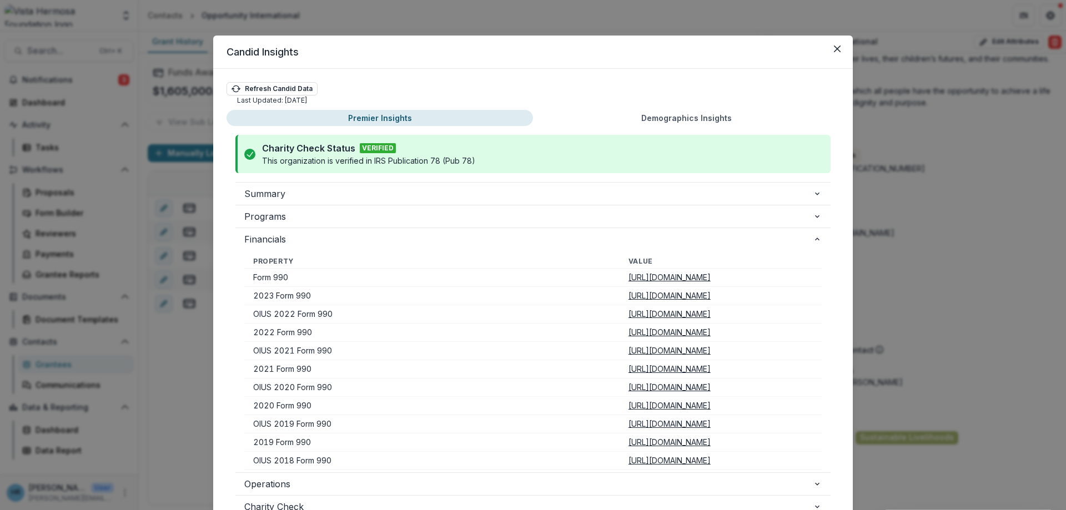
click at [629, 300] on u "[URL][DOMAIN_NAME]" at bounding box center [670, 295] width 82 height 9
click at [835, 48] on icon "Close" at bounding box center [837, 49] width 7 height 7
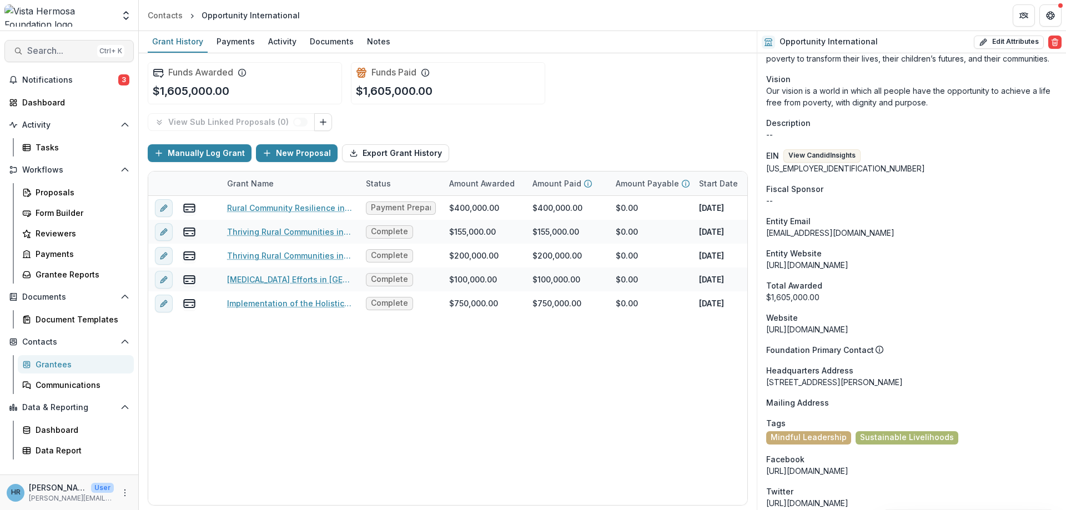
click at [51, 53] on span "Search..." at bounding box center [60, 51] width 66 height 11
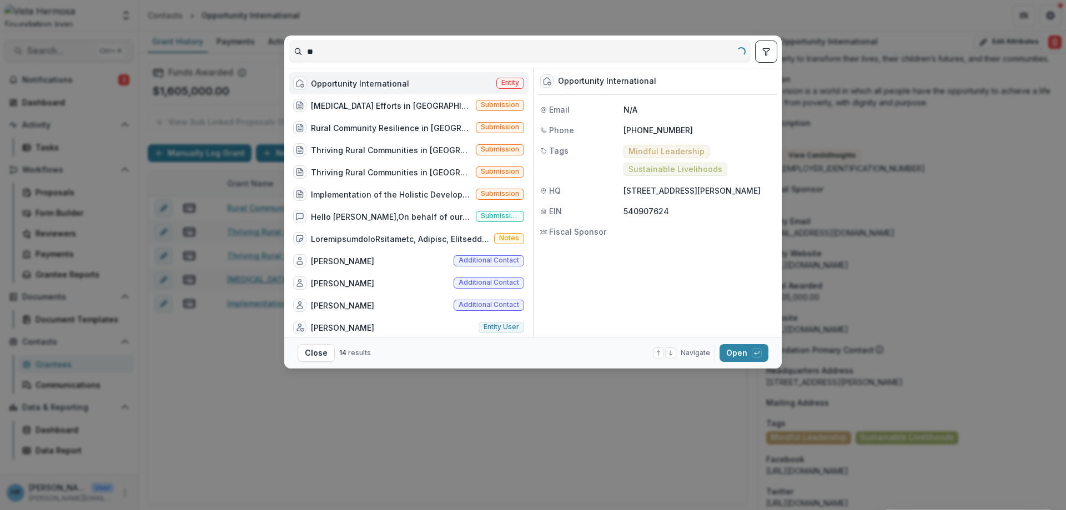
type input "*"
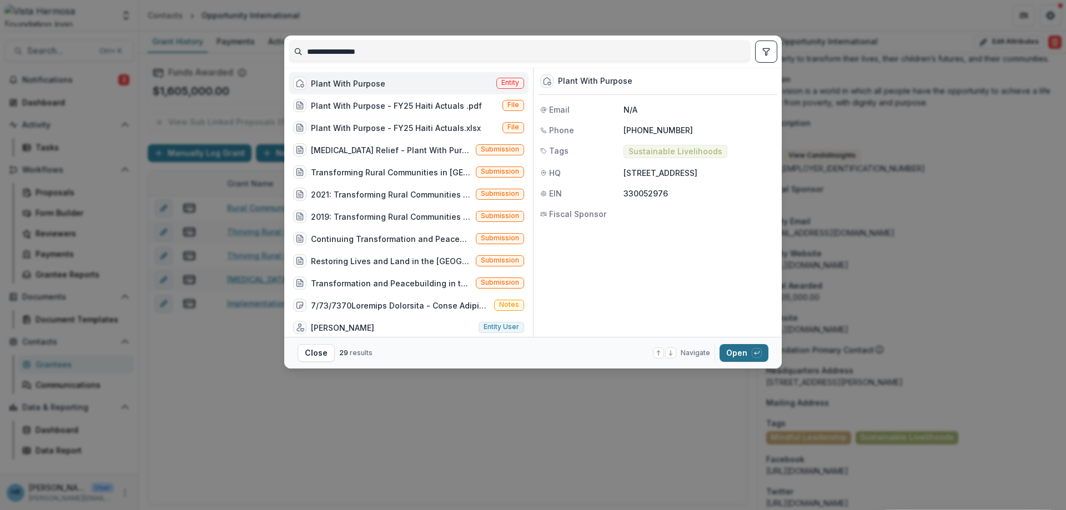
type input "**********"
click at [737, 352] on button "Open with enter key" at bounding box center [744, 353] width 49 height 18
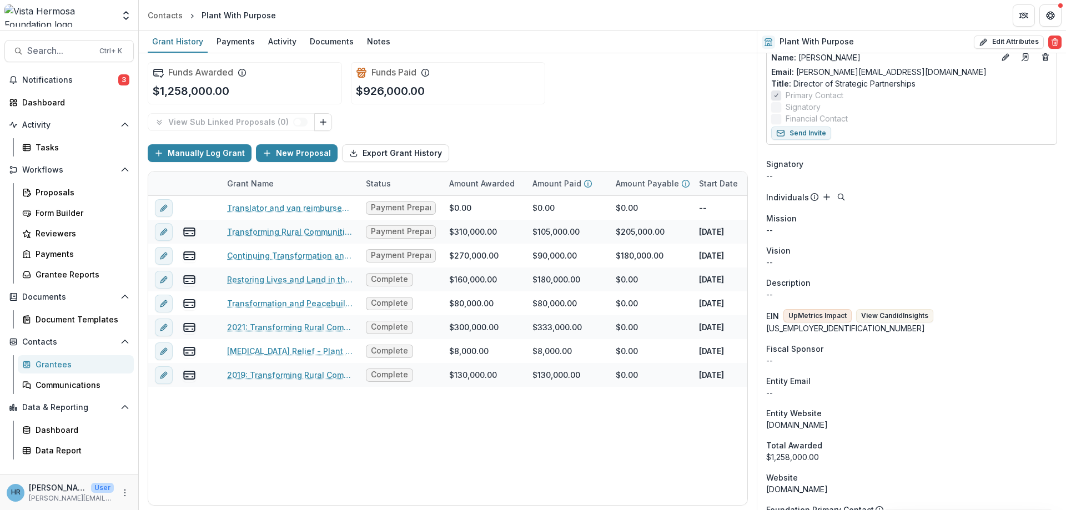
scroll to position [146, 0]
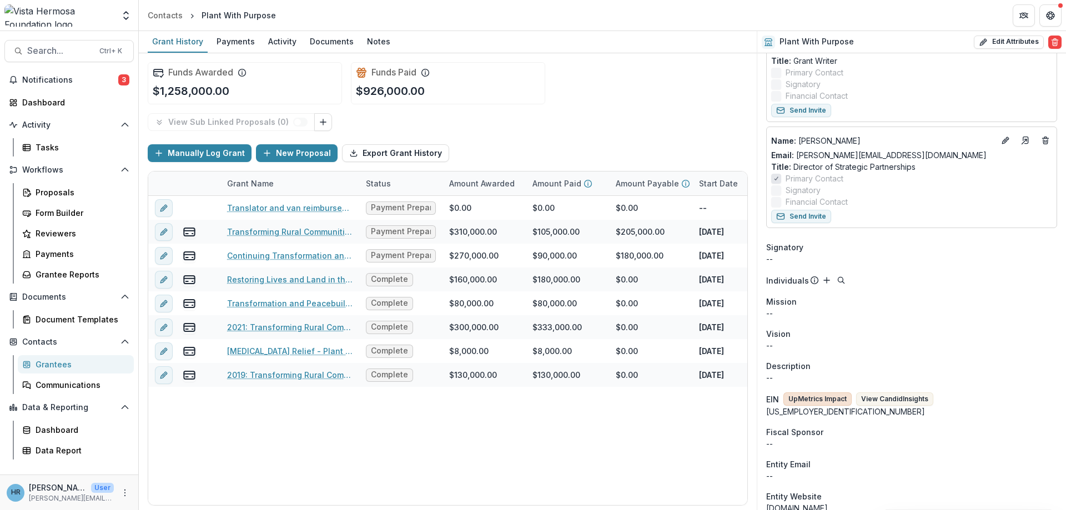
click at [836, 403] on button "UpMetrics Impact" at bounding box center [818, 399] width 68 height 13
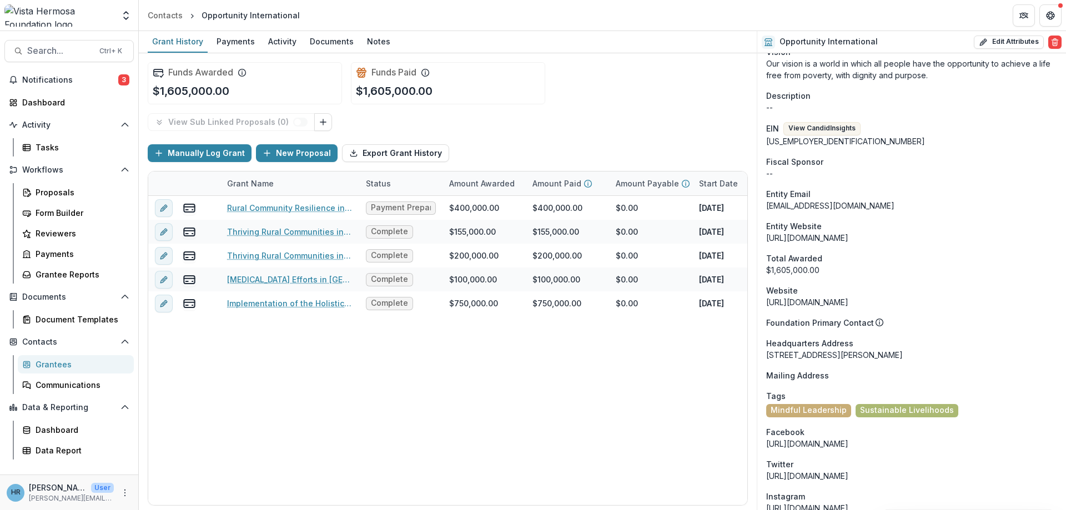
scroll to position [812, 0]
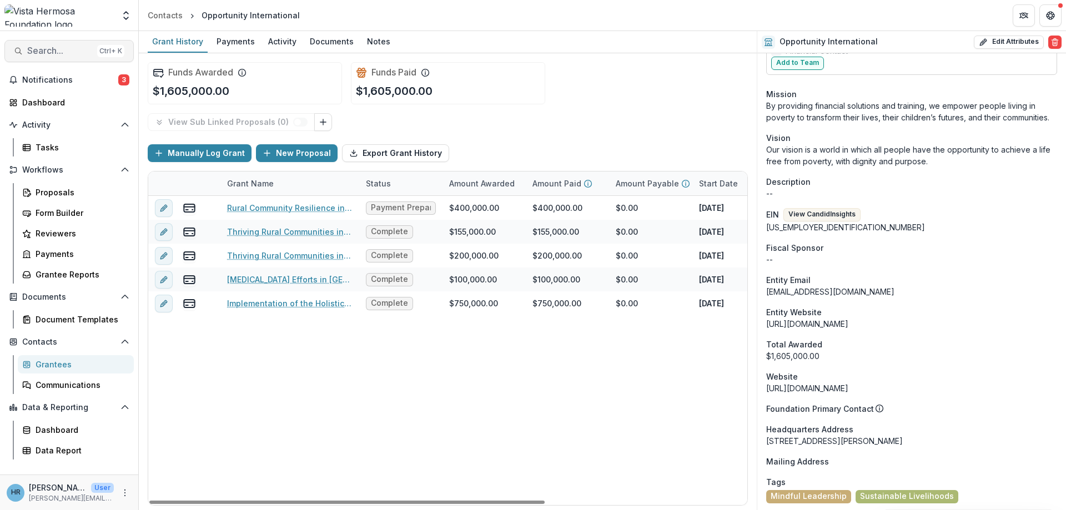
click at [48, 54] on span "Search..." at bounding box center [60, 51] width 66 height 11
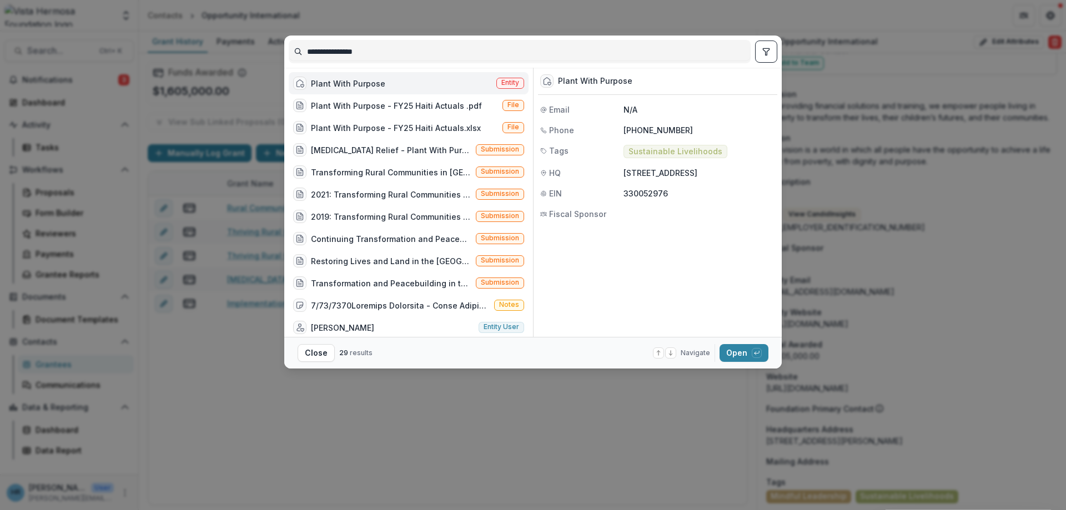
type input "**********"
click at [362, 88] on div "Plant With Purpose" at bounding box center [348, 84] width 74 height 12
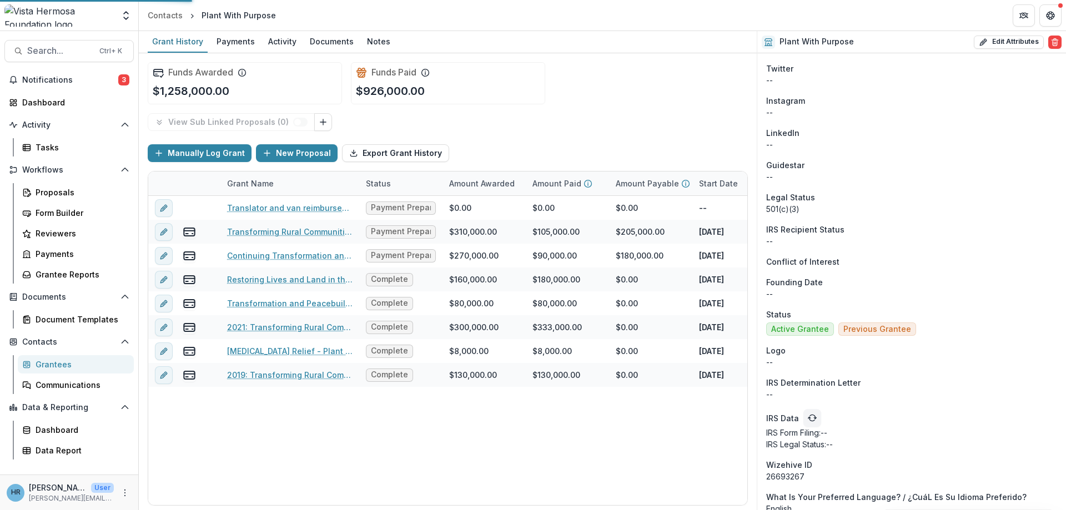
scroll to position [824, 0]
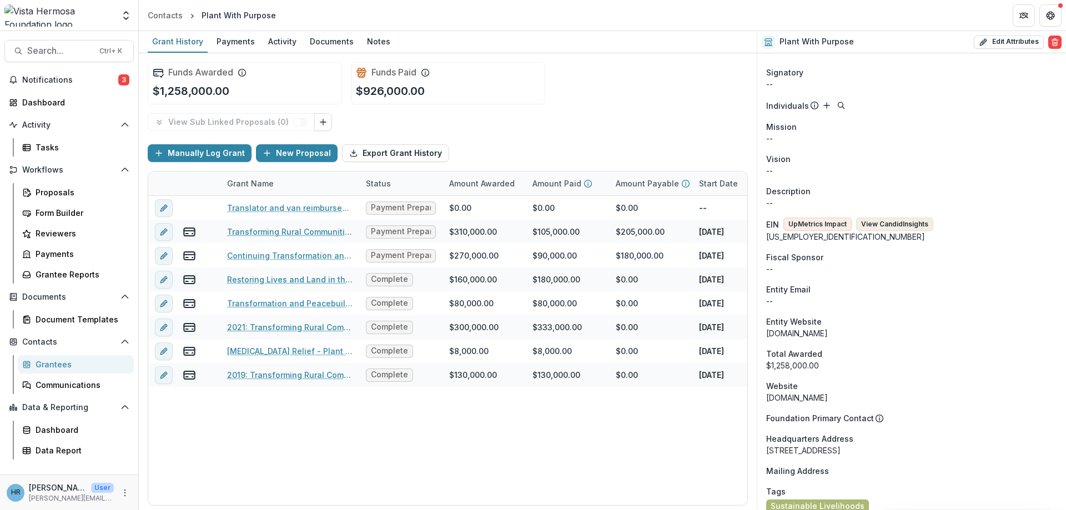
scroll to position [314, 0]
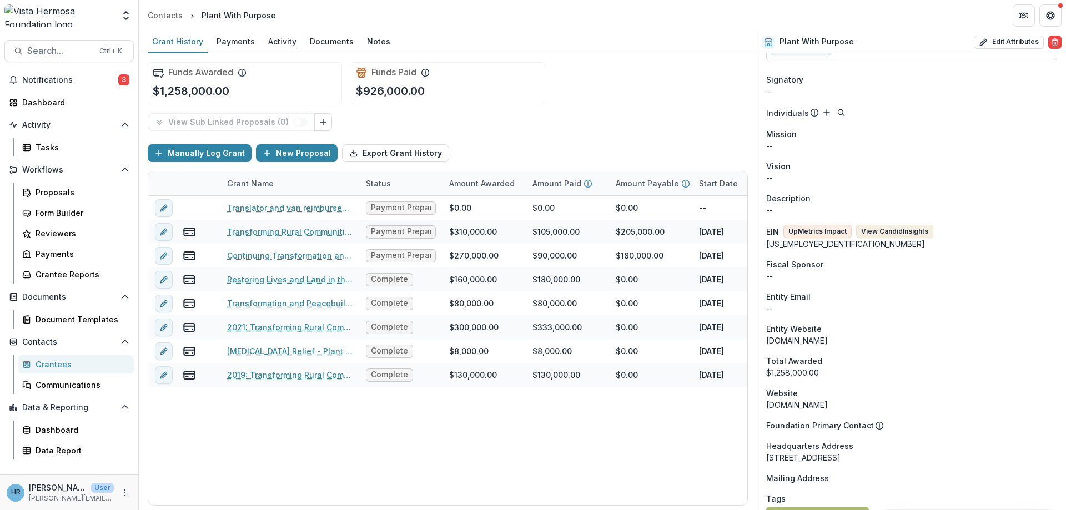
click at [896, 232] on button "View Candid Insights" at bounding box center [894, 231] width 77 height 13
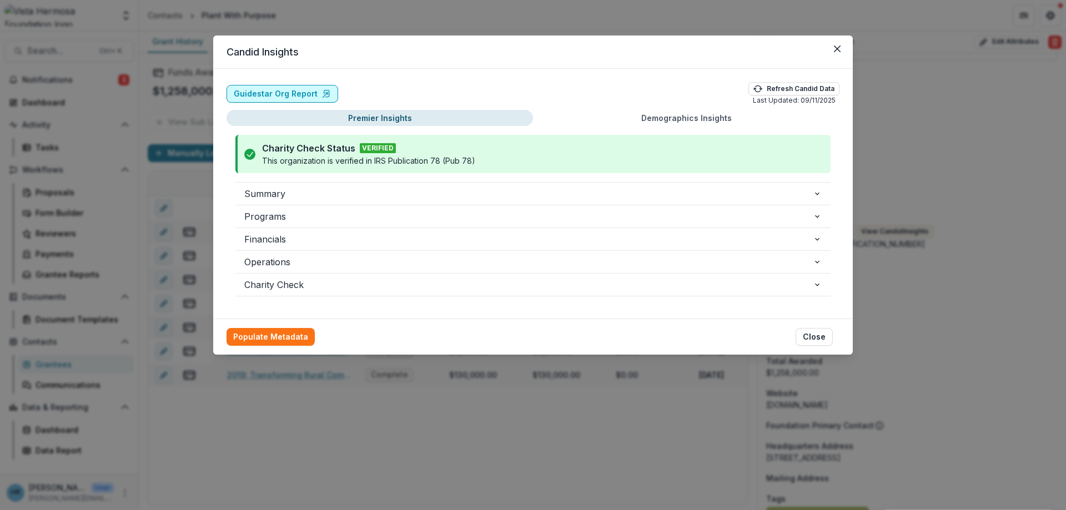
click at [309, 95] on link "Guidestar Org Report" at bounding box center [283, 94] width 112 height 18
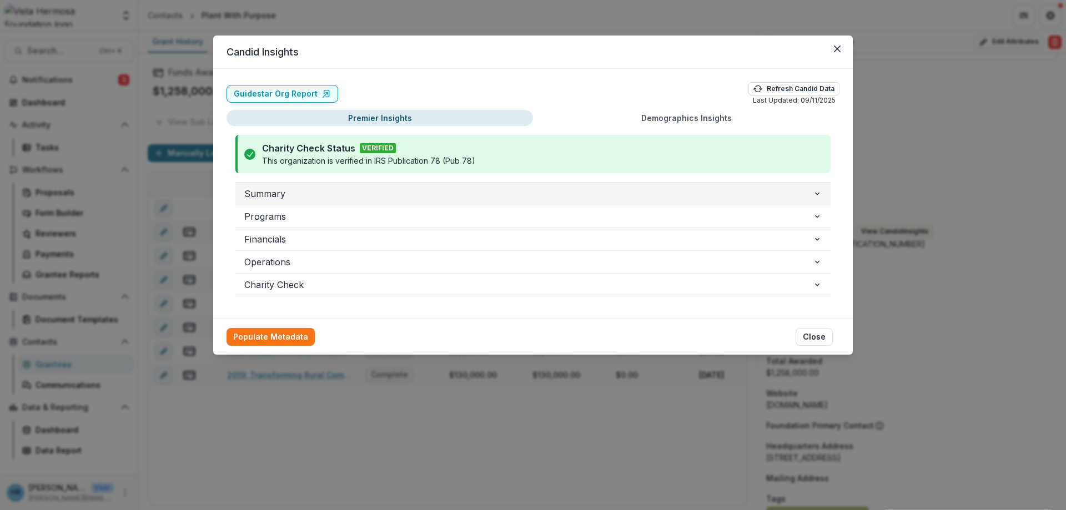
click at [322, 197] on span "Summary" at bounding box center [528, 193] width 569 height 13
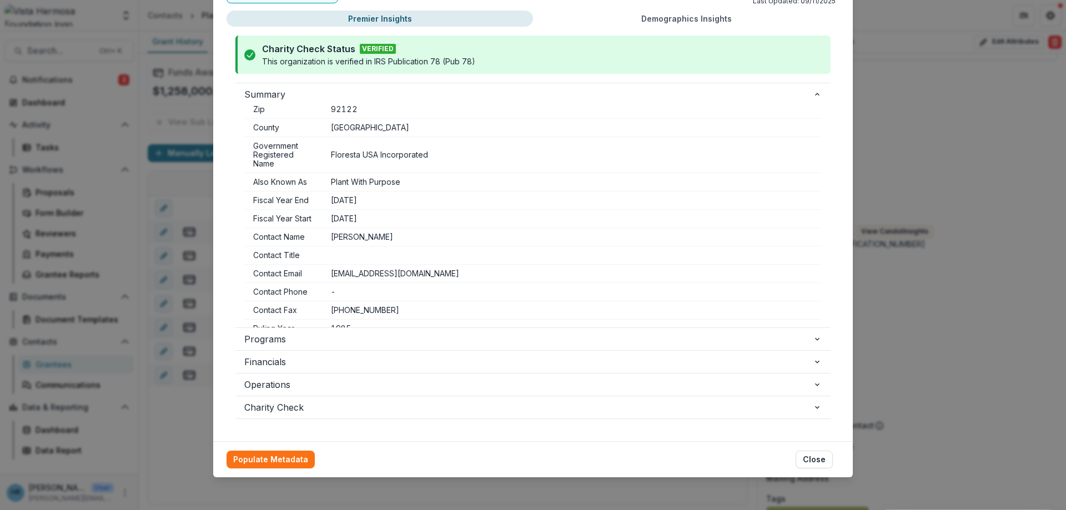
scroll to position [102, 0]
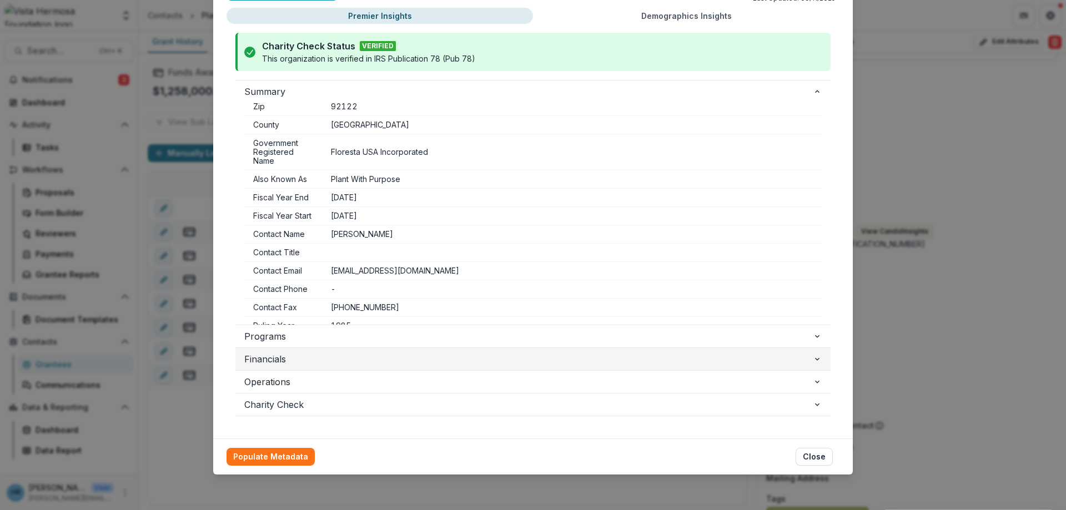
click at [326, 355] on span "Financials" at bounding box center [528, 359] width 569 height 13
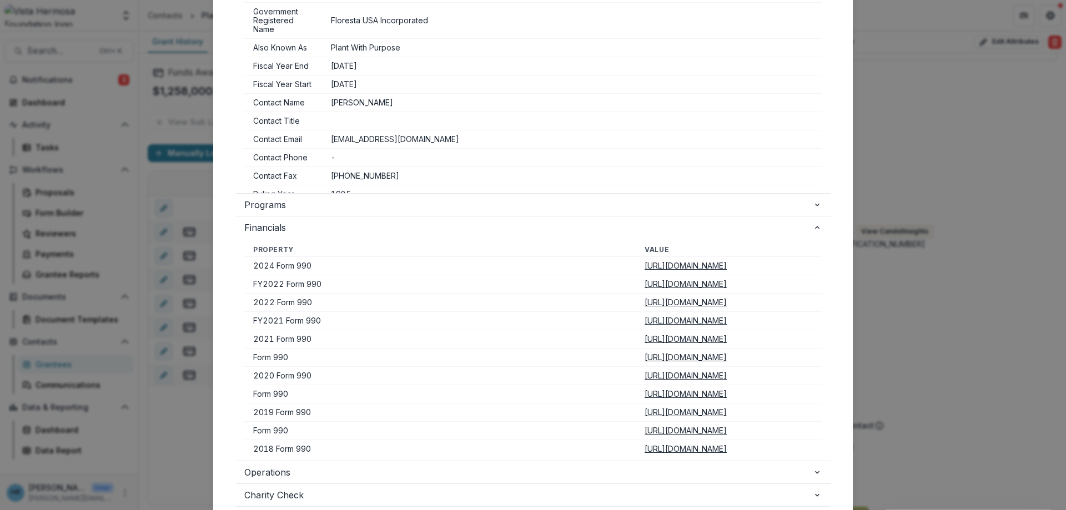
scroll to position [235, 0]
click at [645, 269] on u "https://pdf.guidestar.org/PDF_Images/2024/330/052/2024-330052976-20253101934930…" at bounding box center [686, 263] width 82 height 9
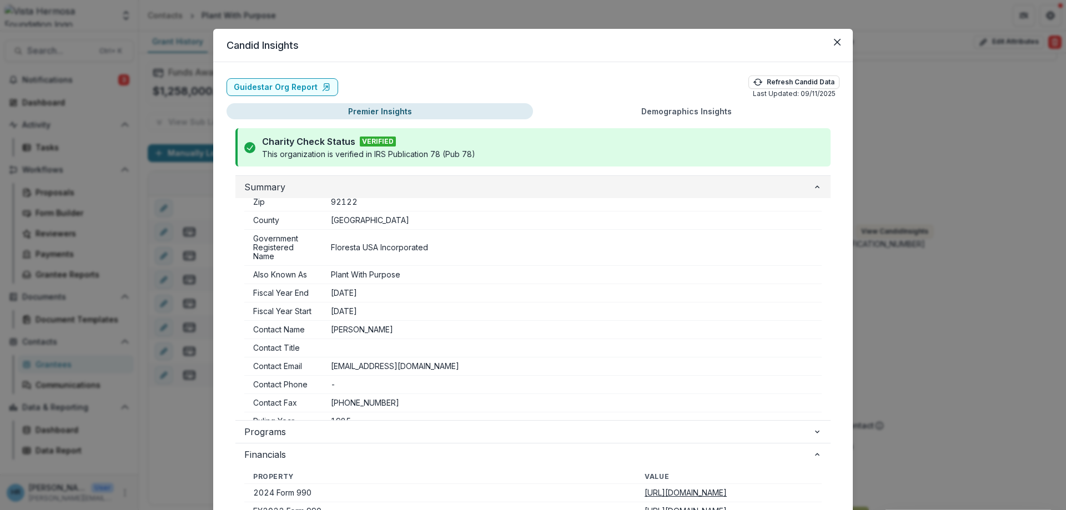
scroll to position [0, 0]
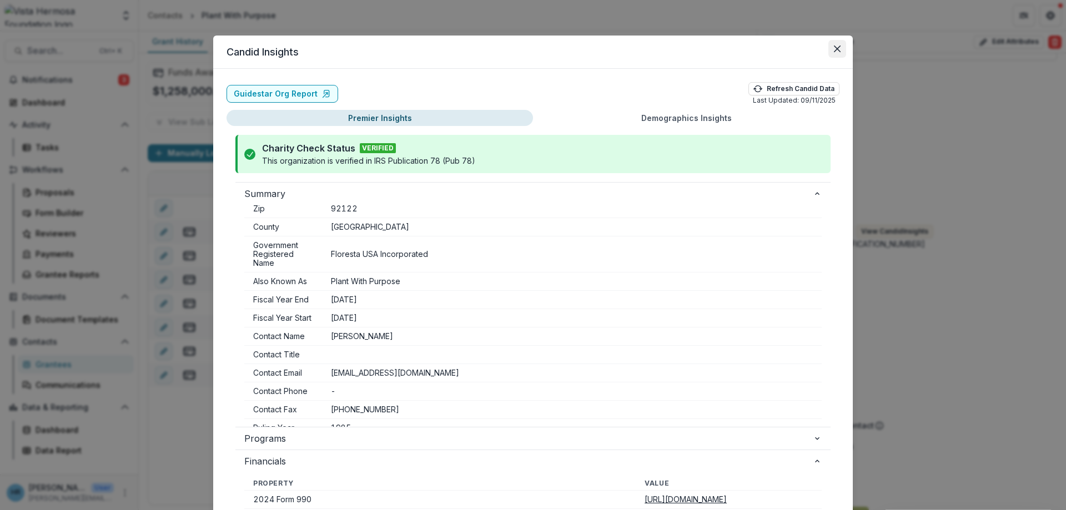
click at [834, 49] on icon "Close" at bounding box center [837, 49] width 7 height 7
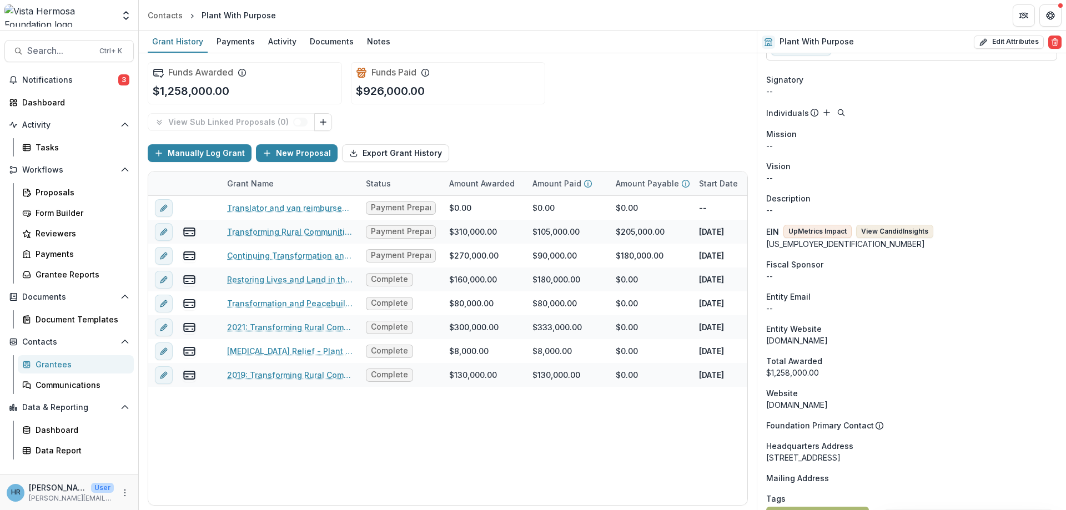
click at [875, 232] on button "View Candid Insights" at bounding box center [894, 231] width 77 height 13
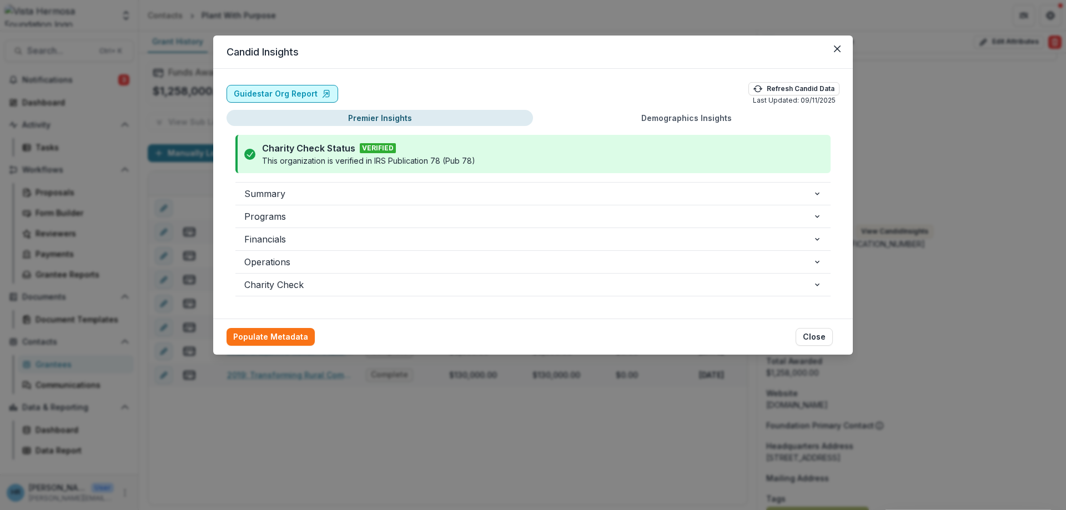
click at [275, 91] on link "Guidestar Org Report" at bounding box center [283, 94] width 112 height 18
drag, startPoint x: 831, startPoint y: 46, endPoint x: 655, endPoint y: 54, distance: 176.3
click at [831, 46] on button "Close" at bounding box center [838, 49] width 18 height 18
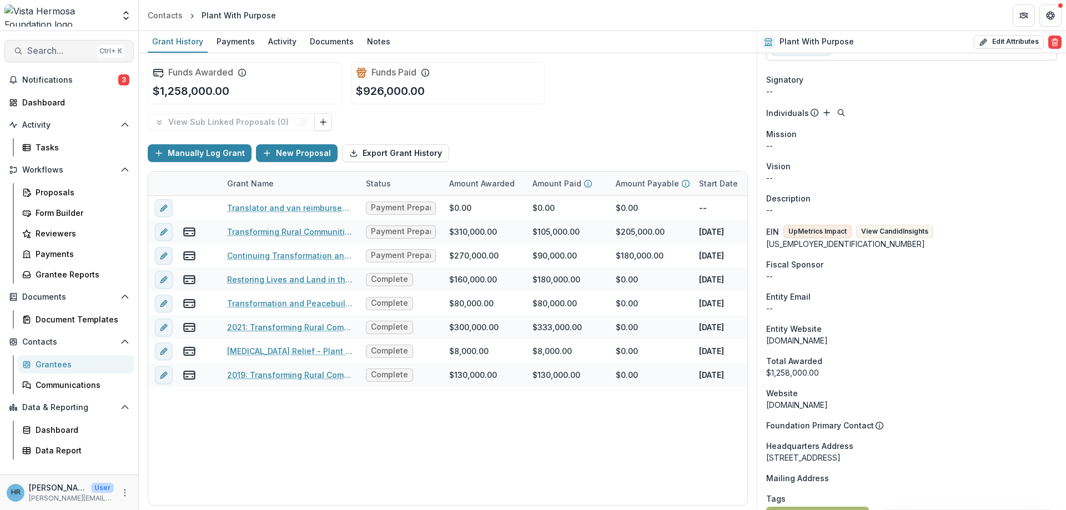
click at [47, 60] on button "Search... Ctrl + K" at bounding box center [68, 51] width 129 height 22
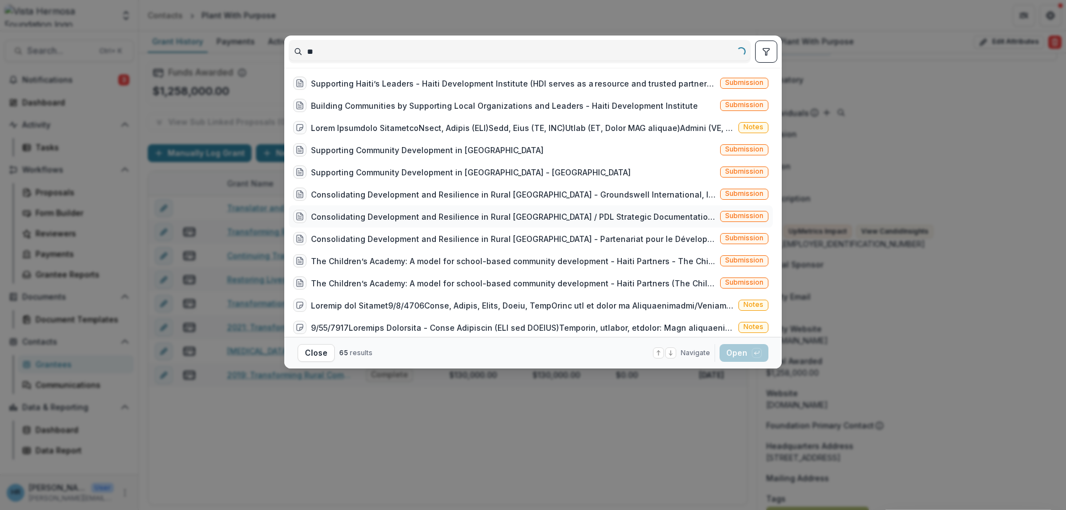
type input "*"
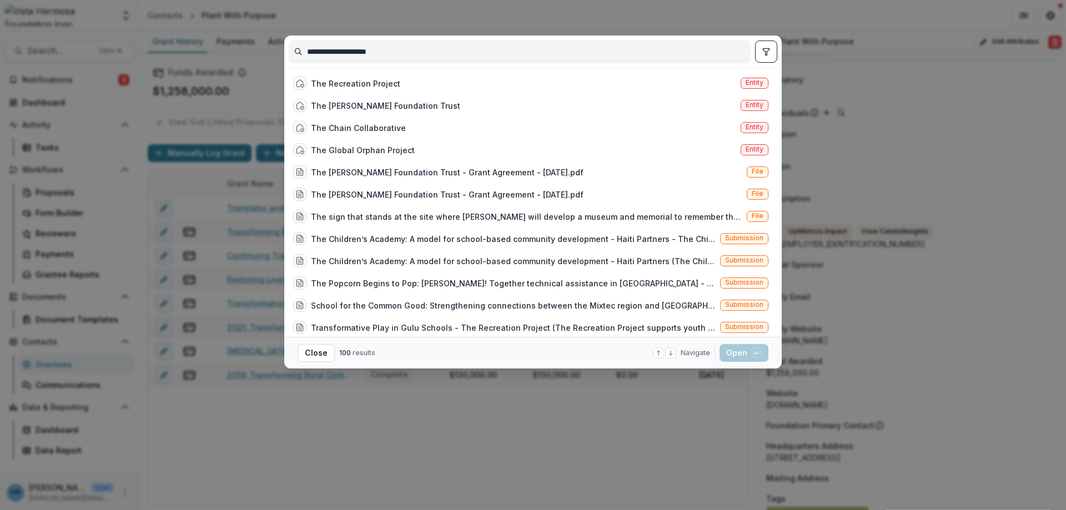
drag, startPoint x: 320, startPoint y: 52, endPoint x: 295, endPoint y: 57, distance: 25.4
click at [295, 57] on input "**********" at bounding box center [519, 52] width 461 height 18
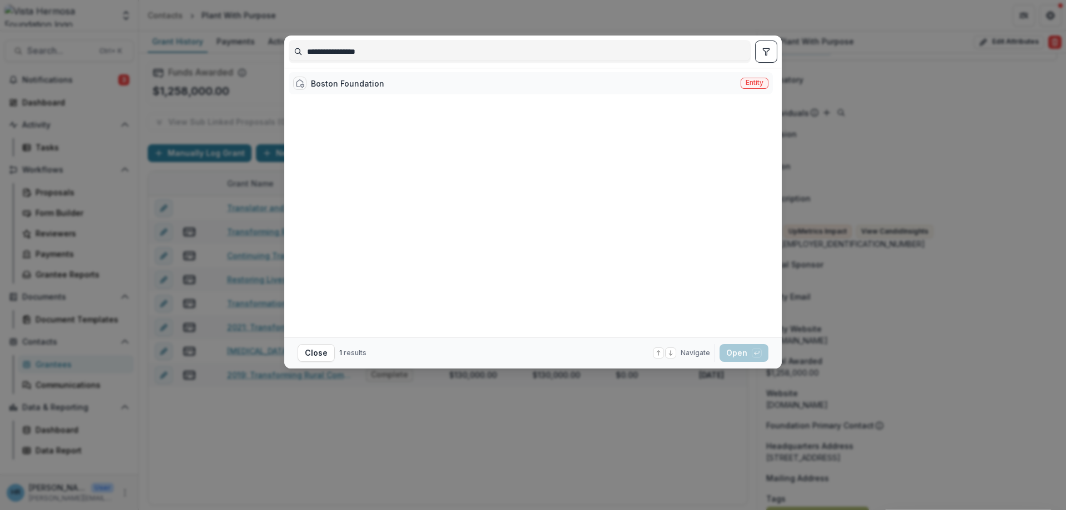
type input "**********"
click at [373, 87] on div "Boston Foundation" at bounding box center [347, 84] width 73 height 12
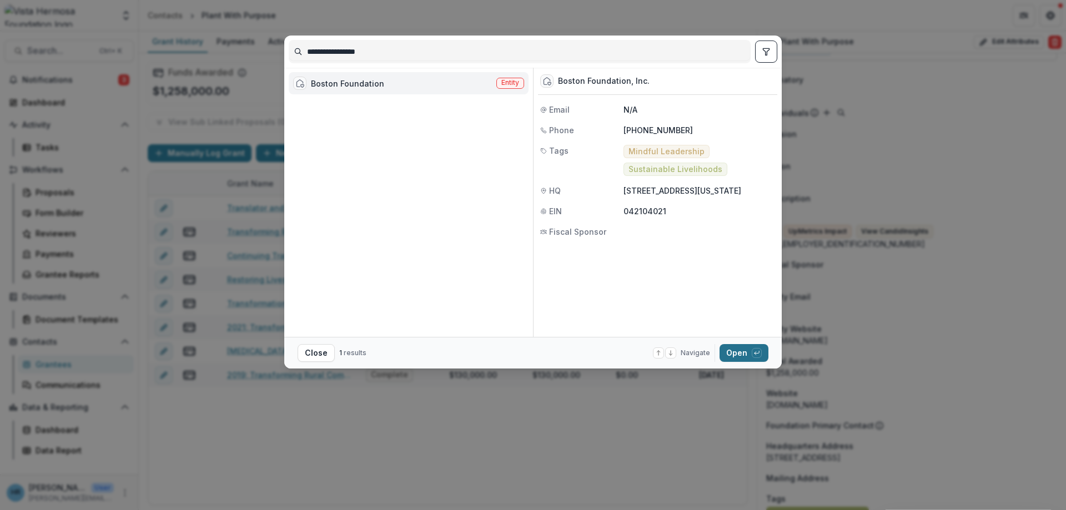
click at [742, 354] on button "Open with enter key" at bounding box center [744, 353] width 49 height 18
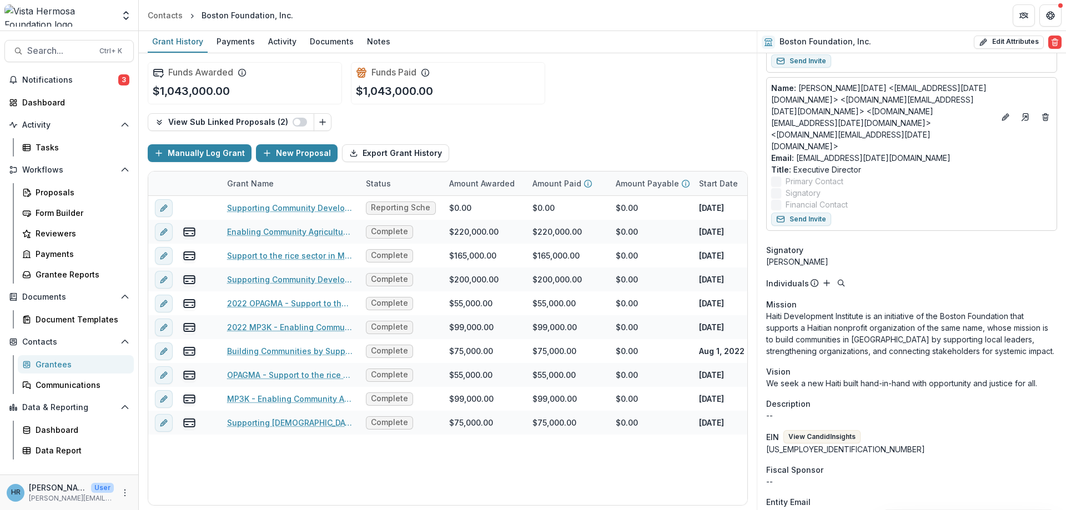
scroll to position [297, 0]
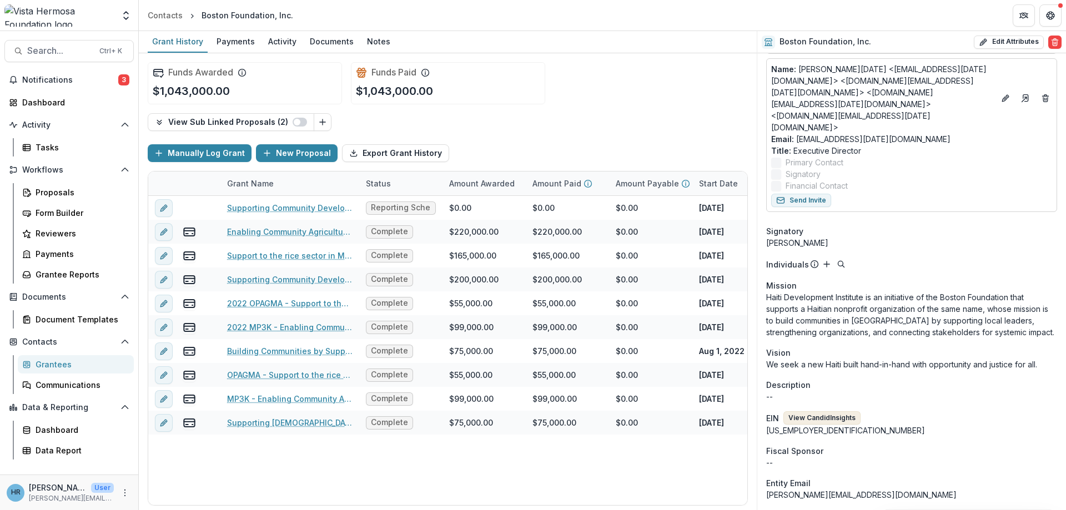
click at [824, 412] on button "View Candid Insights" at bounding box center [822, 418] width 77 height 13
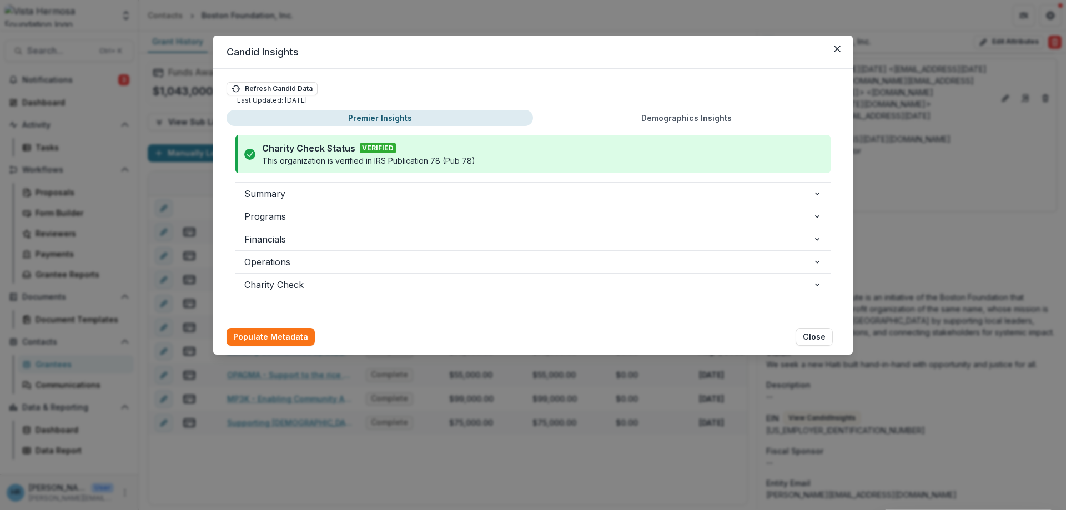
click at [643, 116] on button "Demographics Insights" at bounding box center [686, 118] width 307 height 16
click at [377, 122] on button "Premier Insights" at bounding box center [380, 118] width 307 height 16
click at [293, 284] on span "Charity Check" at bounding box center [528, 284] width 569 height 13
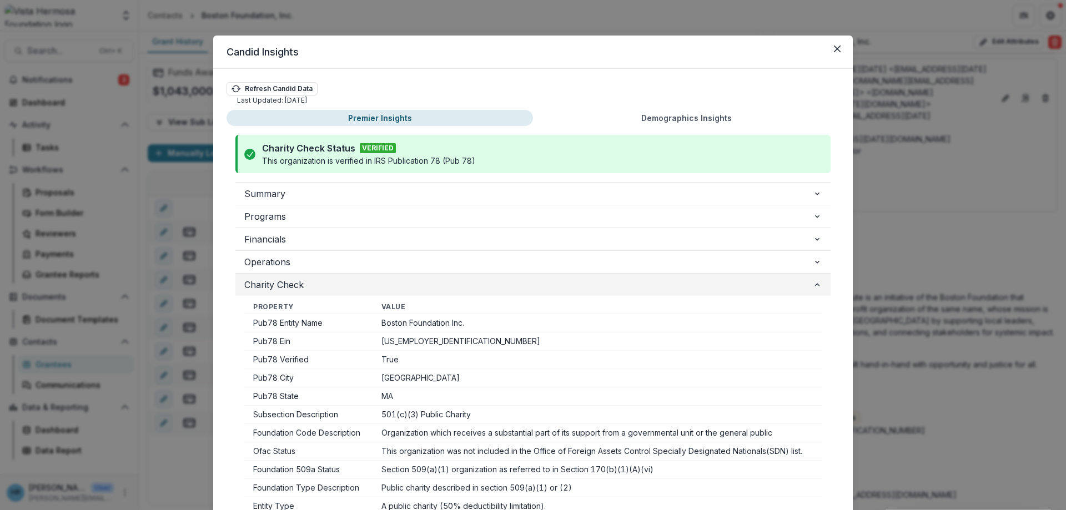
click at [293, 284] on span "Charity Check" at bounding box center [528, 284] width 569 height 13
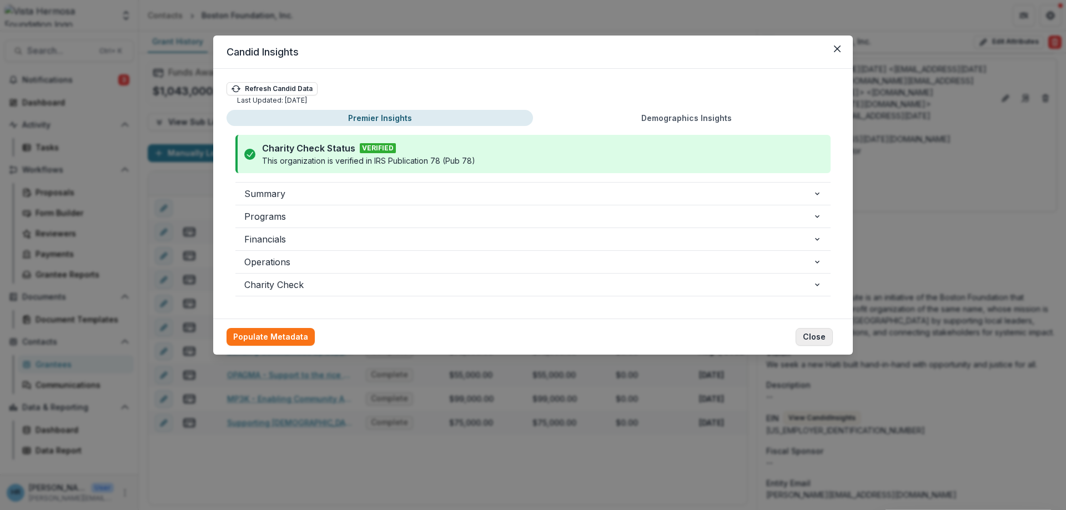
click at [816, 342] on button "Close" at bounding box center [814, 337] width 37 height 18
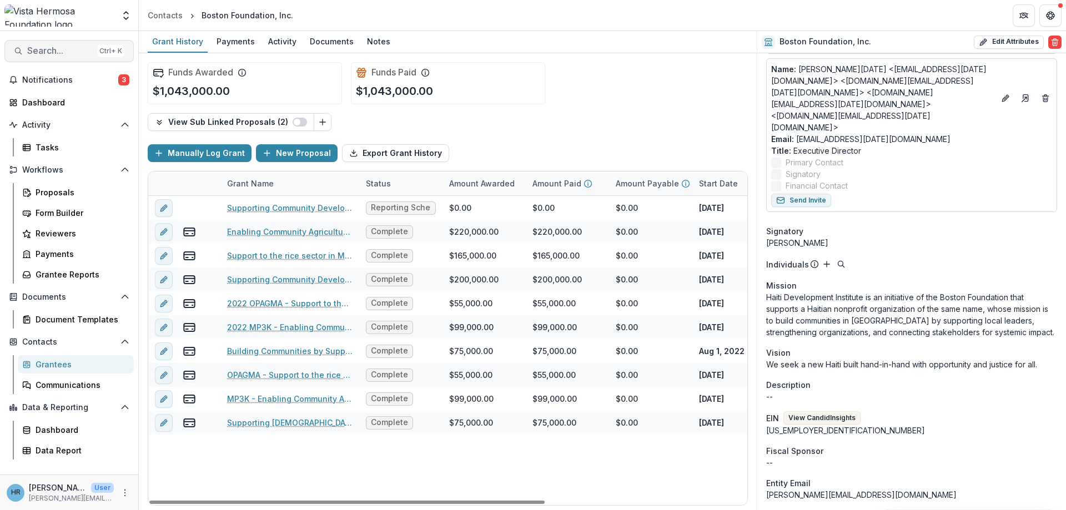
click at [34, 50] on span "Search..." at bounding box center [60, 51] width 66 height 11
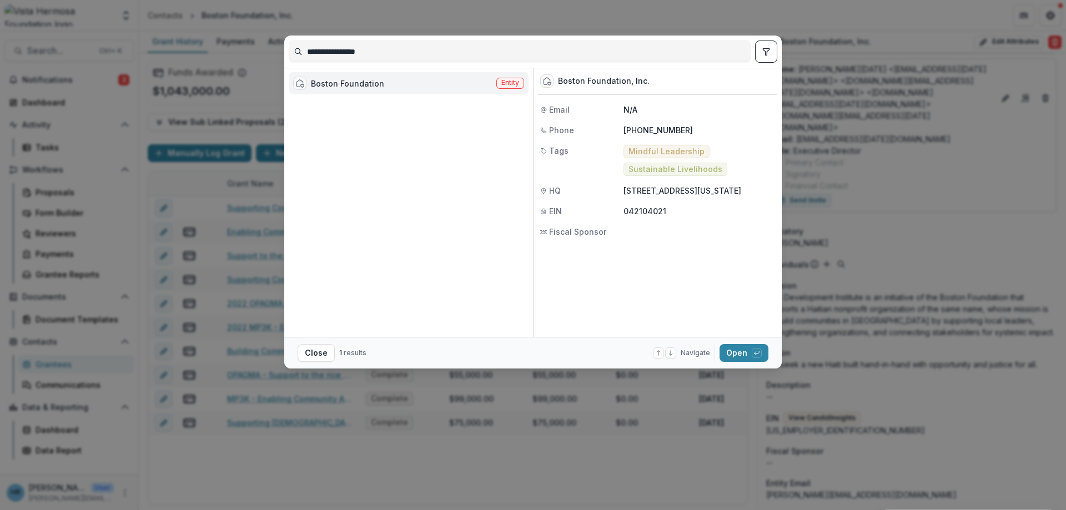
click at [643, 424] on div "**********" at bounding box center [533, 255] width 1066 height 510
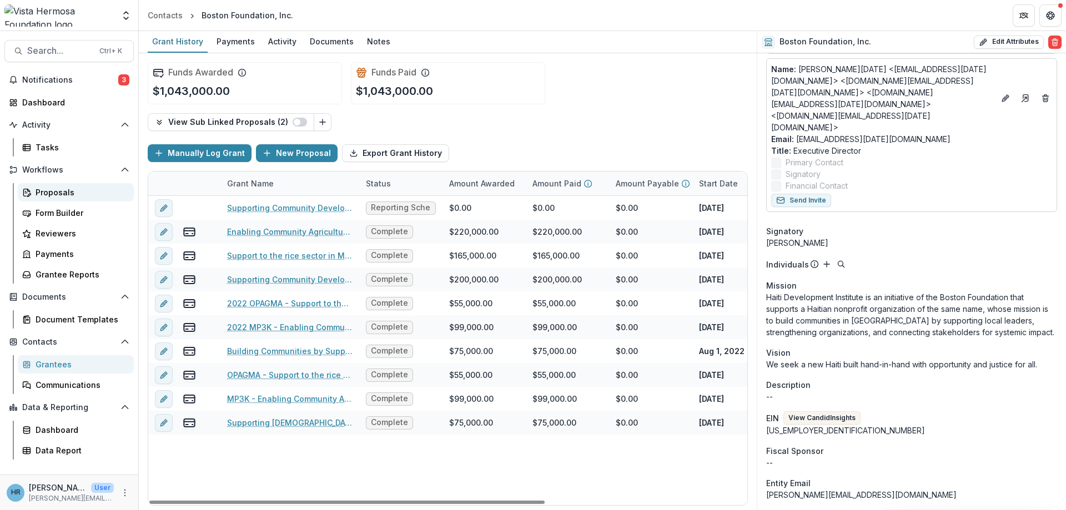
click at [59, 190] on div "Proposals" at bounding box center [80, 193] width 89 height 12
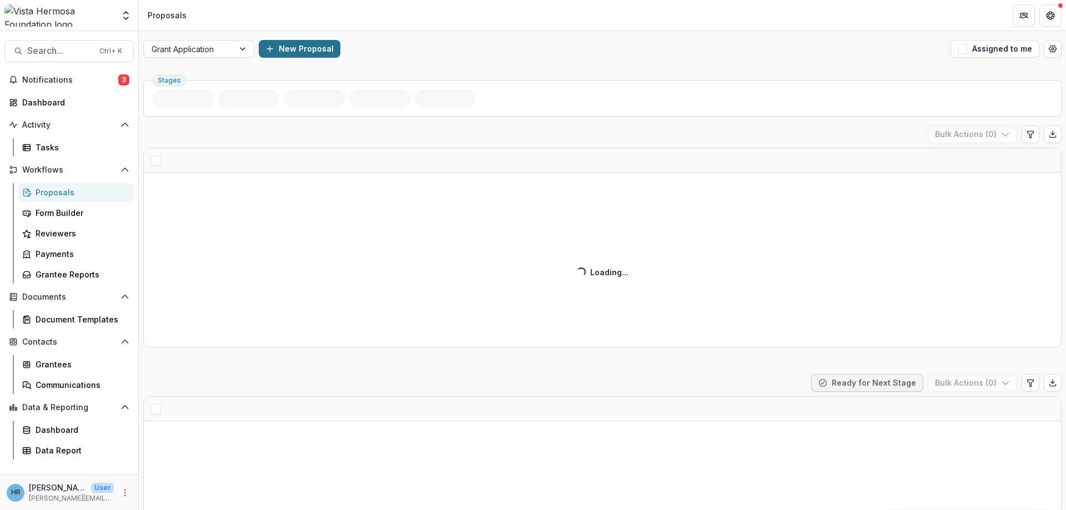
click at [280, 48] on button "New Proposal" at bounding box center [300, 49] width 82 height 18
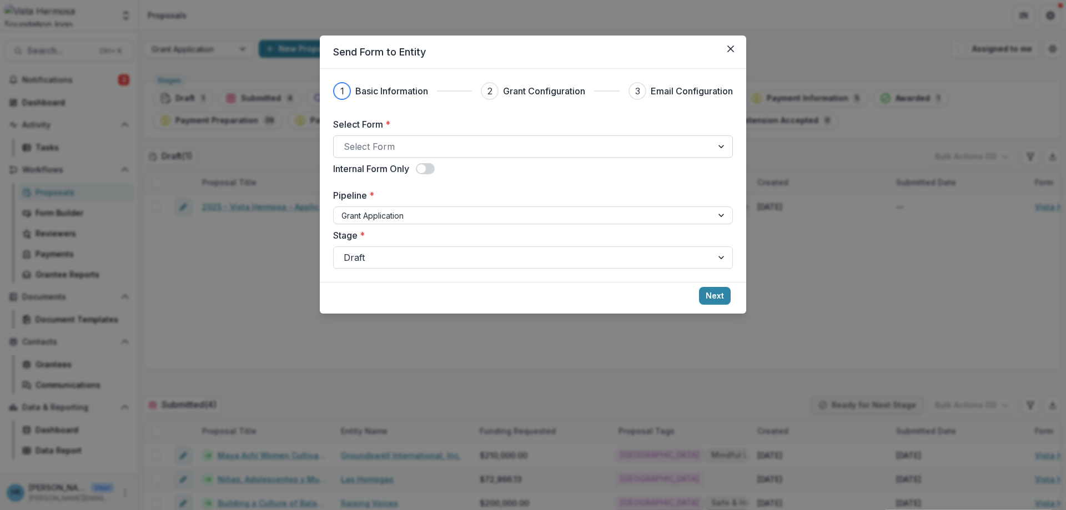
click at [409, 153] on div at bounding box center [523, 147] width 359 height 16
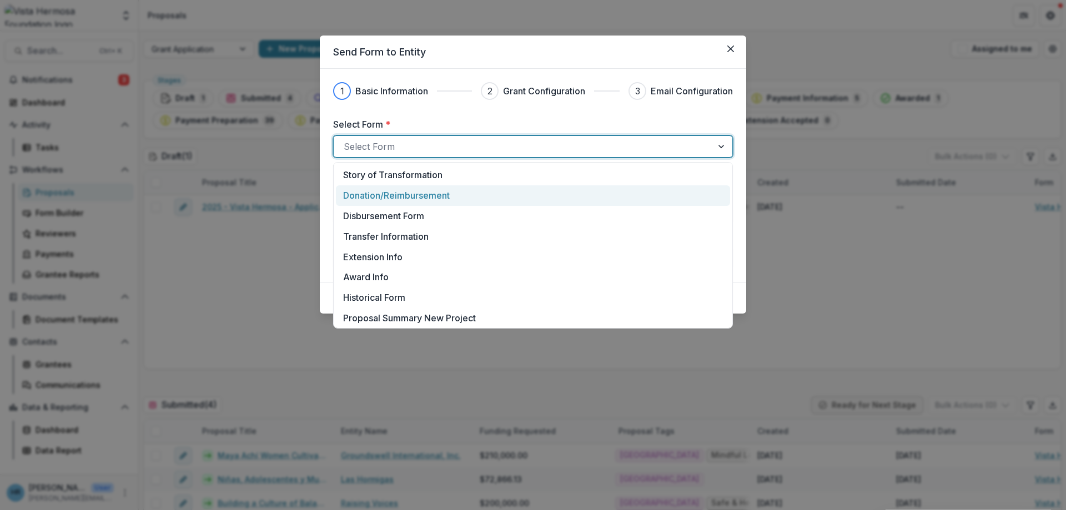
click at [418, 199] on p "Donation/Reimbursement" at bounding box center [396, 195] width 107 height 13
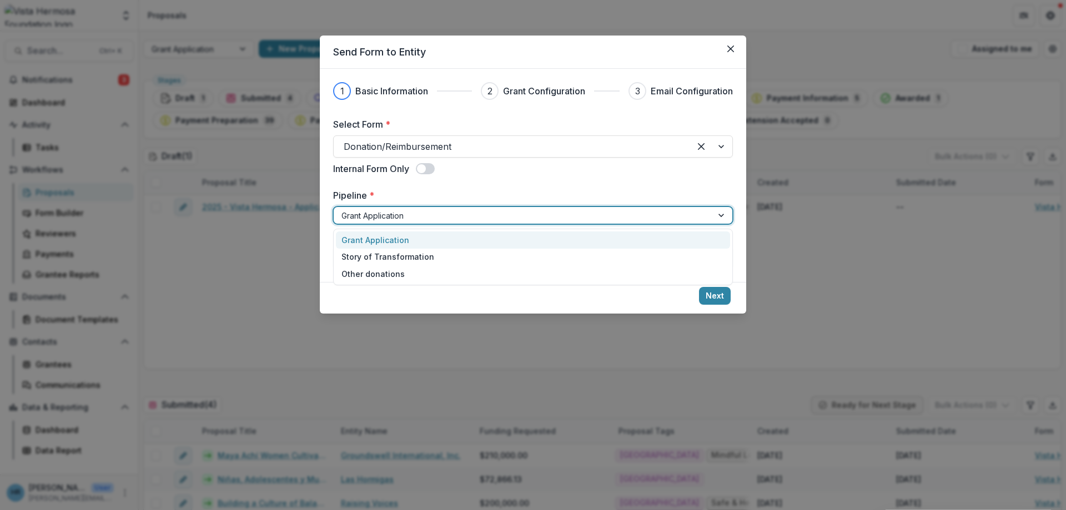
click at [419, 216] on div at bounding box center [523, 216] width 363 height 14
click at [419, 217] on div at bounding box center [523, 216] width 363 height 14
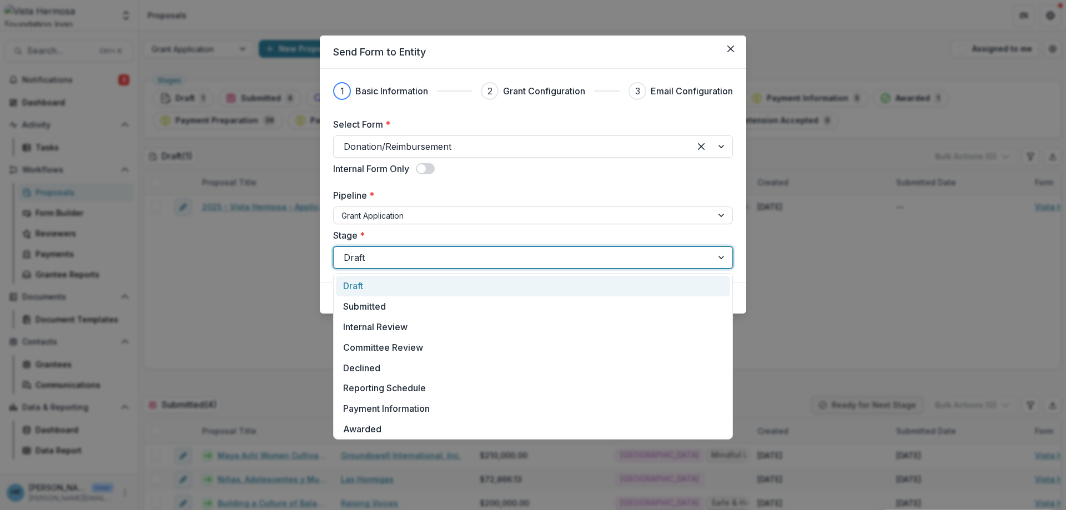
click at [412, 262] on div at bounding box center [523, 258] width 359 height 16
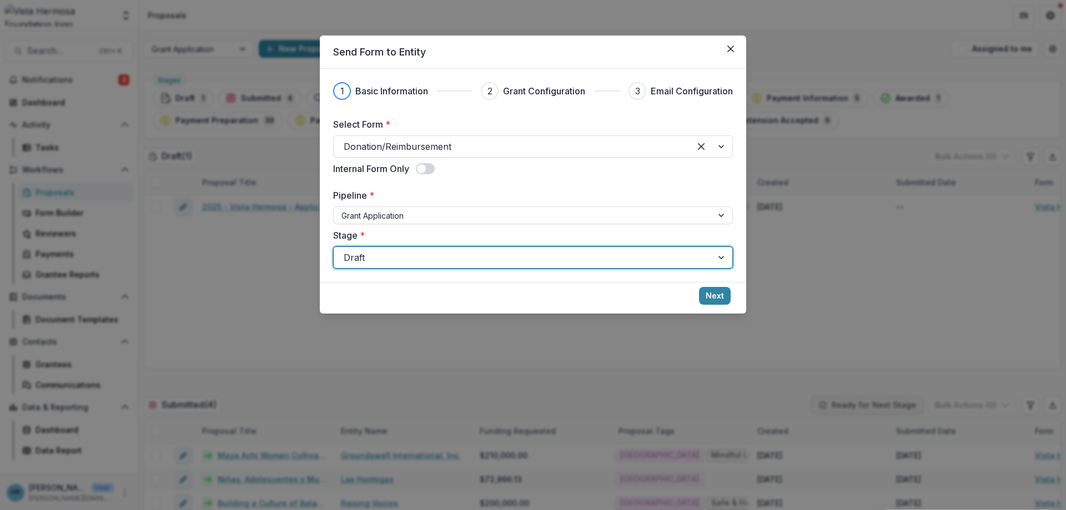
click at [408, 252] on div at bounding box center [523, 258] width 359 height 16
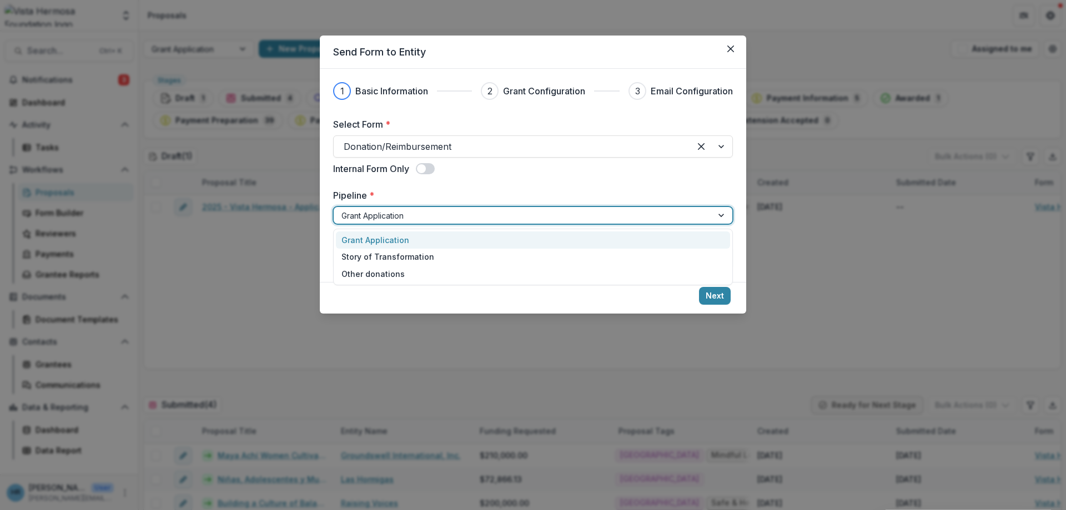
click at [412, 215] on div at bounding box center [523, 216] width 363 height 14
click at [401, 272] on div "Other donations" at bounding box center [533, 273] width 394 height 17
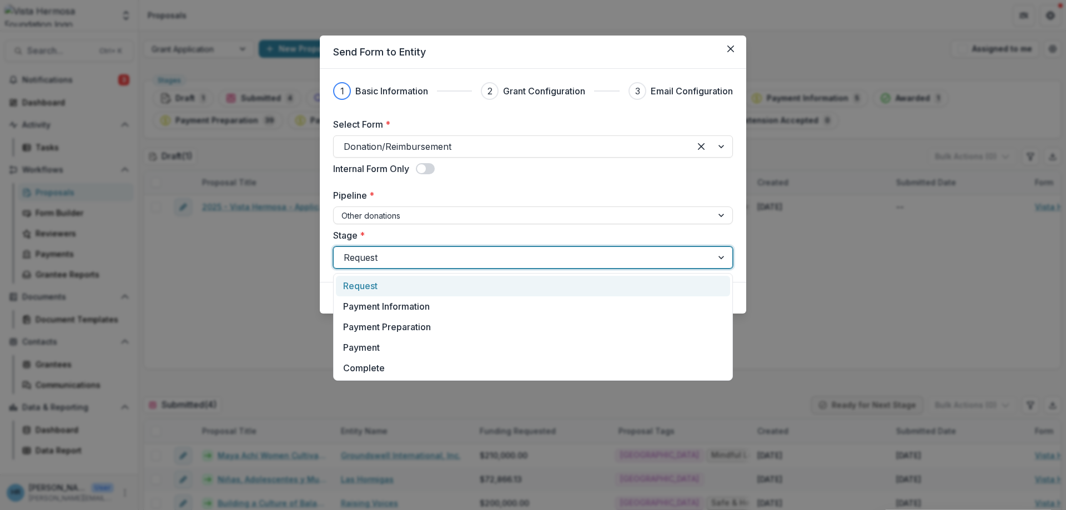
click at [399, 258] on div at bounding box center [523, 258] width 359 height 16
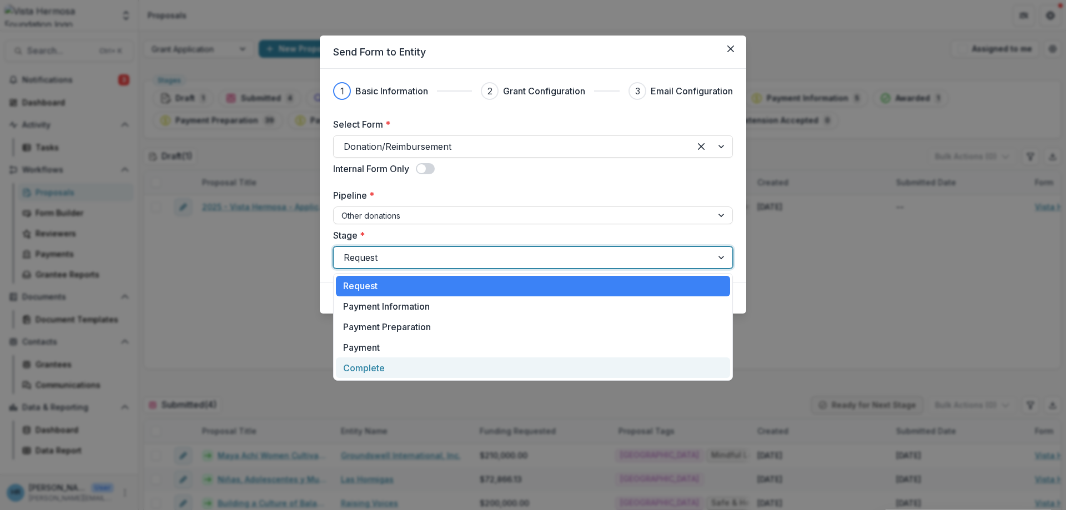
click at [374, 368] on div "Complete" at bounding box center [533, 368] width 394 height 21
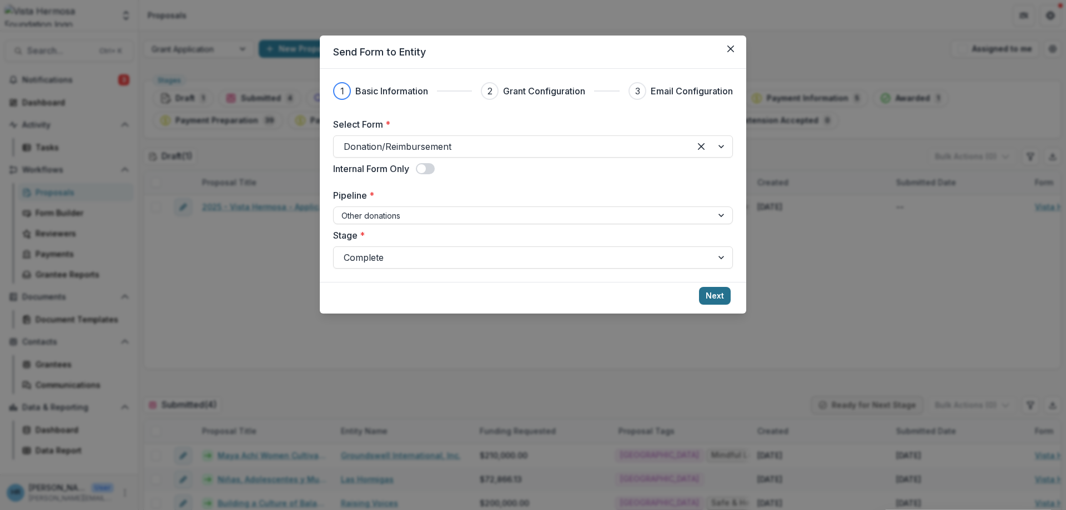
click at [703, 294] on button "Next" at bounding box center [715, 296] width 32 height 18
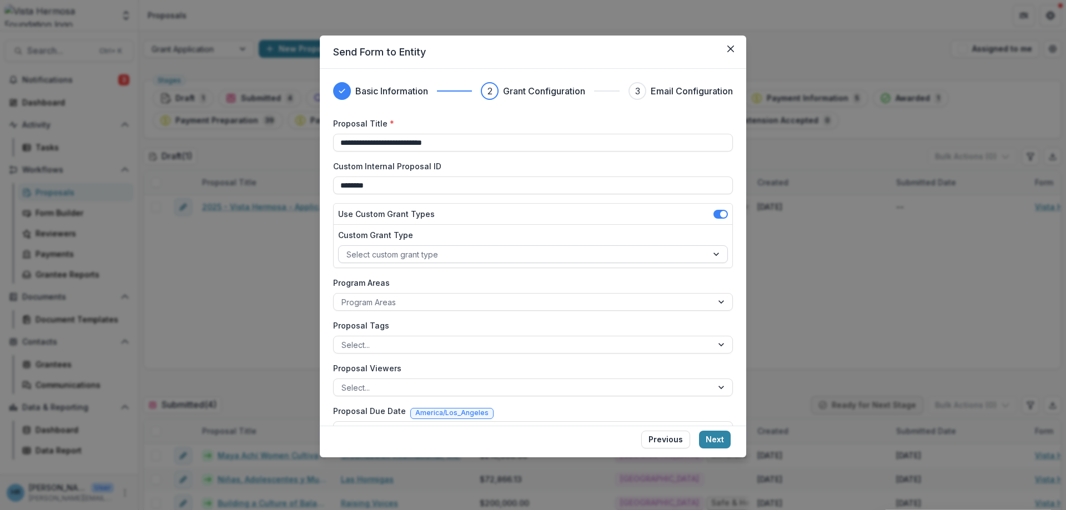
click at [414, 257] on div at bounding box center [523, 255] width 353 height 14
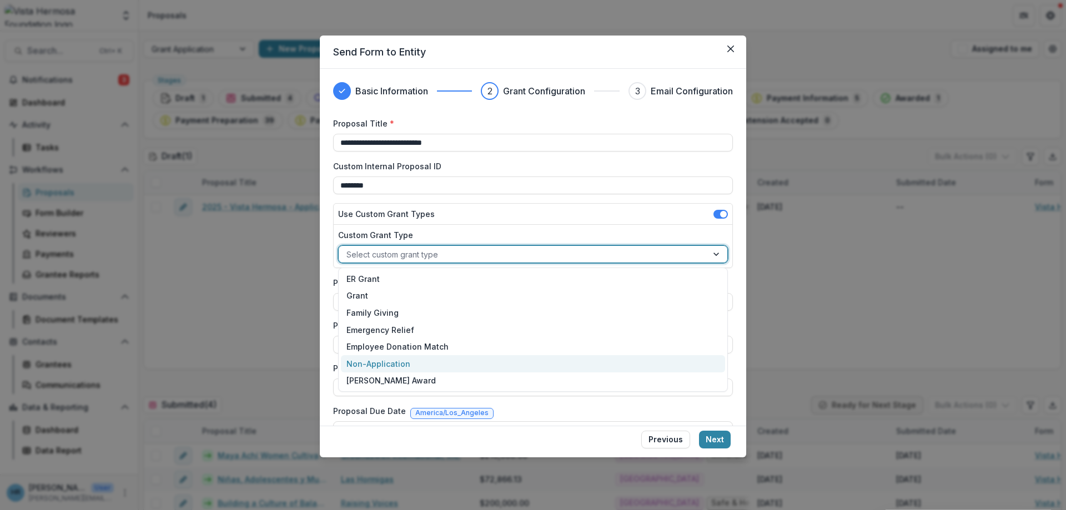
click at [416, 358] on div "Non-Application" at bounding box center [533, 363] width 384 height 17
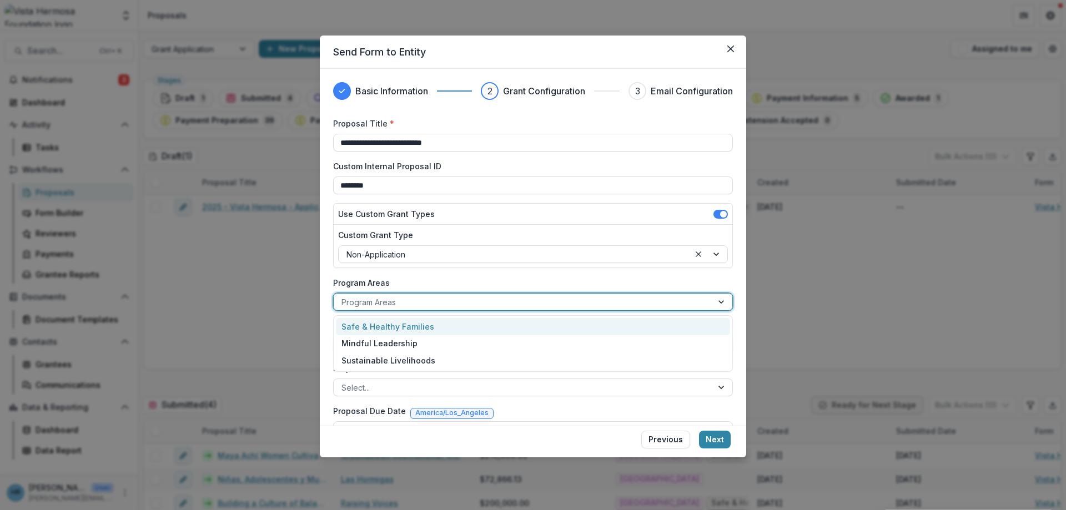
click at [393, 307] on div at bounding box center [523, 302] width 363 height 14
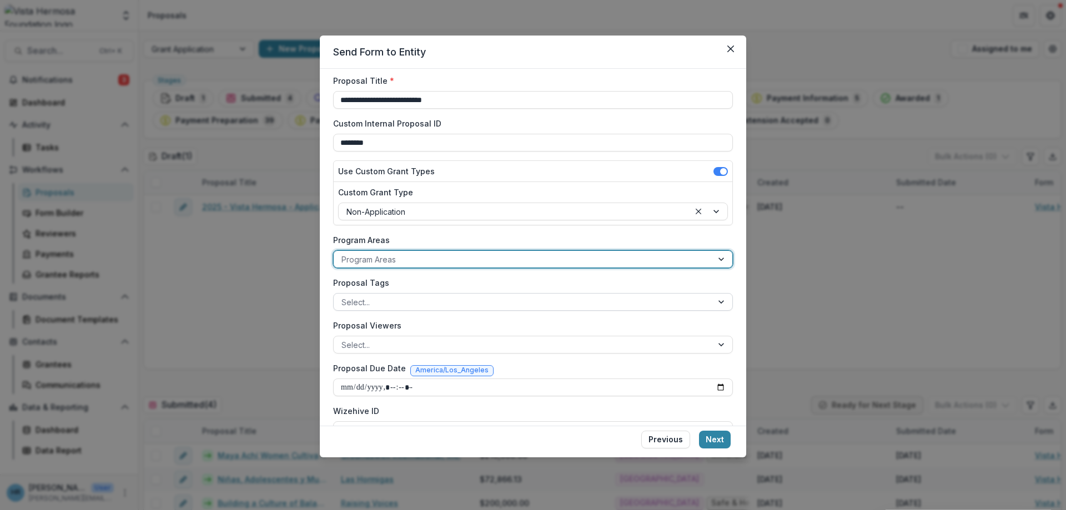
scroll to position [69, 0]
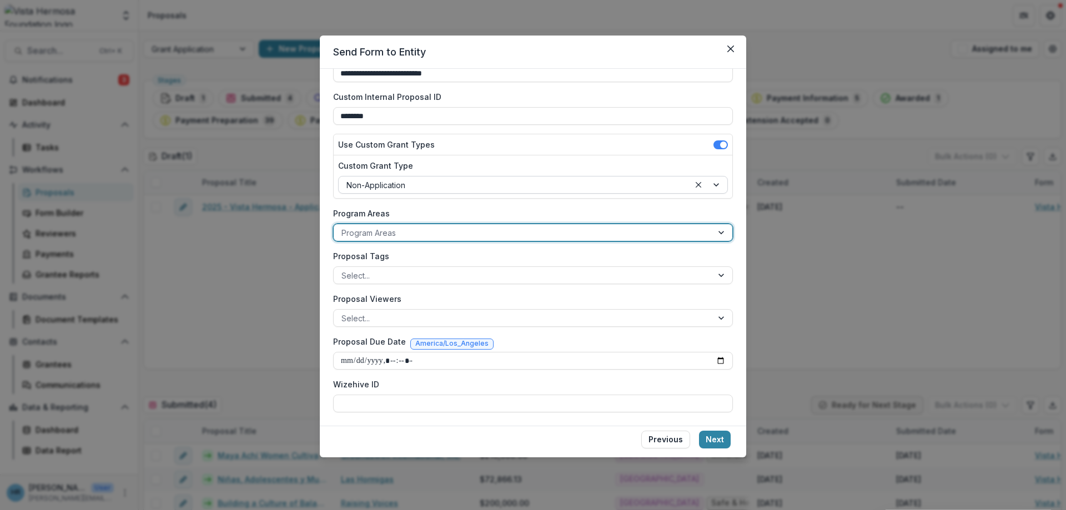
click at [399, 189] on div at bounding box center [514, 185] width 335 height 14
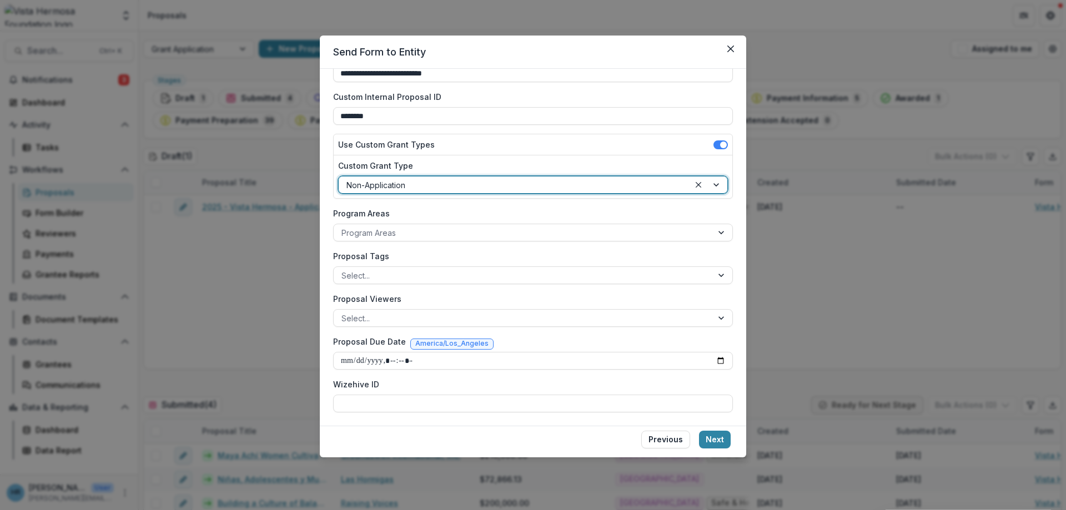
click at [399, 190] on div at bounding box center [514, 185] width 335 height 14
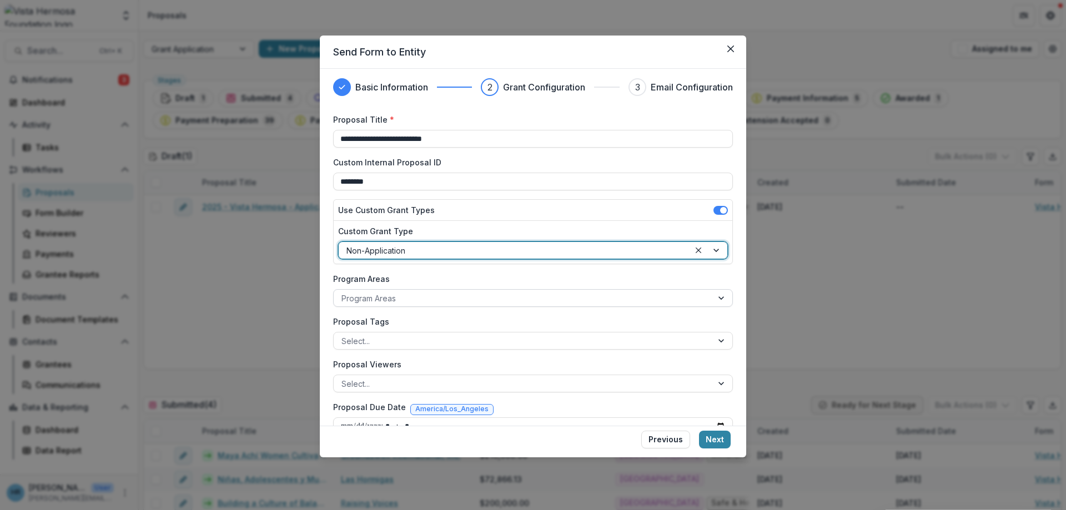
scroll to position [0, 0]
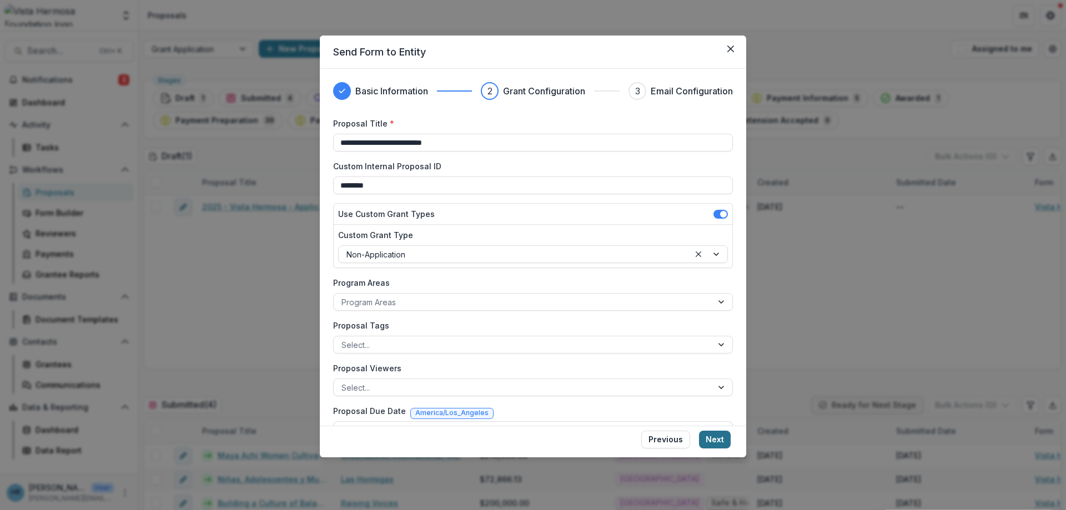
click at [709, 438] on button "Next" at bounding box center [715, 440] width 32 height 18
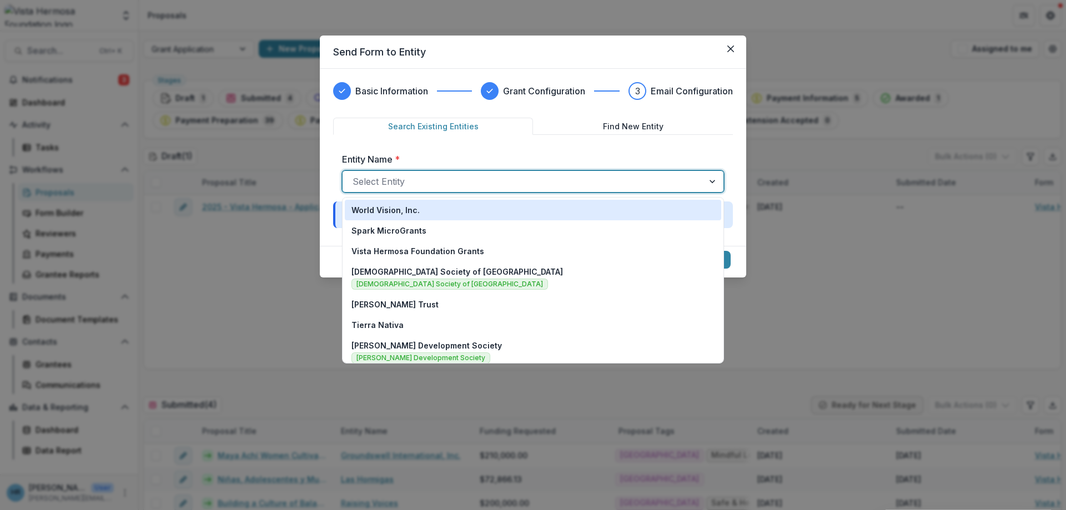
click at [413, 181] on div at bounding box center [523, 182] width 341 height 16
click at [609, 127] on button "Find New Entity" at bounding box center [633, 126] width 200 height 17
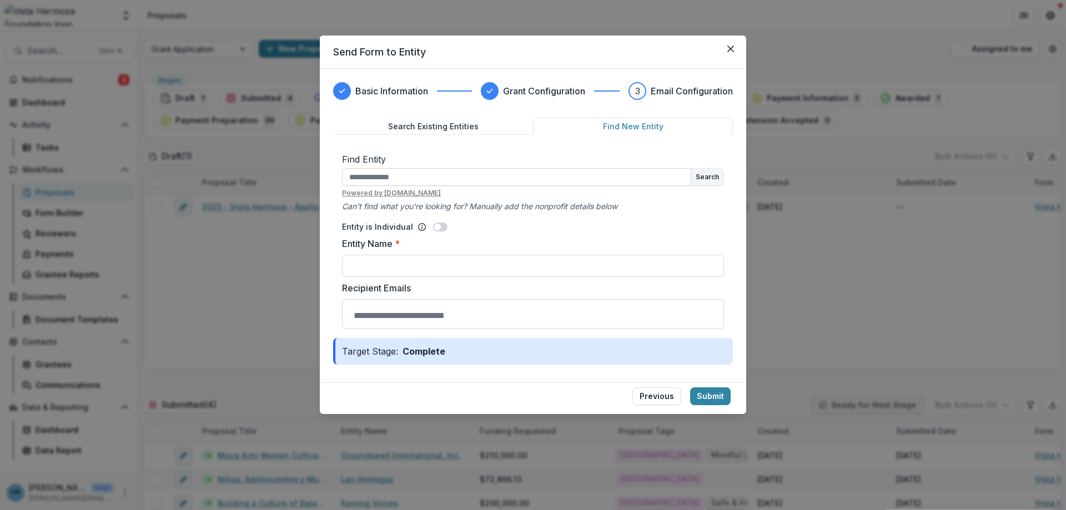
click at [477, 179] on input "text" at bounding box center [516, 177] width 349 height 18
type input "*"
type input "**********"
click at [713, 177] on button "Search" at bounding box center [707, 177] width 32 height 17
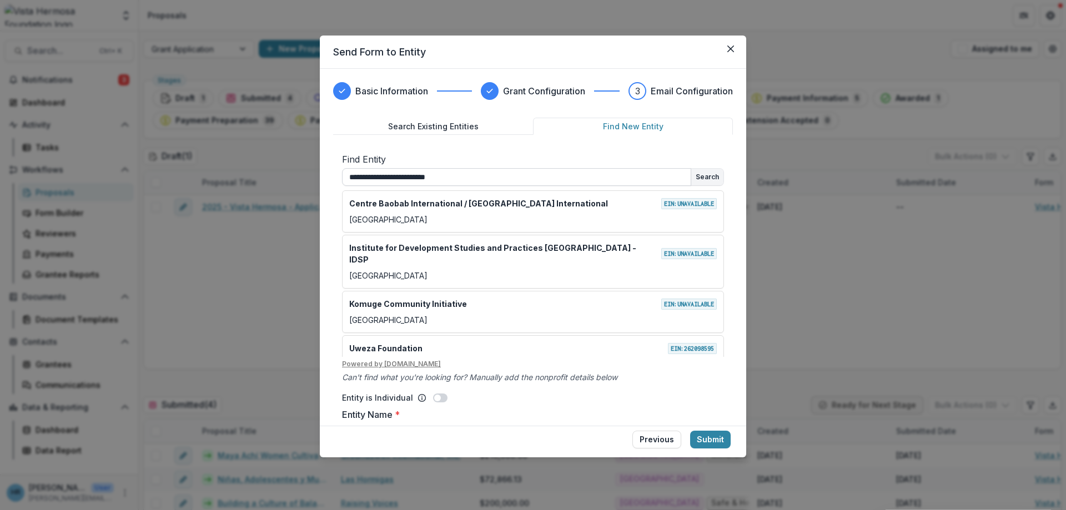
click at [365, 177] on input "**********" at bounding box center [516, 177] width 349 height 18
click at [420, 127] on button "Search Existing Entities" at bounding box center [433, 126] width 200 height 17
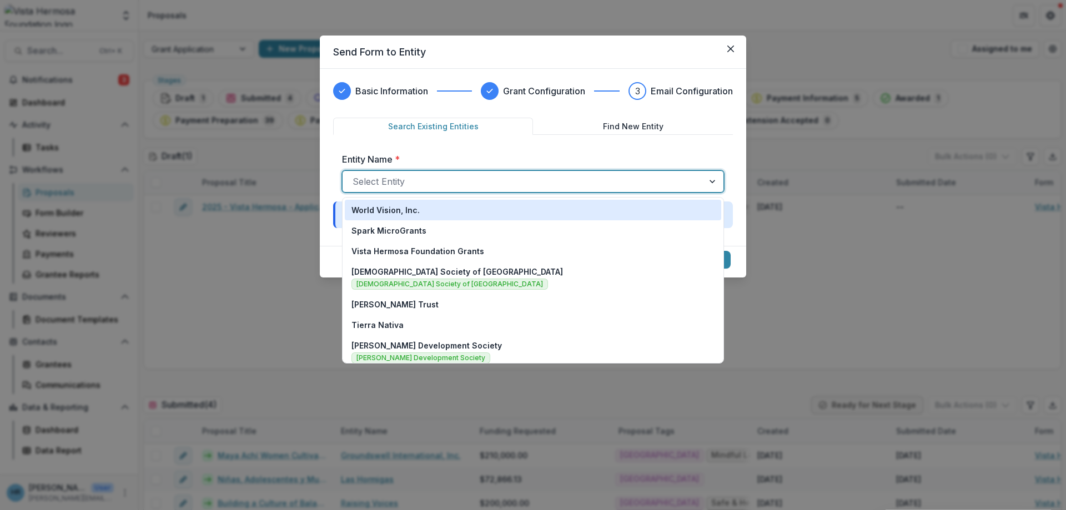
click at [459, 181] on div at bounding box center [523, 182] width 341 height 16
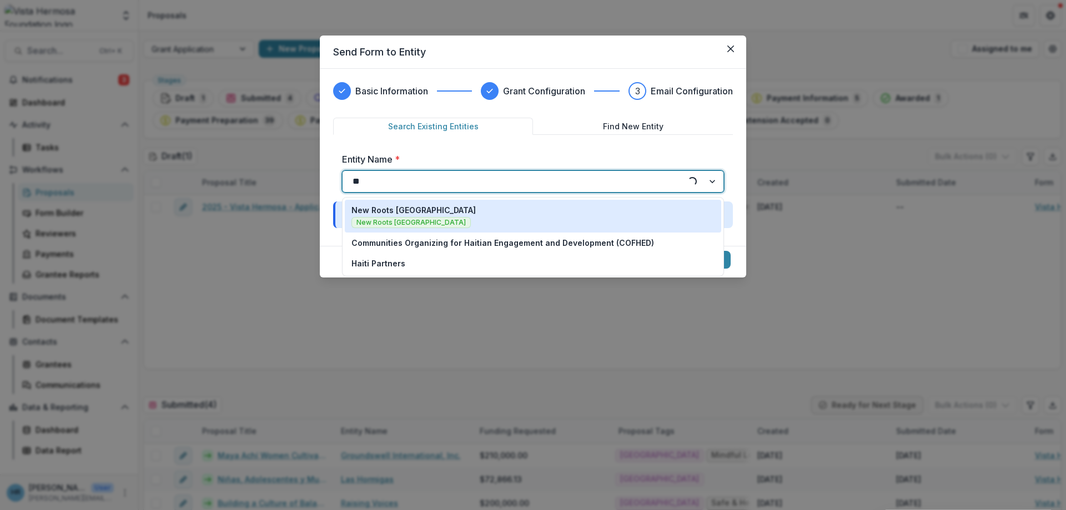
type input "*"
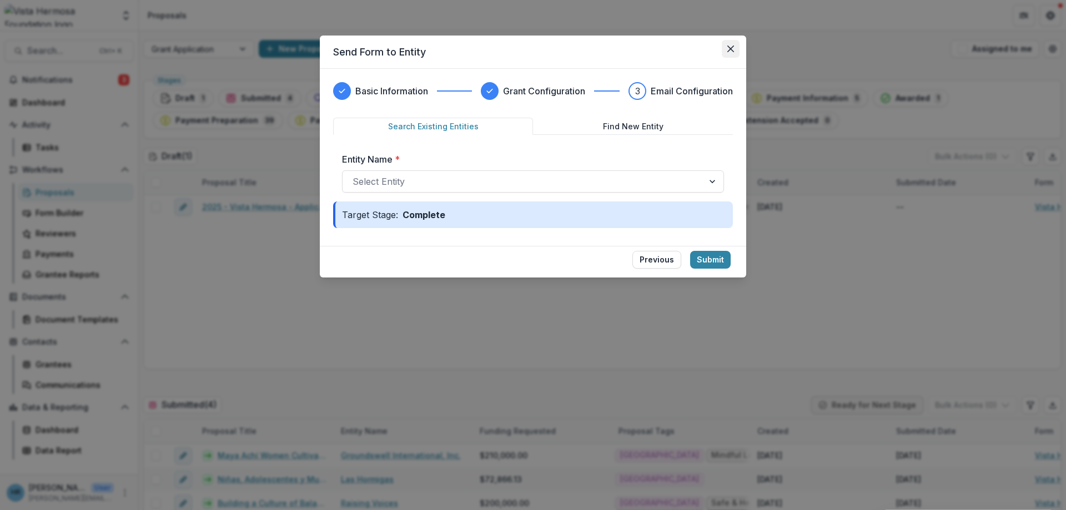
click at [733, 46] on icon "Close" at bounding box center [731, 49] width 7 height 7
